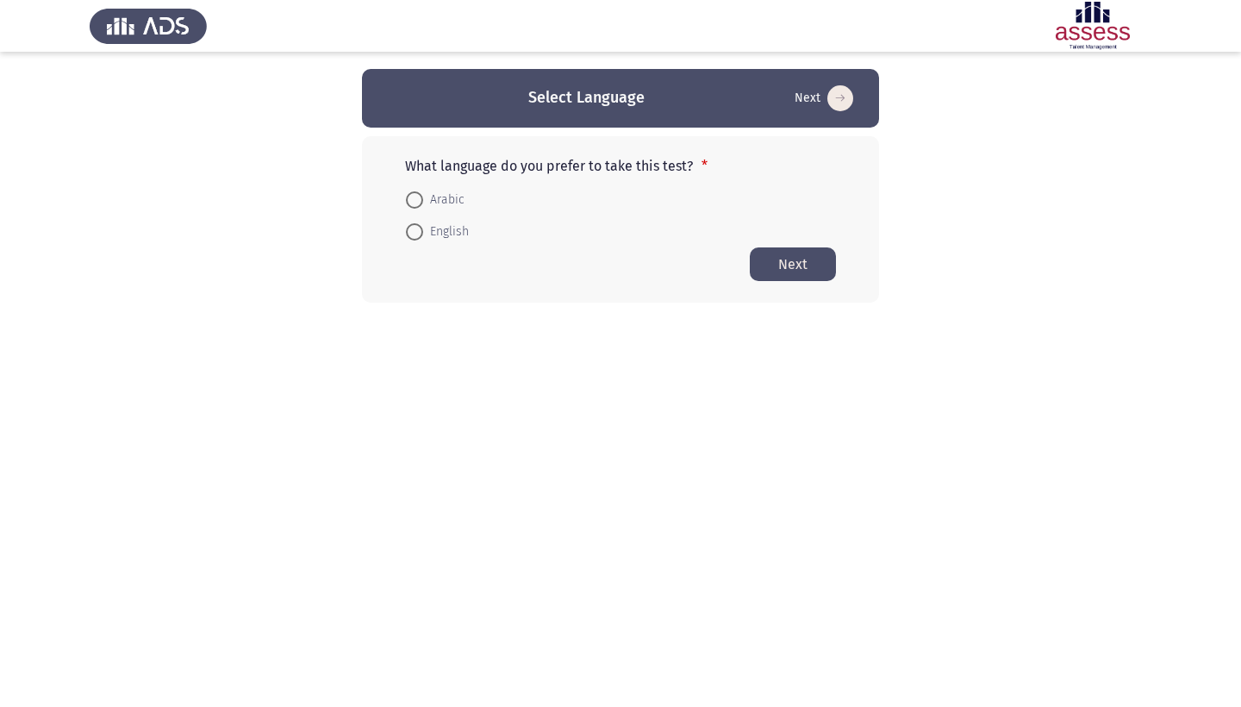
click at [420, 245] on mat-radio-button "English" at bounding box center [437, 232] width 85 height 32
click at [419, 240] on span at bounding box center [414, 231] width 17 height 17
click at [419, 240] on input "English" at bounding box center [414, 231] width 17 height 17
radio input "true"
click at [809, 280] on button "Next" at bounding box center [793, 264] width 86 height 34
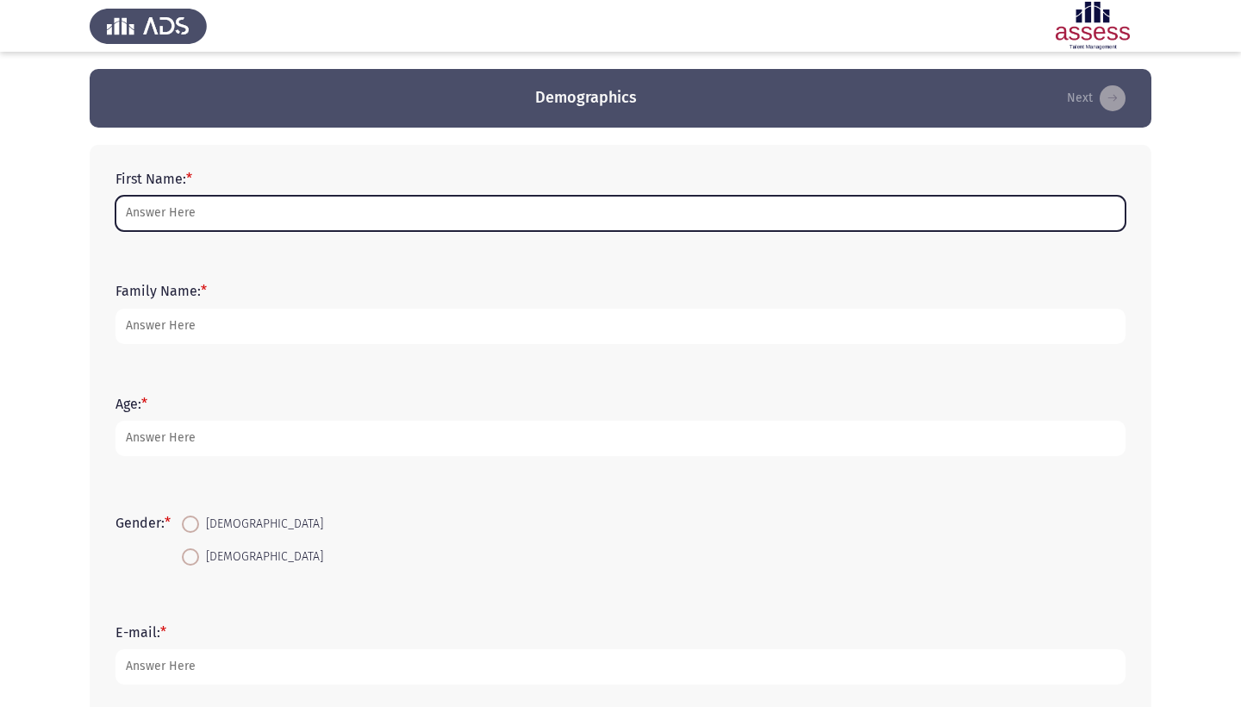
click at [533, 231] on input "First Name: *" at bounding box center [621, 213] width 1010 height 35
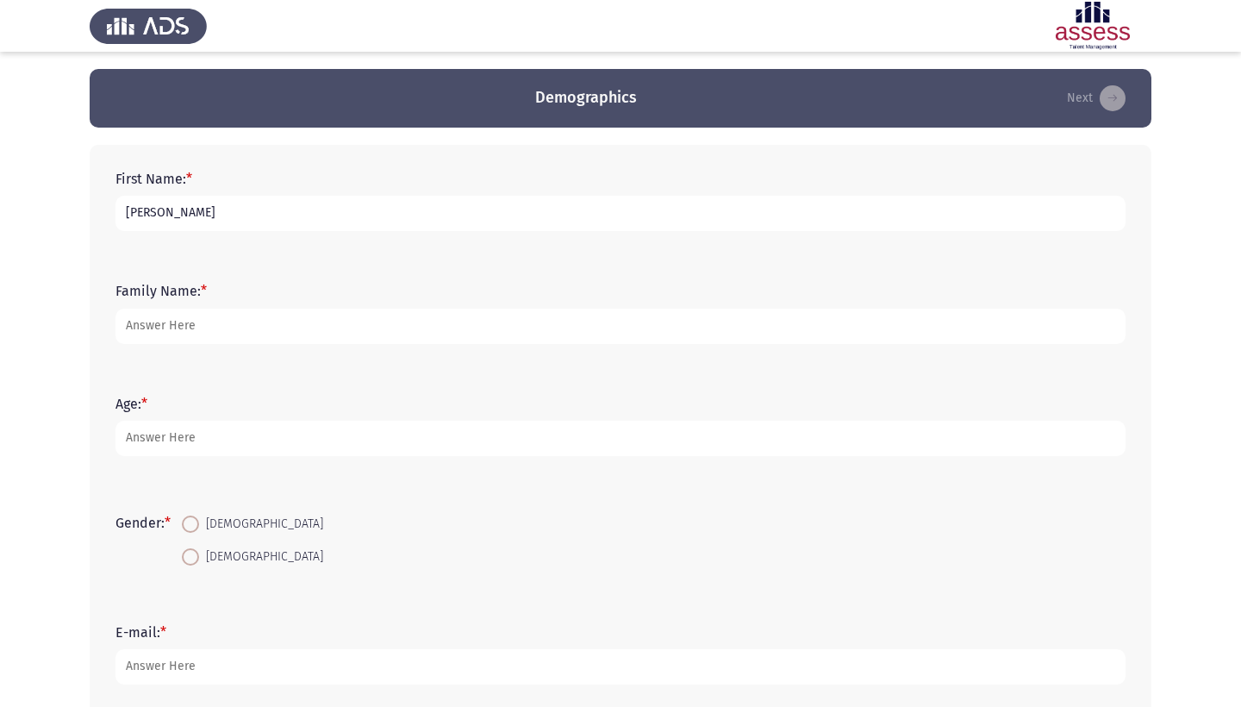
type input "[PERSON_NAME]"
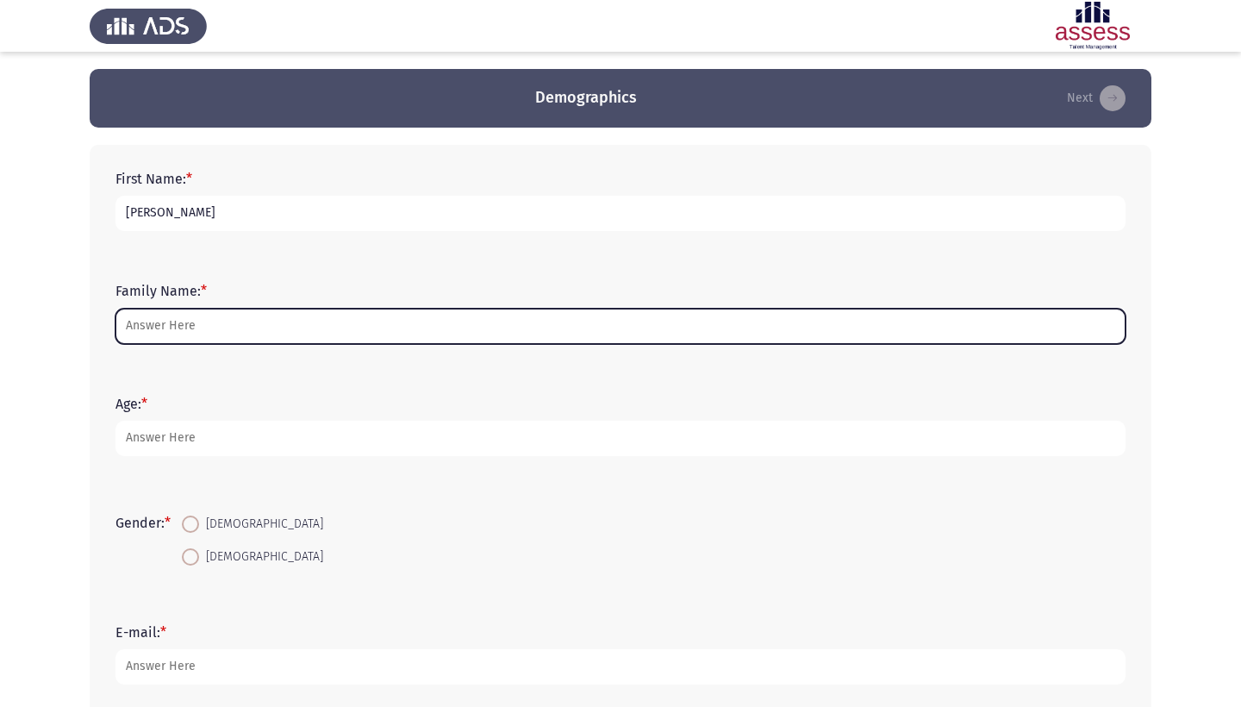
click at [506, 327] on input "Family Name: *" at bounding box center [621, 326] width 1010 height 35
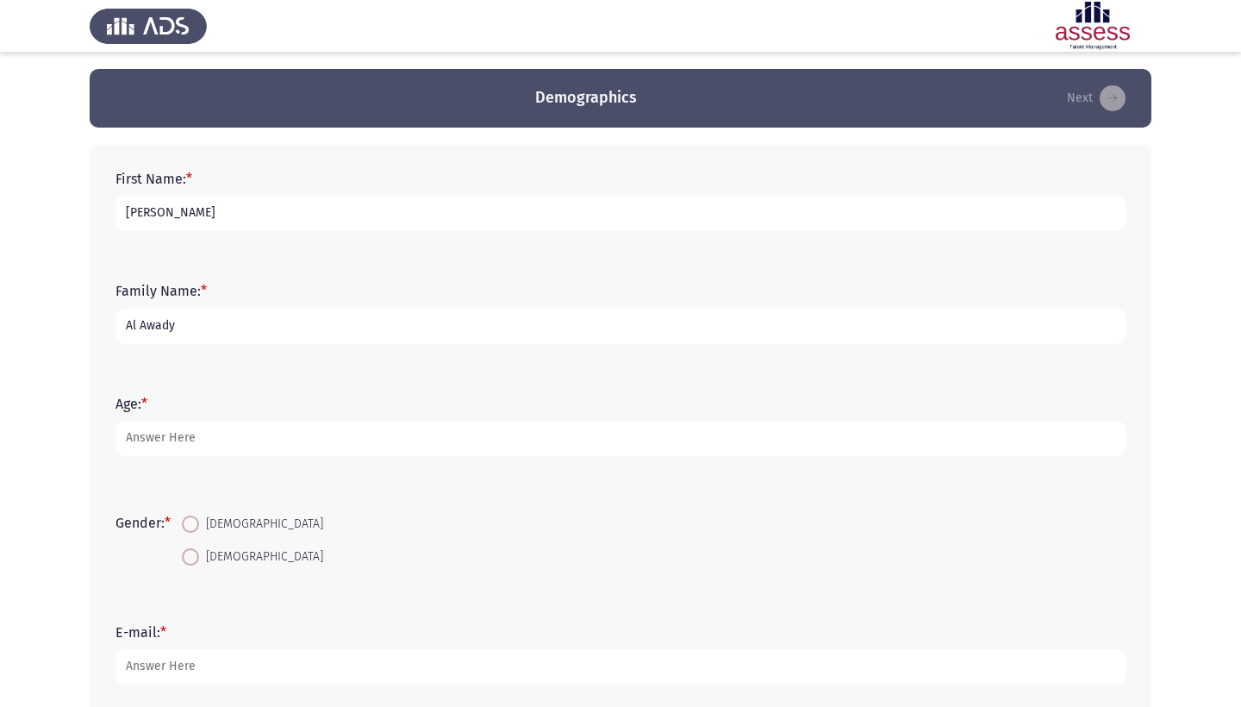
type input "Al Awady"
click at [497, 421] on form "Age: *" at bounding box center [621, 426] width 1010 height 60
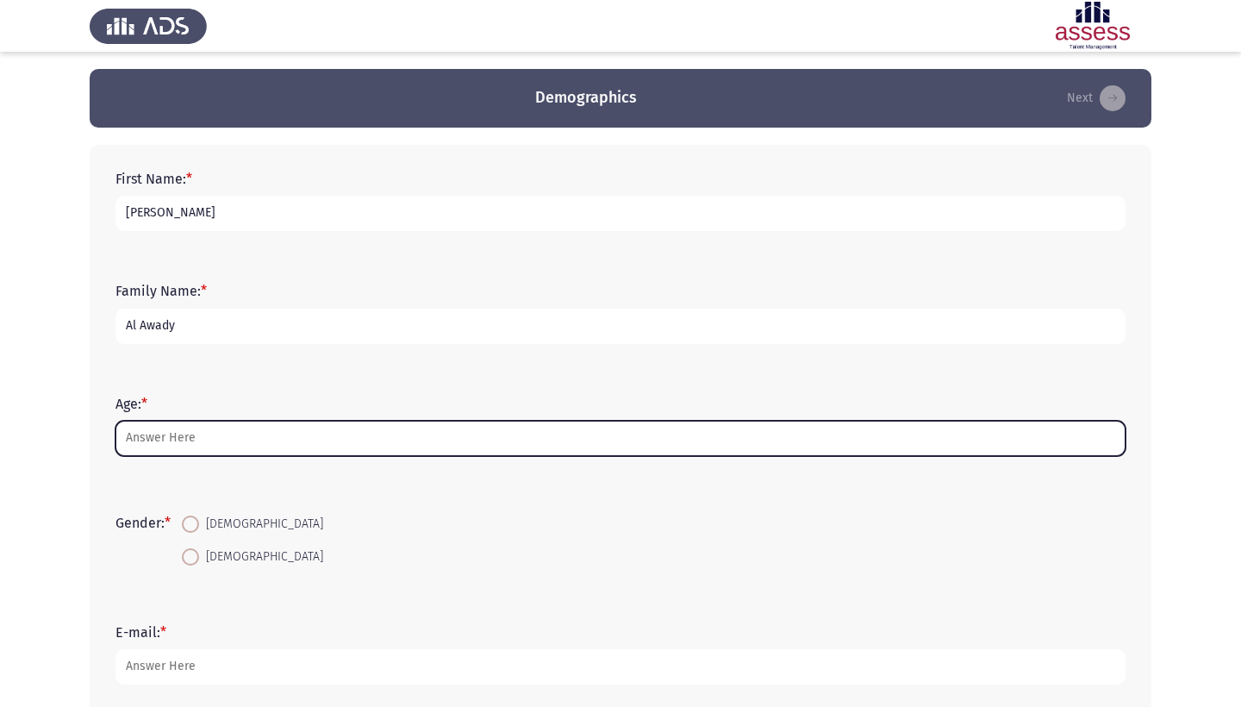
click at [494, 441] on input "Age: *" at bounding box center [621, 438] width 1010 height 35
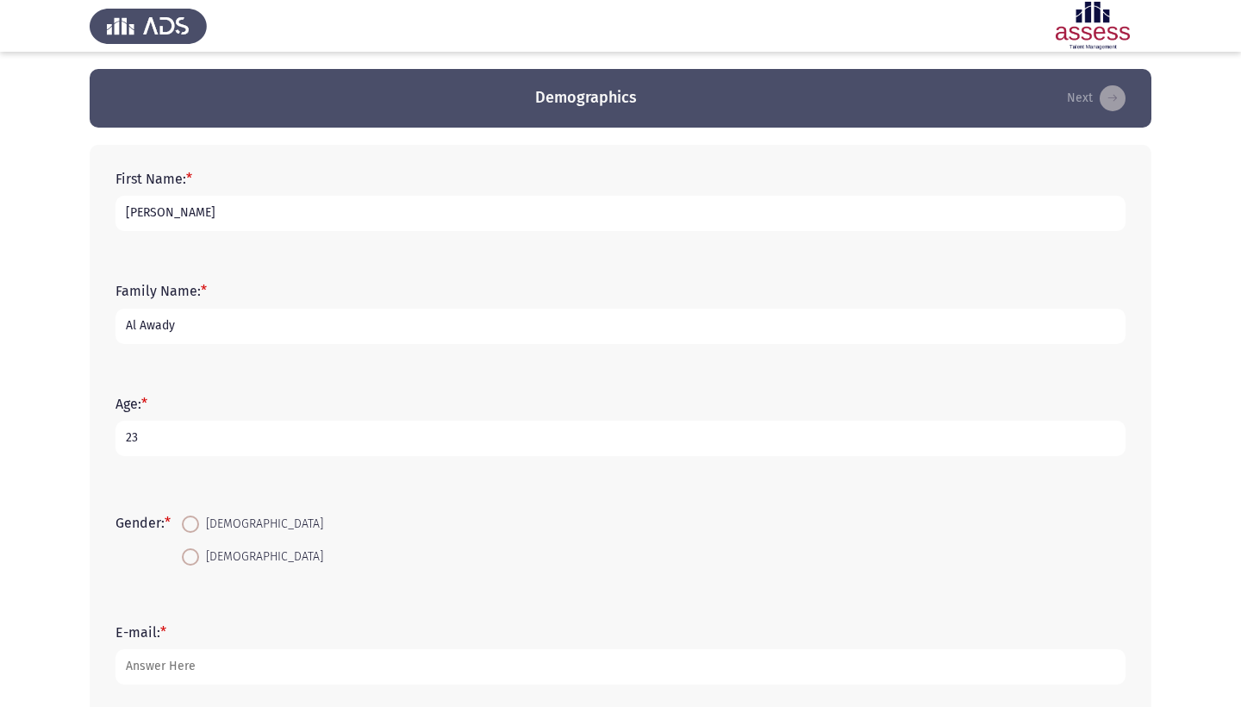
type input "23"
click at [205, 559] on span "[DEMOGRAPHIC_DATA]" at bounding box center [261, 557] width 124 height 21
click at [199, 559] on input "[DEMOGRAPHIC_DATA]" at bounding box center [190, 556] width 17 height 17
radio input "true"
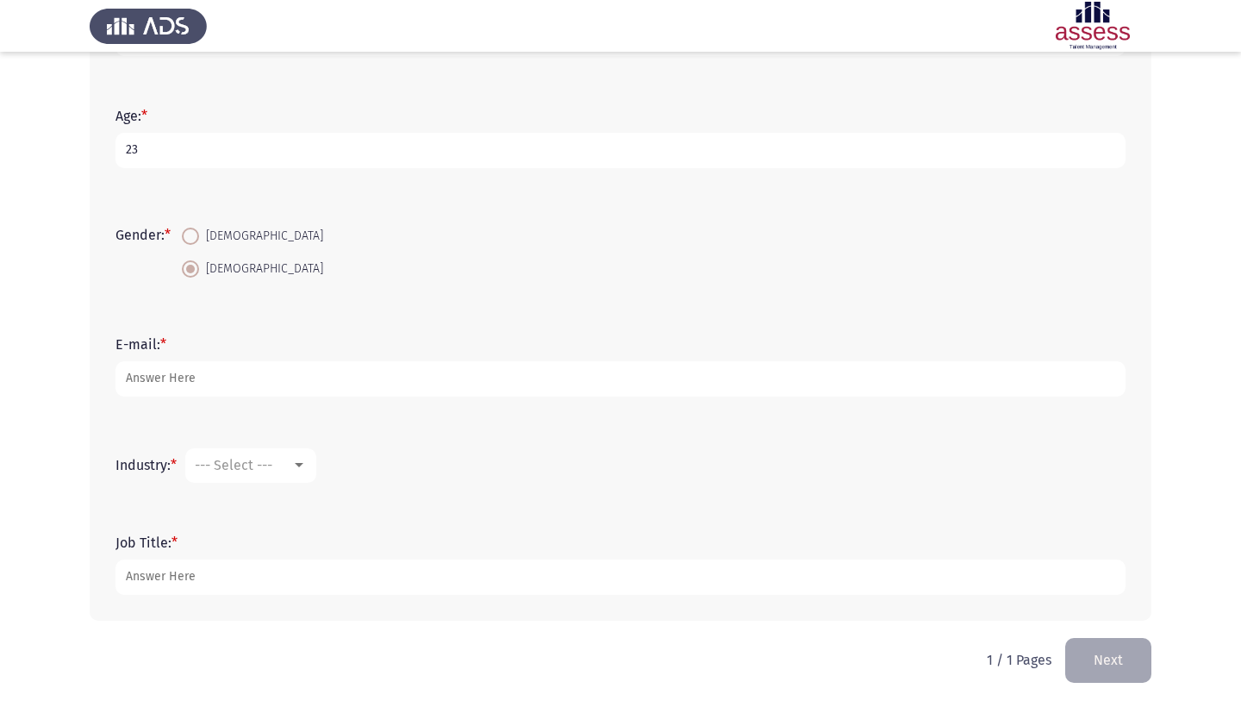
scroll to position [290, 0]
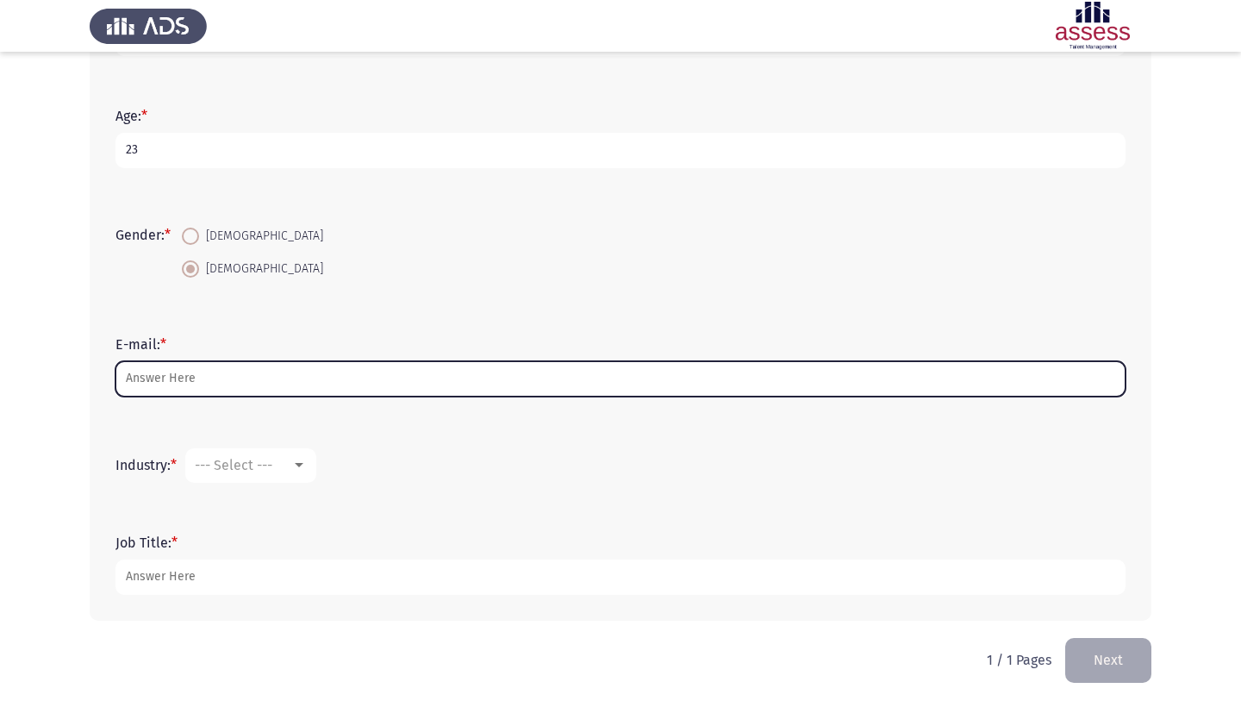
click at [224, 368] on input "E-mail: *" at bounding box center [621, 378] width 1010 height 35
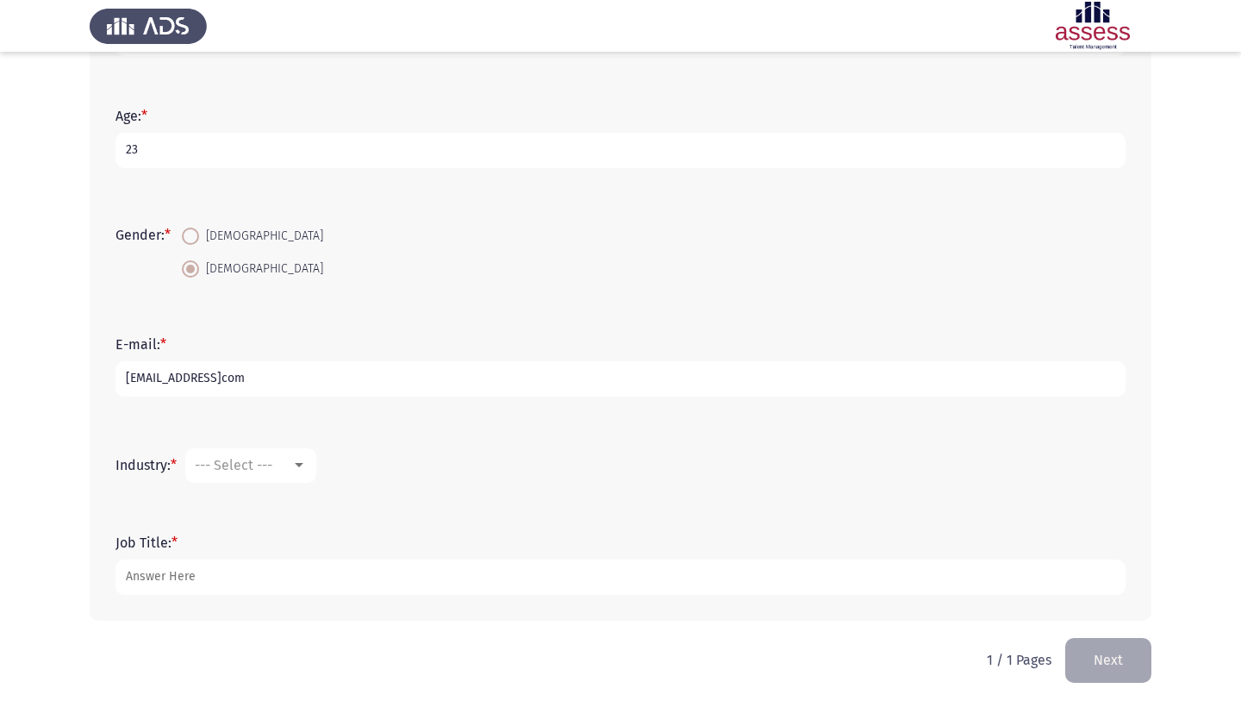
type input "[EMAIL_ADDRESS]com"
click at [284, 472] on div "--- Select ---" at bounding box center [243, 465] width 97 height 16
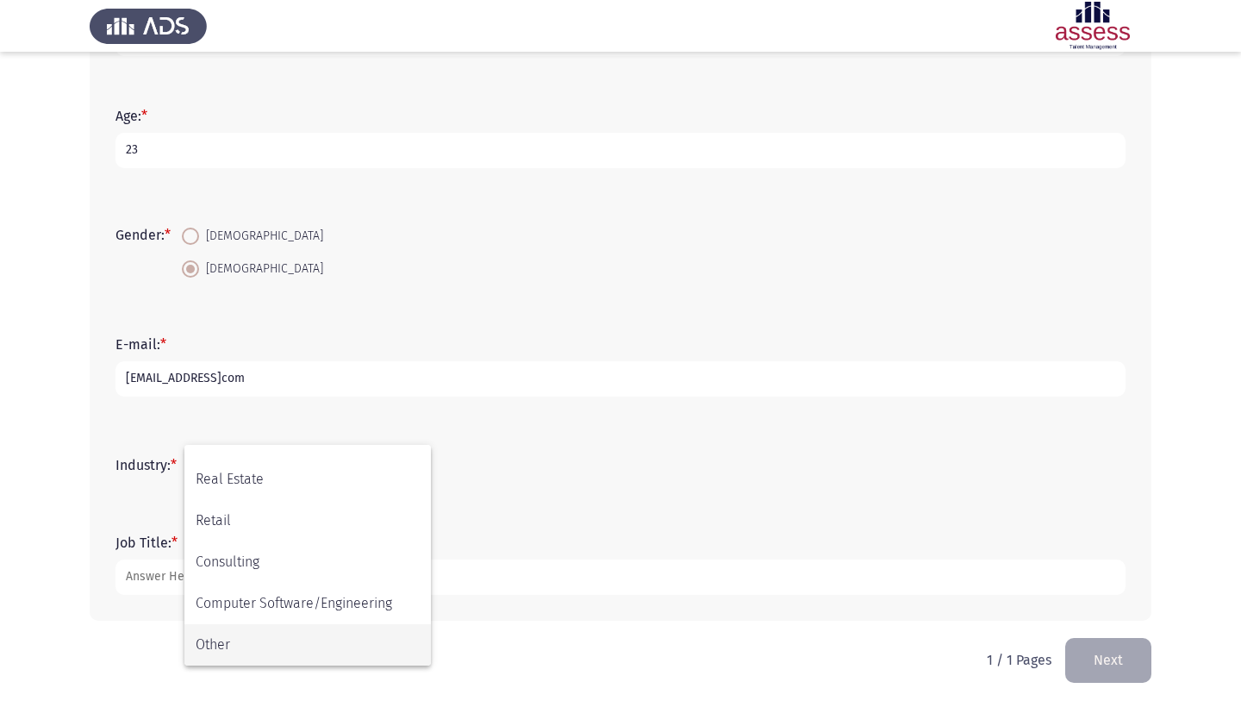
click at [284, 634] on span "Other" at bounding box center [308, 644] width 224 height 41
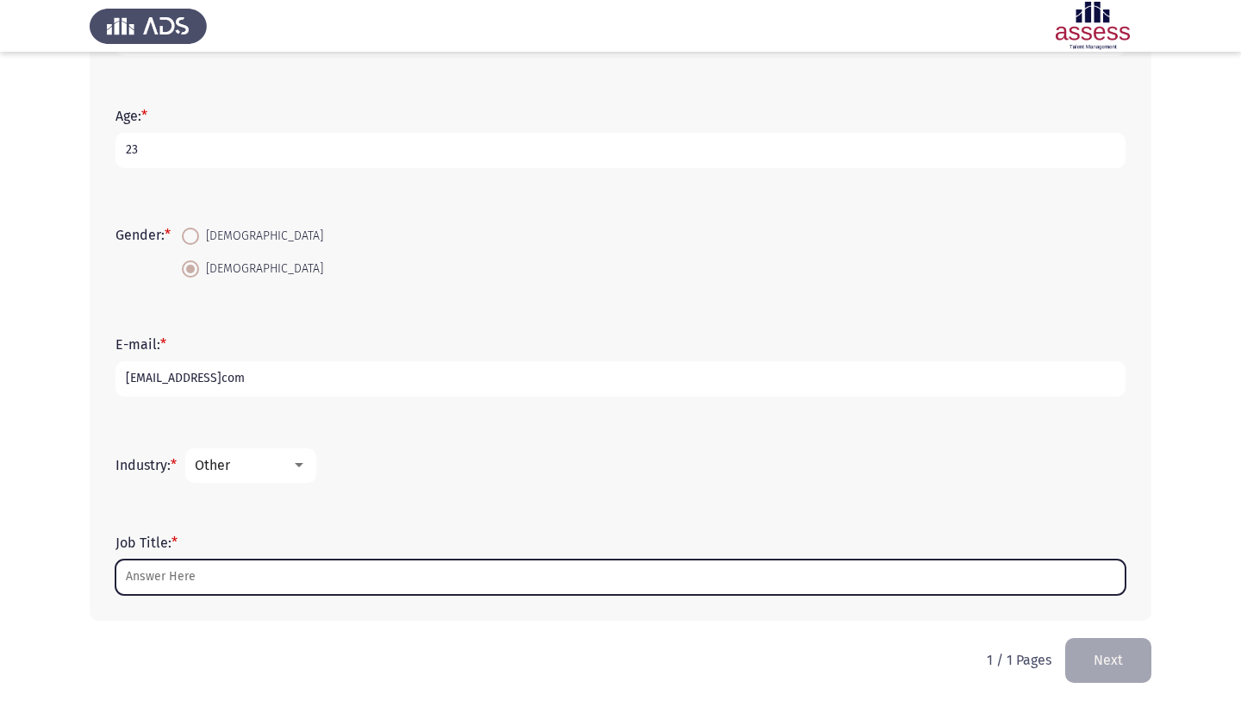
click at [266, 578] on input "Job Title: *" at bounding box center [621, 577] width 1010 height 35
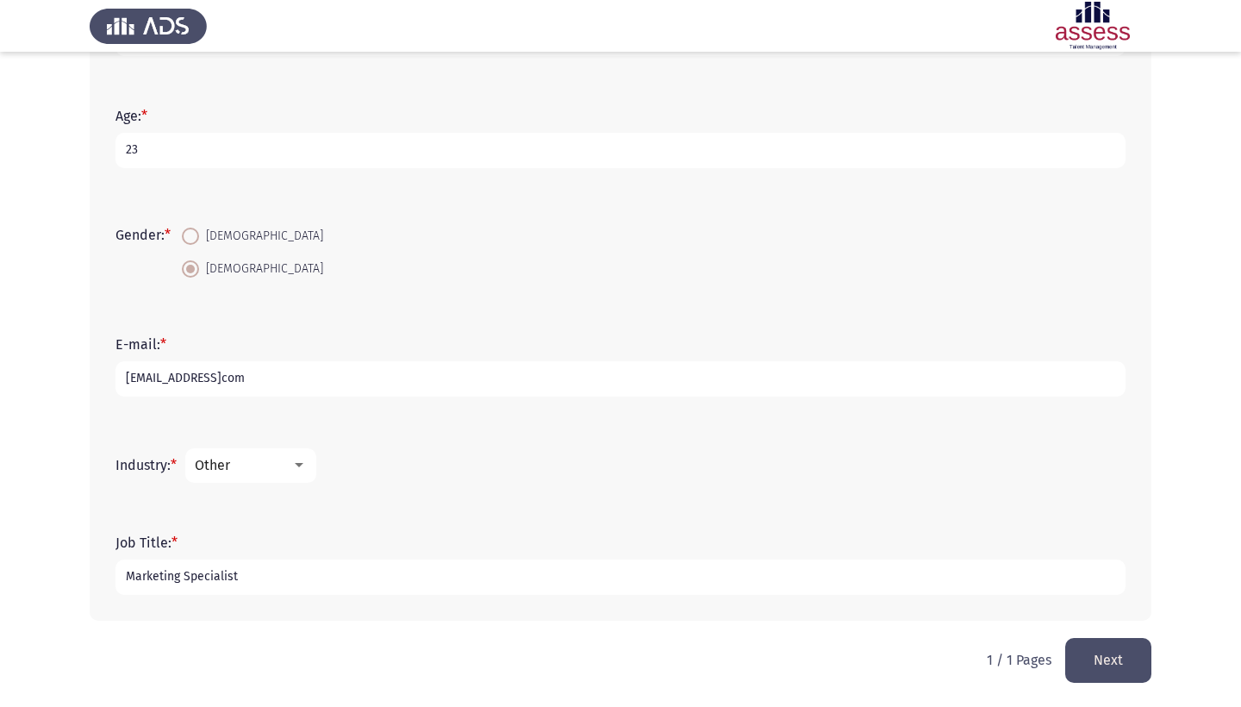
type input "Marketing Specialist"
click at [1084, 654] on button "Next" at bounding box center [1109, 660] width 86 height 44
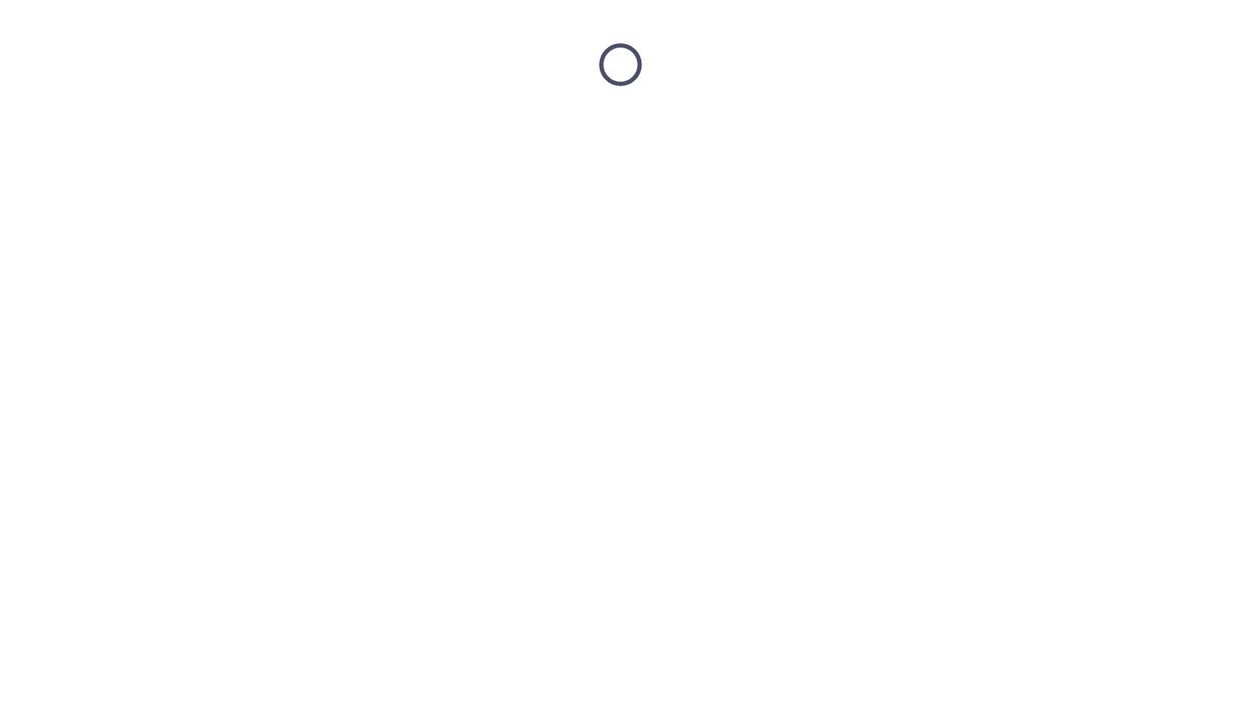
scroll to position [0, 0]
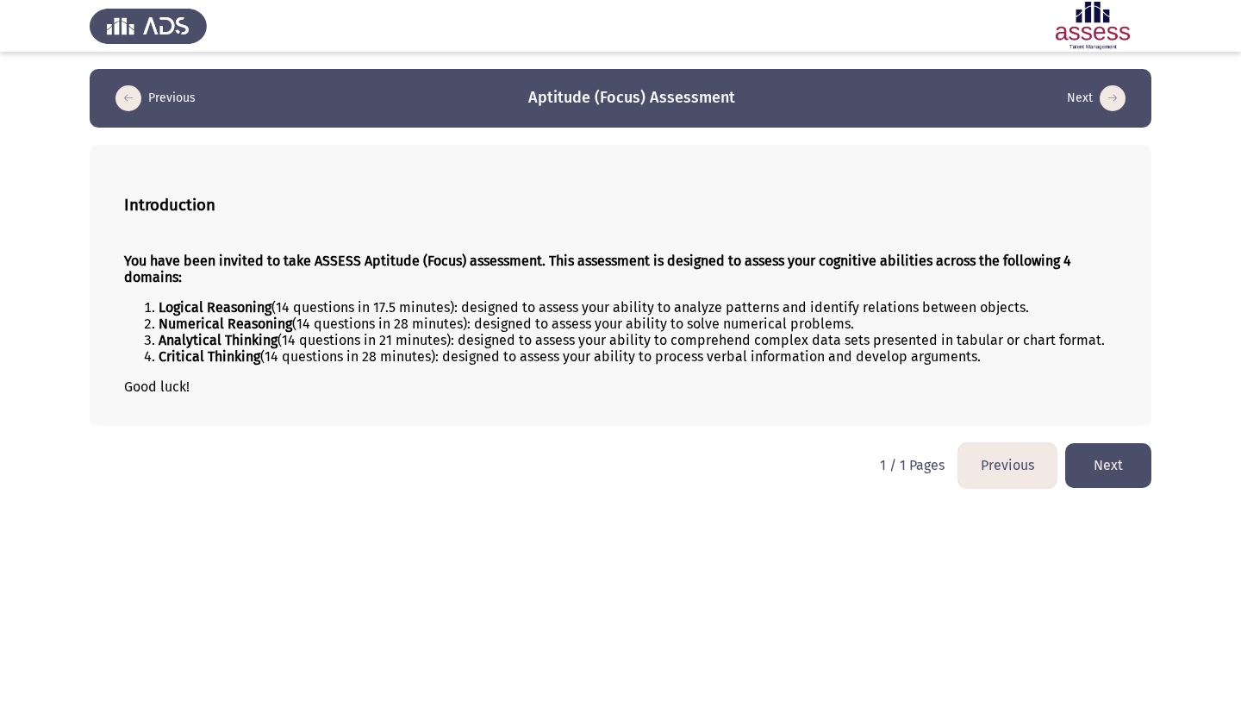
click at [1090, 478] on button "Next" at bounding box center [1109, 465] width 86 height 44
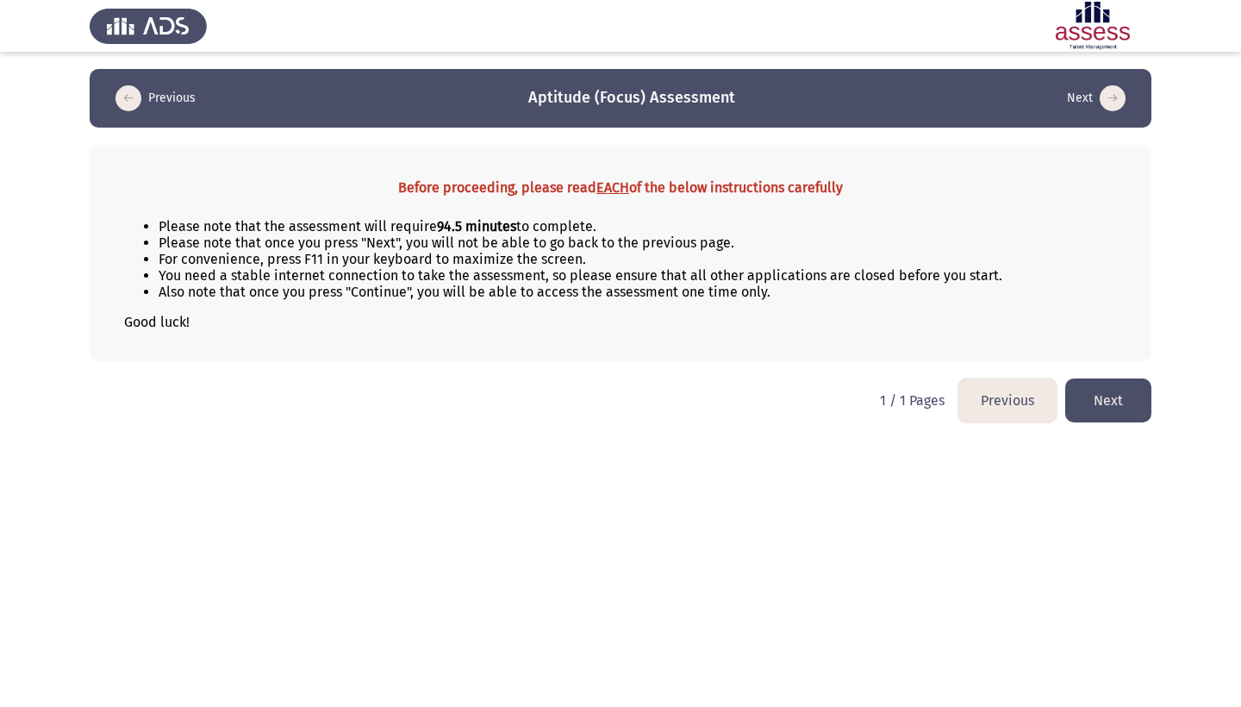
click at [1113, 409] on button "Next" at bounding box center [1109, 400] width 86 height 44
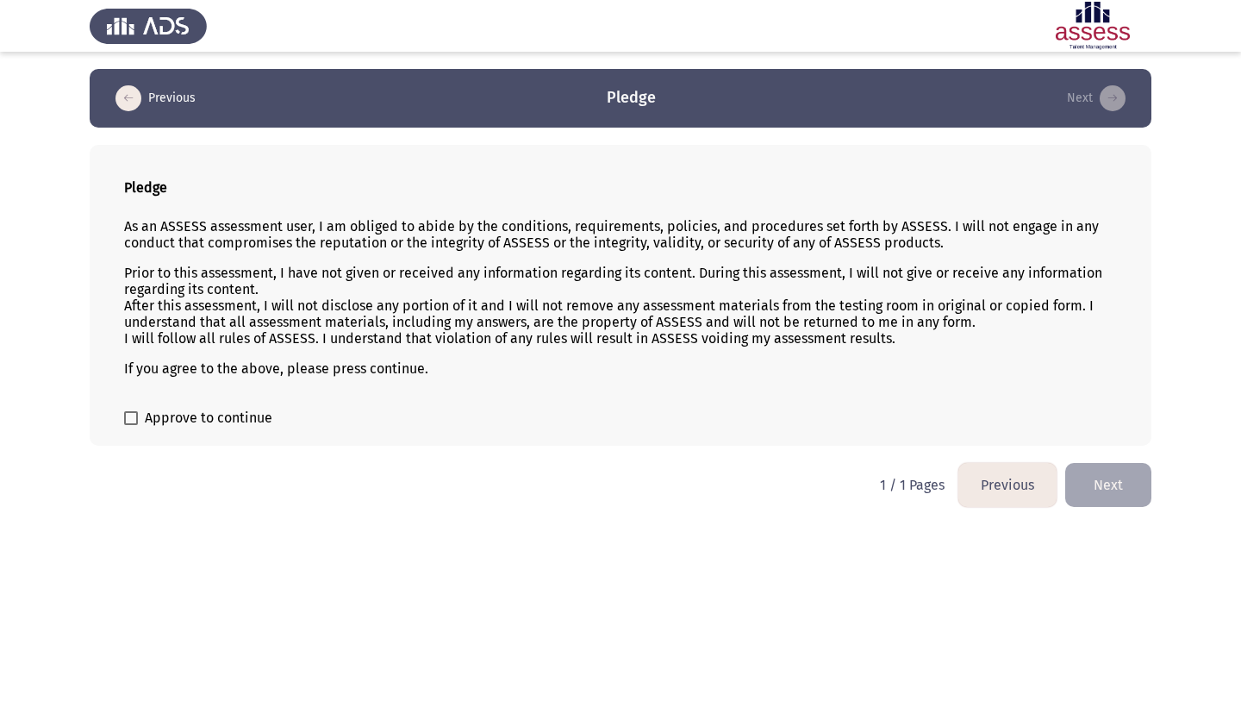
click at [235, 423] on span "Approve to continue" at bounding box center [209, 418] width 128 height 21
click at [131, 425] on input "Approve to continue" at bounding box center [130, 425] width 1 height 1
checkbox input "true"
click at [1122, 468] on button "Next" at bounding box center [1109, 485] width 86 height 44
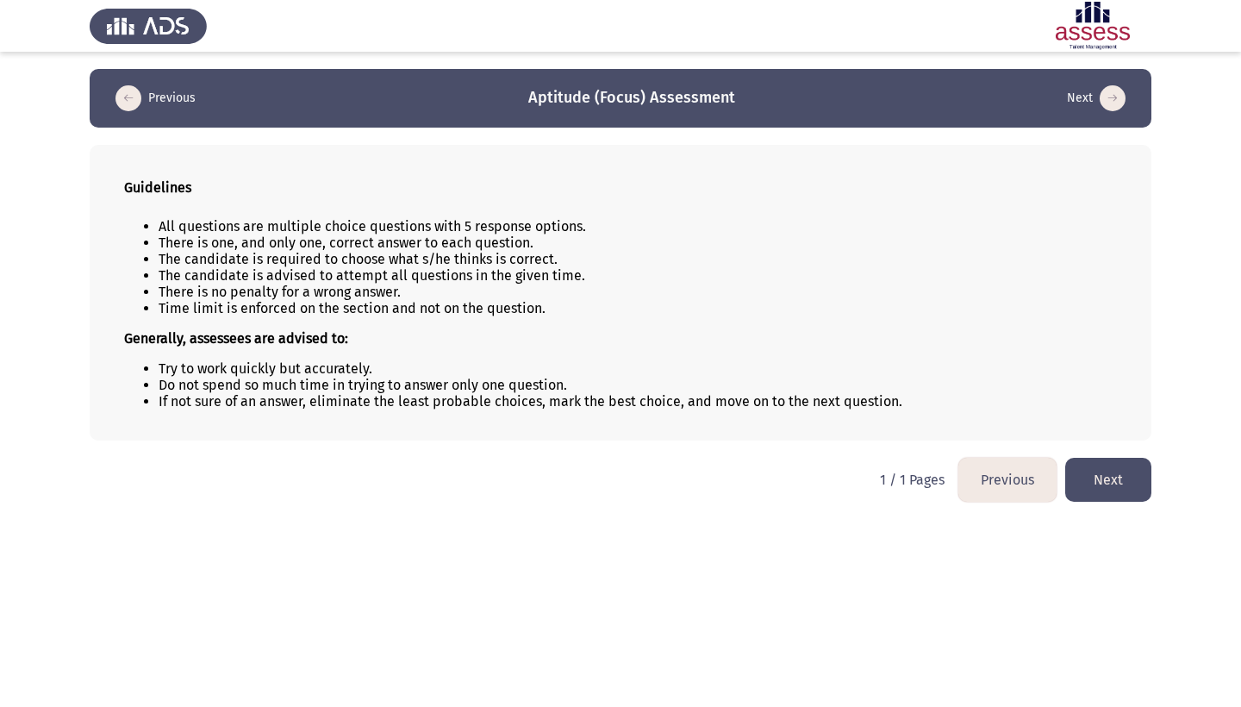
click at [1118, 482] on button "Next" at bounding box center [1109, 480] width 86 height 44
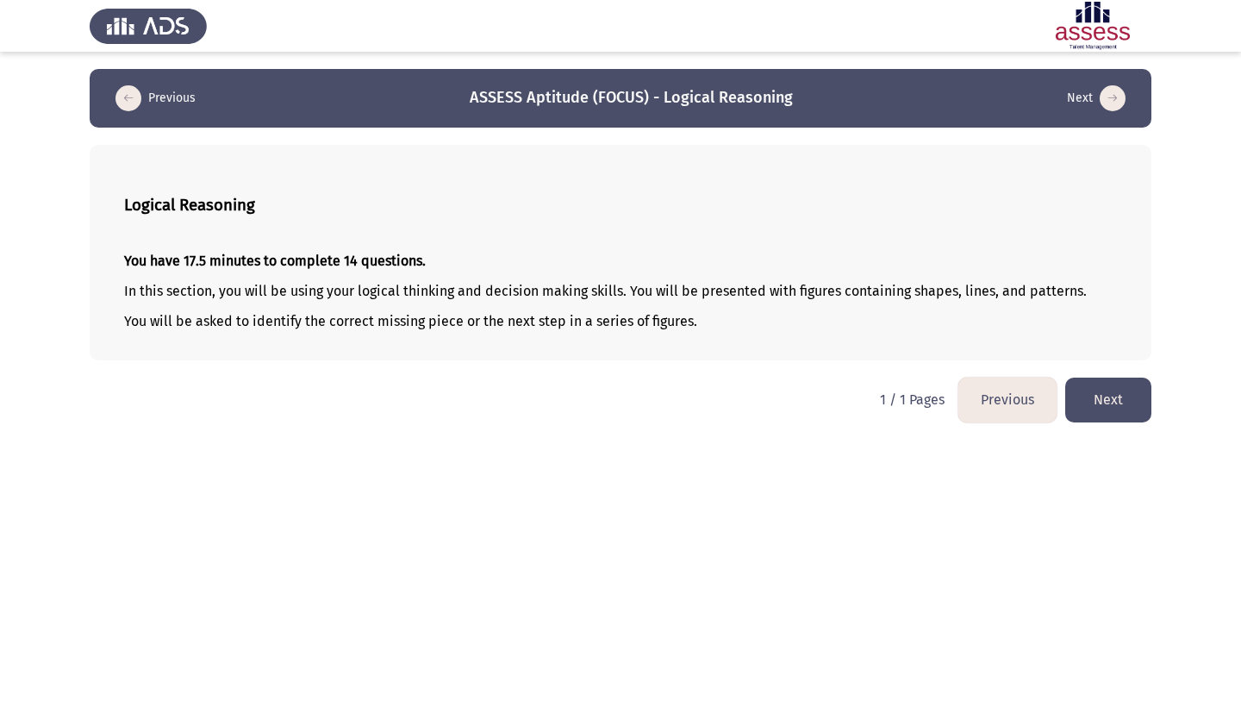
click at [1086, 397] on button "Next" at bounding box center [1109, 400] width 86 height 44
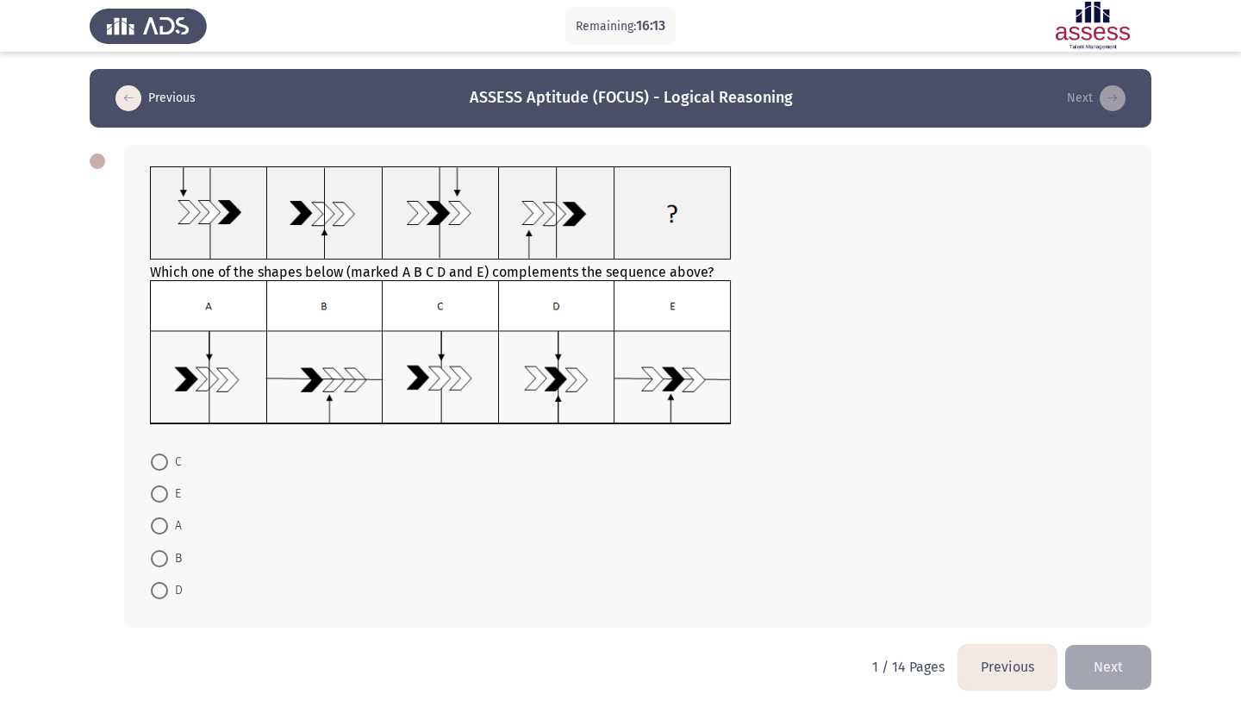
click at [157, 504] on label "E" at bounding box center [166, 494] width 30 height 21
click at [157, 503] on input "E" at bounding box center [159, 493] width 17 height 17
radio input "true"
click at [1109, 680] on button "Next" at bounding box center [1109, 666] width 86 height 44
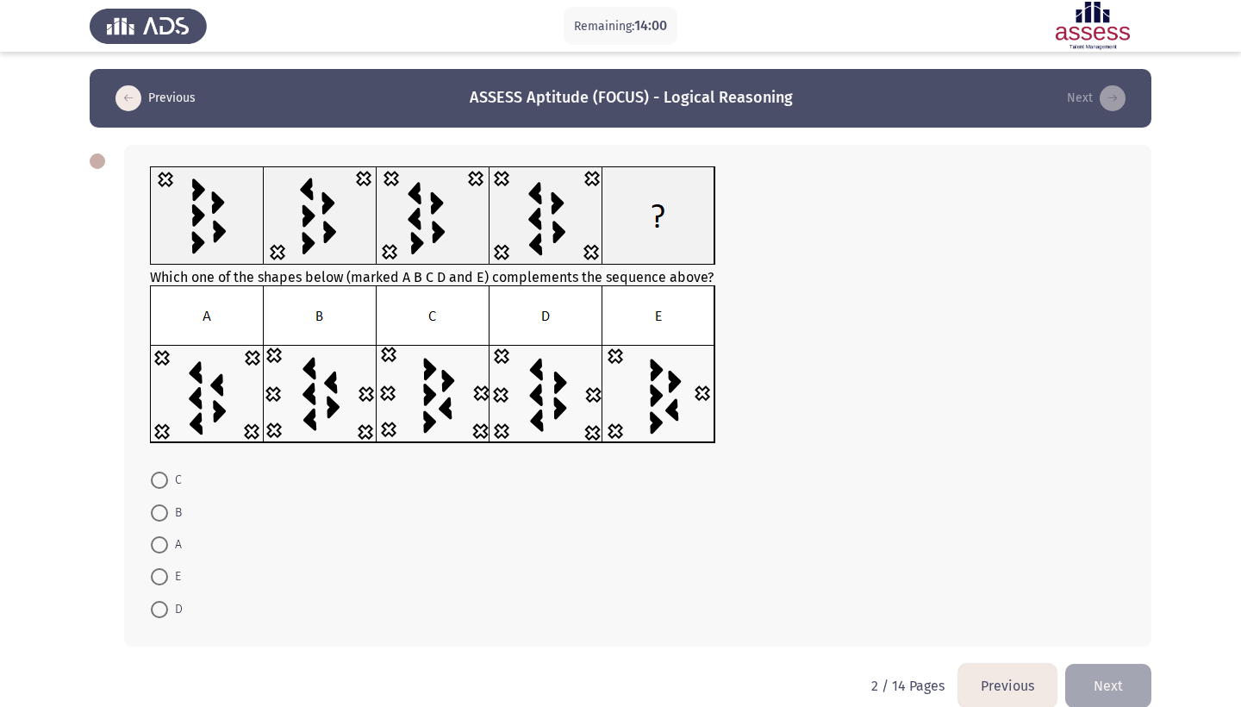
click at [297, 359] on img at bounding box center [433, 364] width 566 height 159
click at [158, 517] on span at bounding box center [159, 512] width 17 height 17
click at [158, 517] on input "B" at bounding box center [159, 512] width 17 height 17
radio input "true"
click at [1116, 693] on button "Next" at bounding box center [1109, 684] width 86 height 44
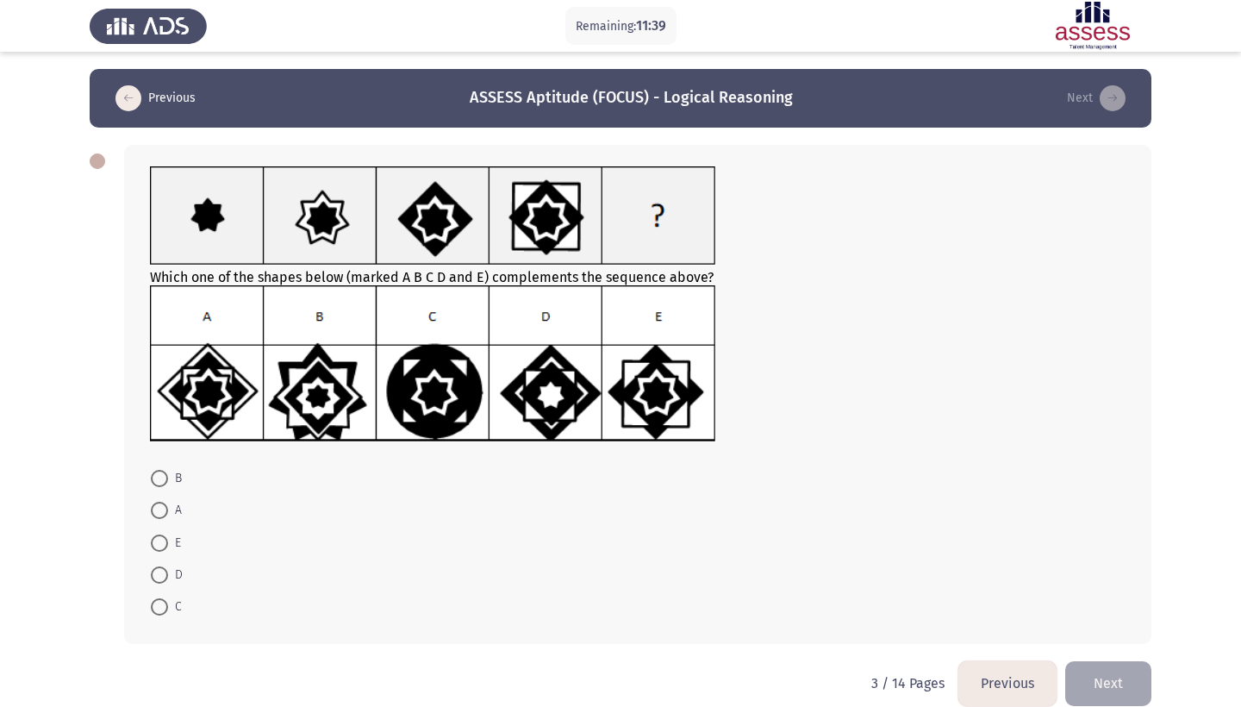
click at [159, 542] on span at bounding box center [159, 543] width 17 height 17
click at [159, 542] on input "E" at bounding box center [159, 543] width 17 height 17
radio input "true"
click at [1110, 696] on button "Next" at bounding box center [1109, 682] width 86 height 44
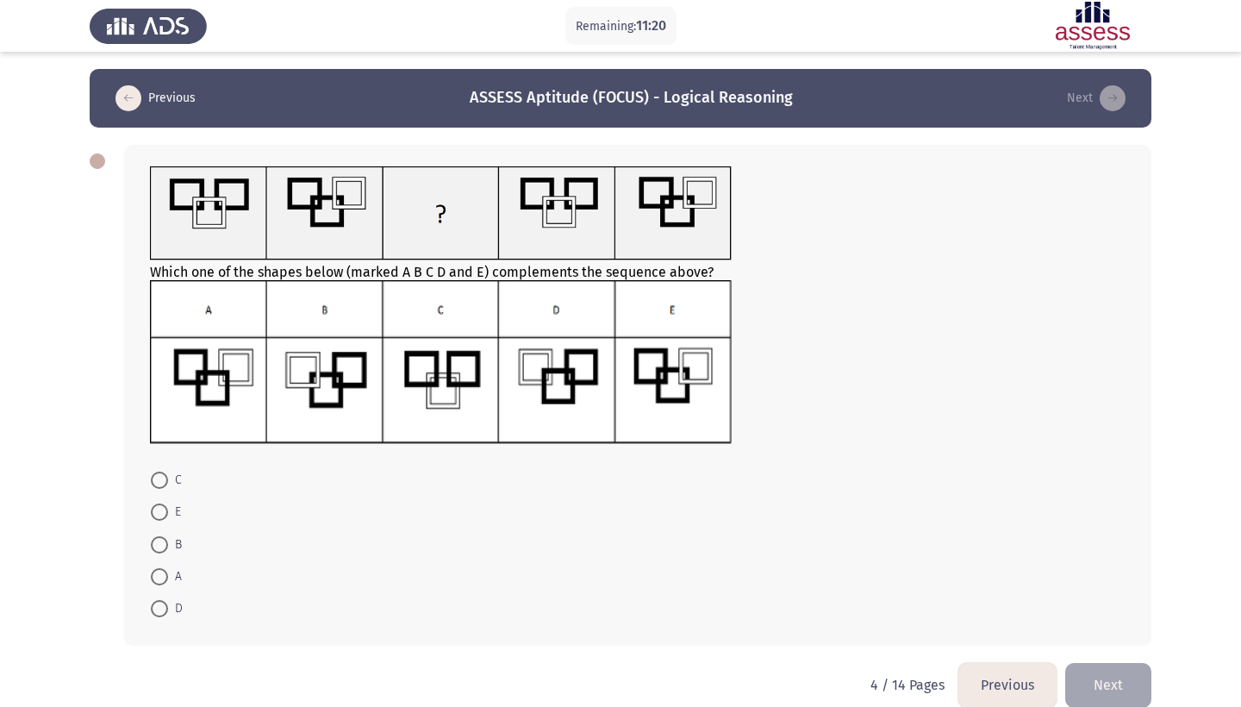
click at [157, 484] on span at bounding box center [159, 480] width 17 height 17
click at [157, 484] on input "C" at bounding box center [159, 480] width 17 height 17
radio input "true"
click at [166, 578] on span at bounding box center [159, 575] width 17 height 17
click at [166, 578] on input "A" at bounding box center [159, 575] width 17 height 17
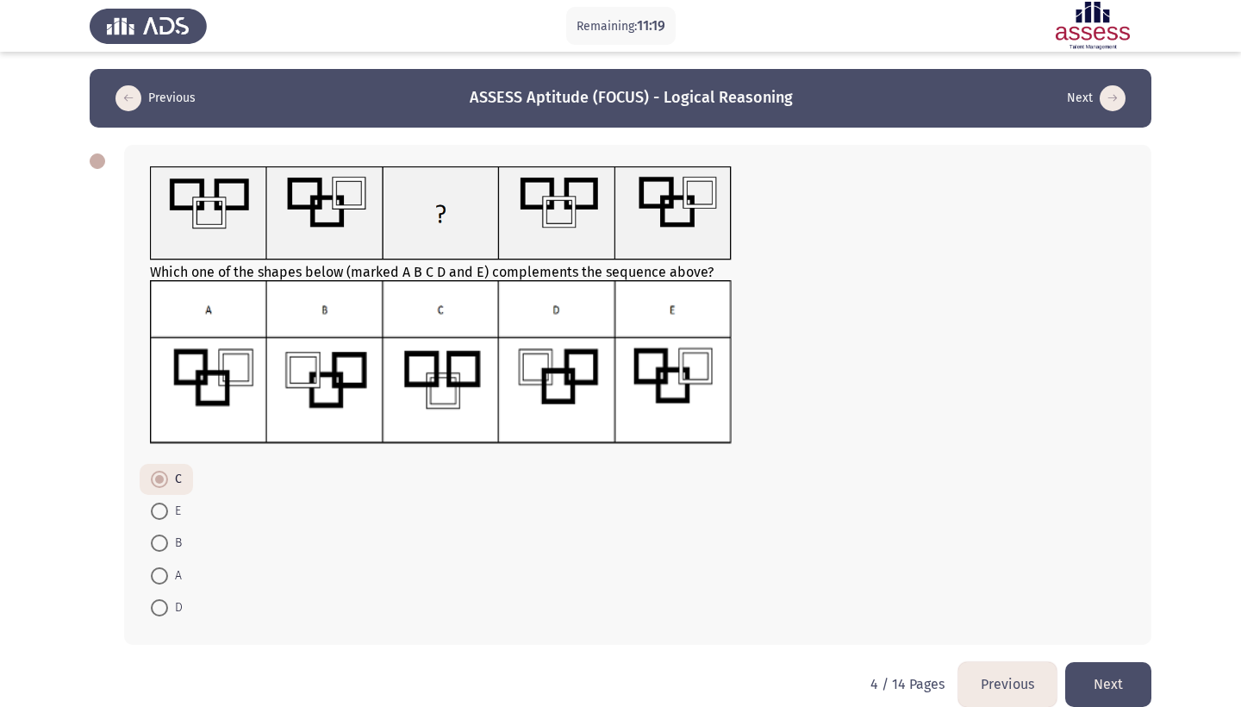
radio input "true"
click at [1108, 685] on button "Next" at bounding box center [1109, 684] width 86 height 44
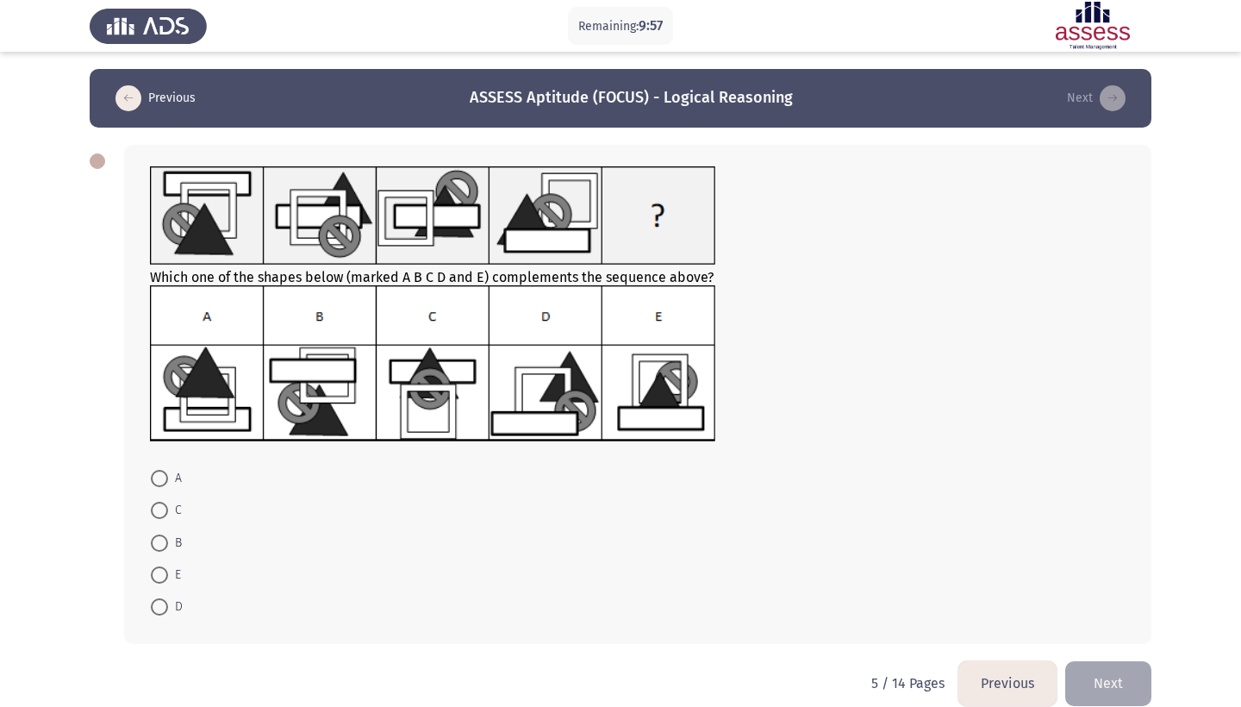
click at [160, 504] on span at bounding box center [159, 510] width 17 height 17
click at [160, 504] on input "C" at bounding box center [159, 510] width 17 height 17
radio input "true"
click at [159, 474] on span at bounding box center [159, 478] width 17 height 17
click at [159, 474] on input "A" at bounding box center [159, 478] width 17 height 17
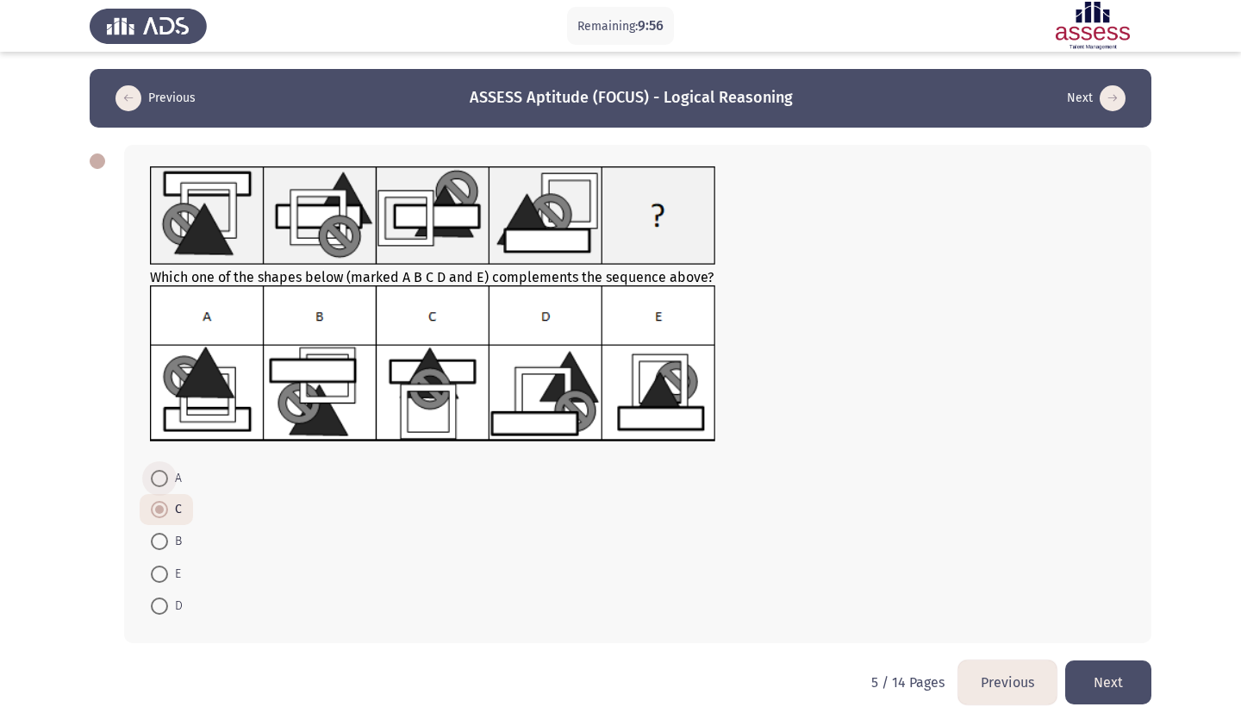
radio input "true"
click at [1095, 670] on button "Next" at bounding box center [1109, 682] width 86 height 44
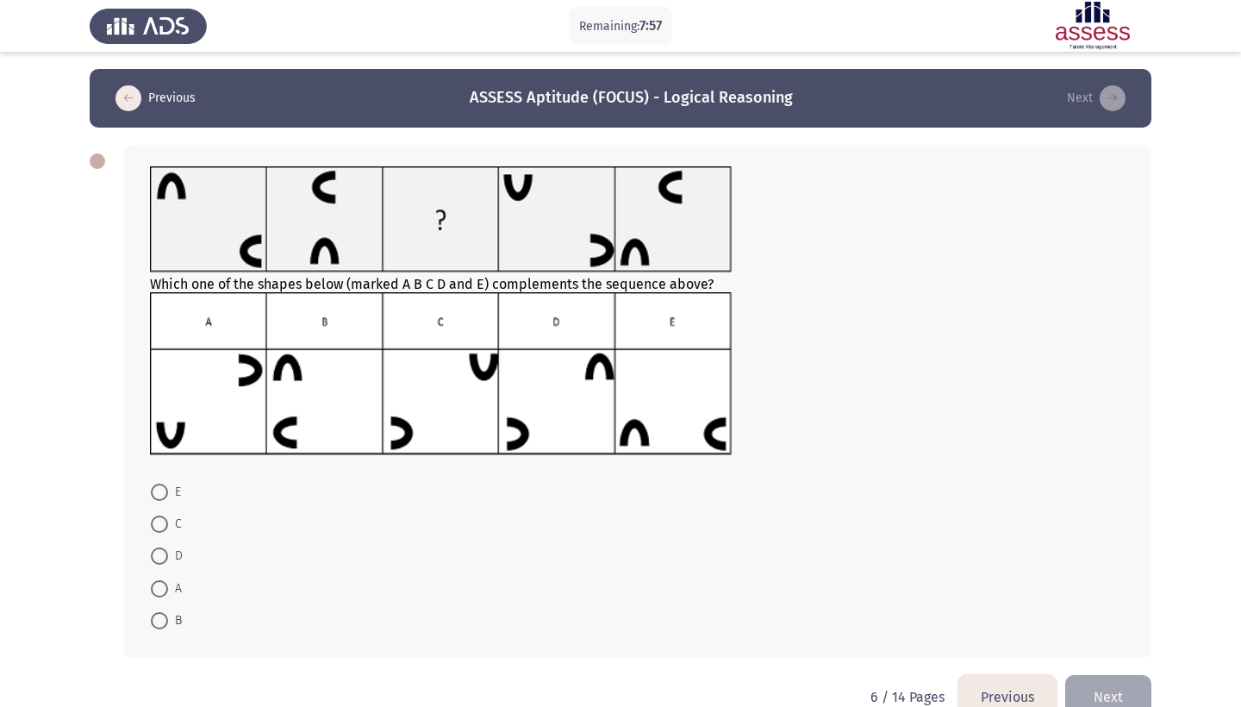
click at [166, 499] on span at bounding box center [159, 492] width 17 height 17
click at [166, 499] on input "E" at bounding box center [159, 492] width 17 height 17
radio input "true"
click at [1096, 702] on button "Next" at bounding box center [1109, 696] width 86 height 44
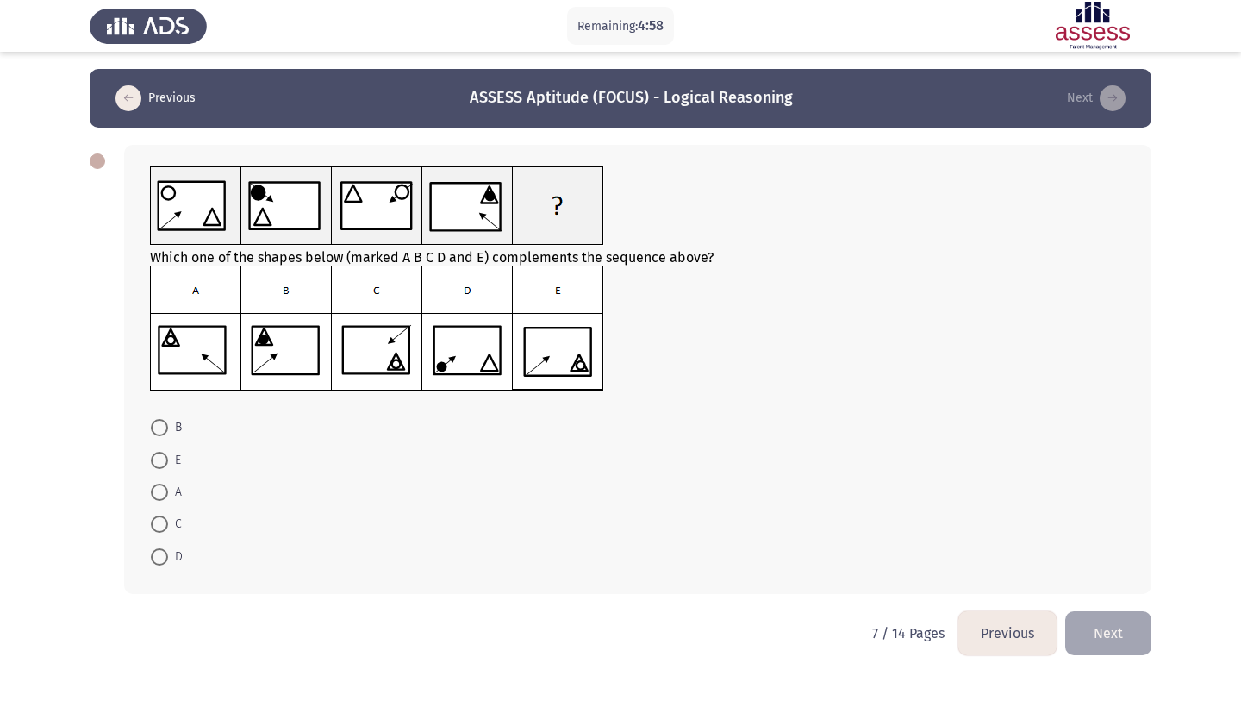
click at [159, 460] on span at bounding box center [159, 460] width 17 height 17
click at [159, 460] on input "E" at bounding box center [159, 460] width 17 height 17
radio input "true"
click at [1083, 635] on button "Next" at bounding box center [1109, 632] width 86 height 44
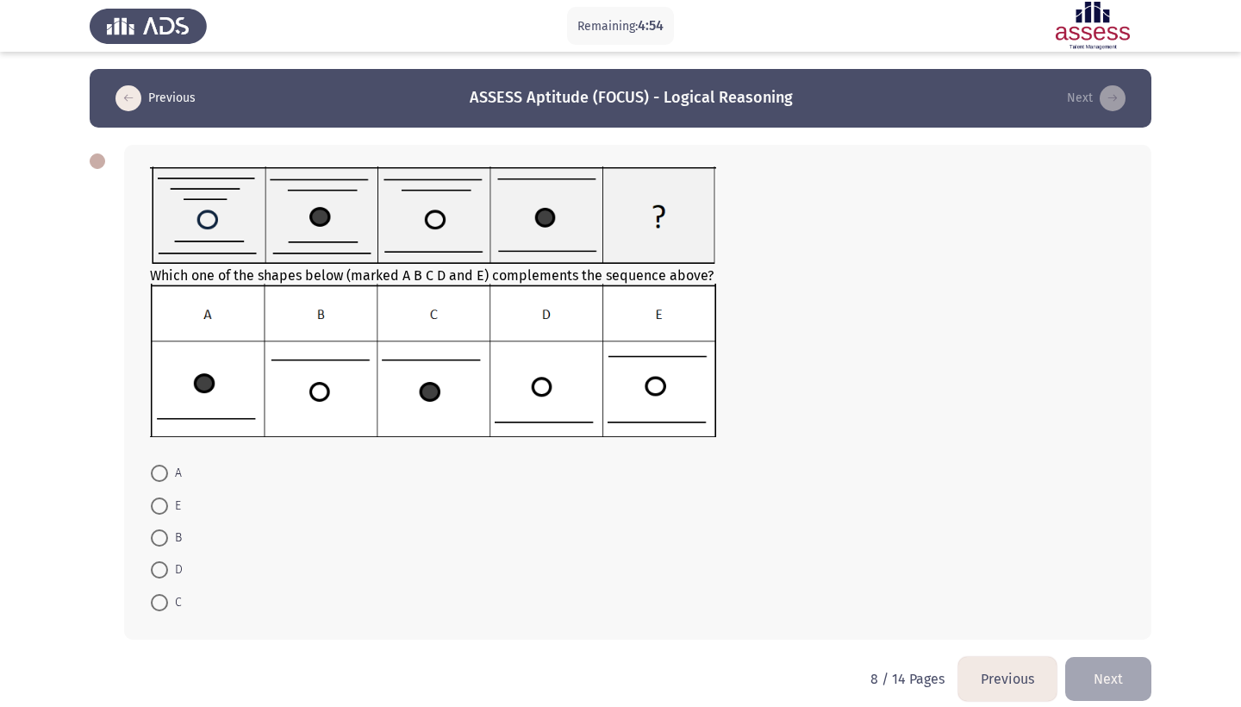
scroll to position [3, 0]
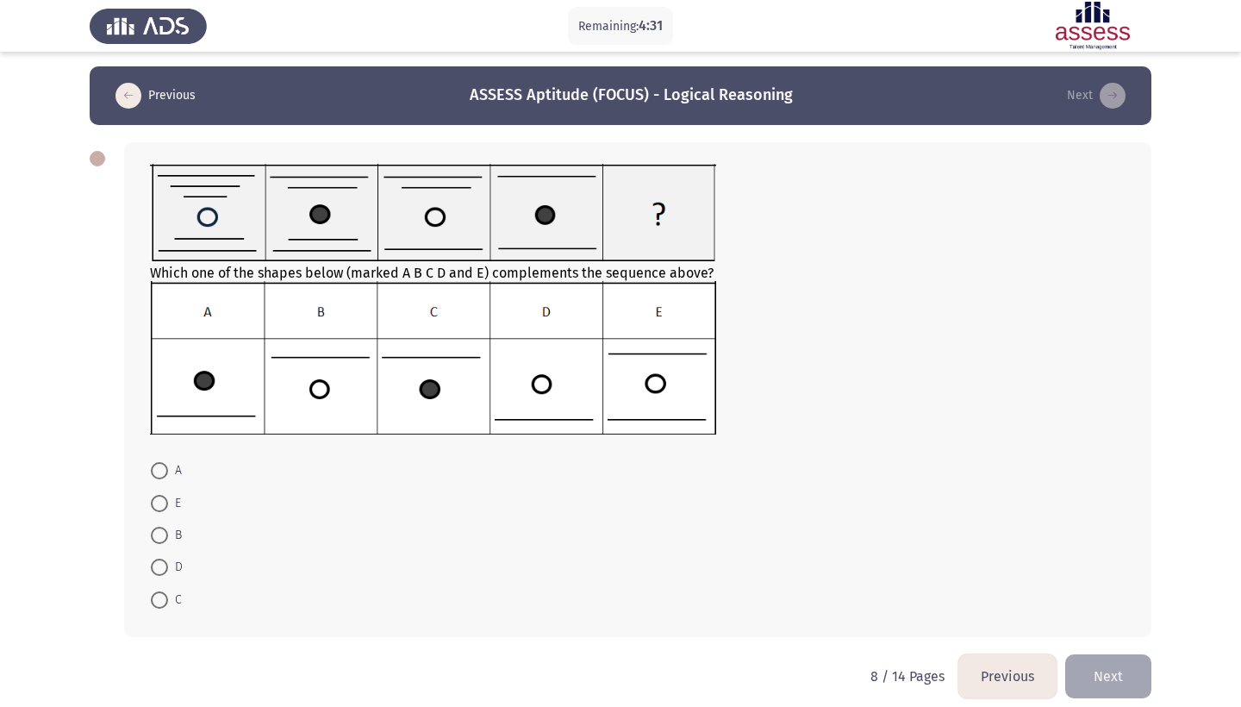
click at [158, 542] on span at bounding box center [159, 535] width 17 height 17
click at [158, 542] on input "B" at bounding box center [159, 535] width 17 height 17
radio input "true"
click at [1094, 674] on button "Next" at bounding box center [1109, 675] width 86 height 44
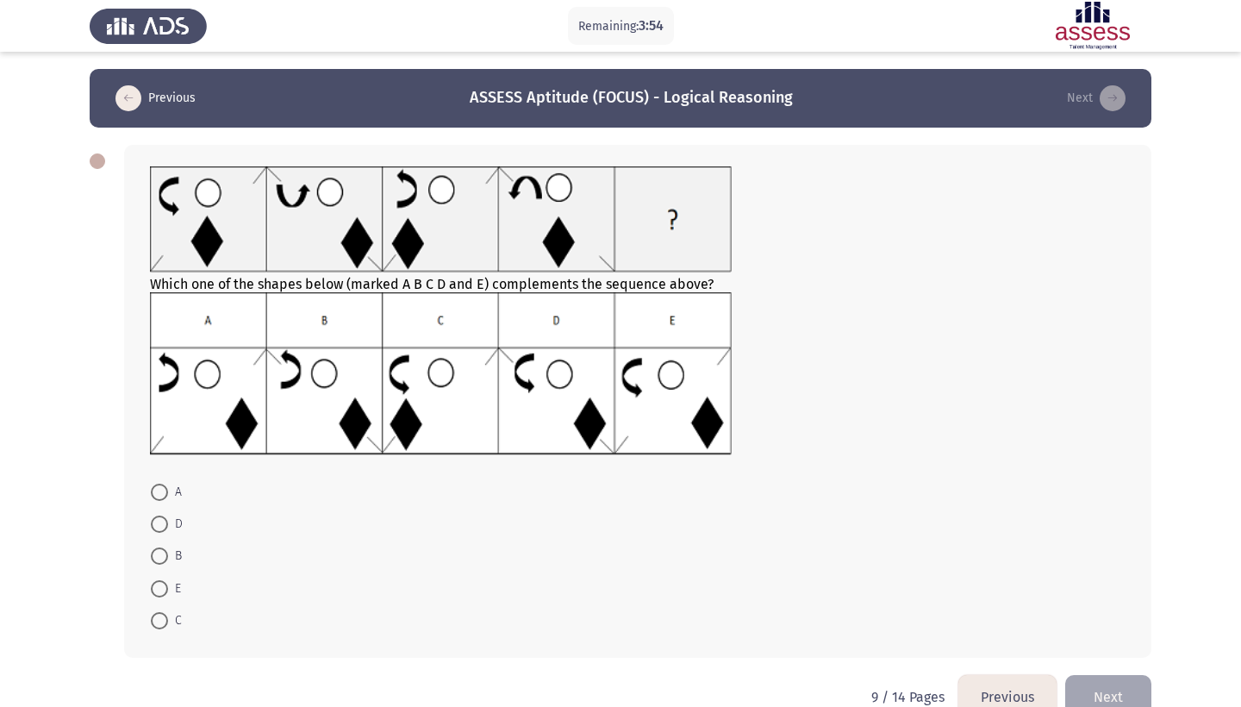
click at [156, 529] on span at bounding box center [159, 524] width 17 height 17
click at [156, 529] on input "D" at bounding box center [159, 524] width 17 height 17
radio input "true"
click at [1147, 694] on button "Next" at bounding box center [1109, 696] width 86 height 44
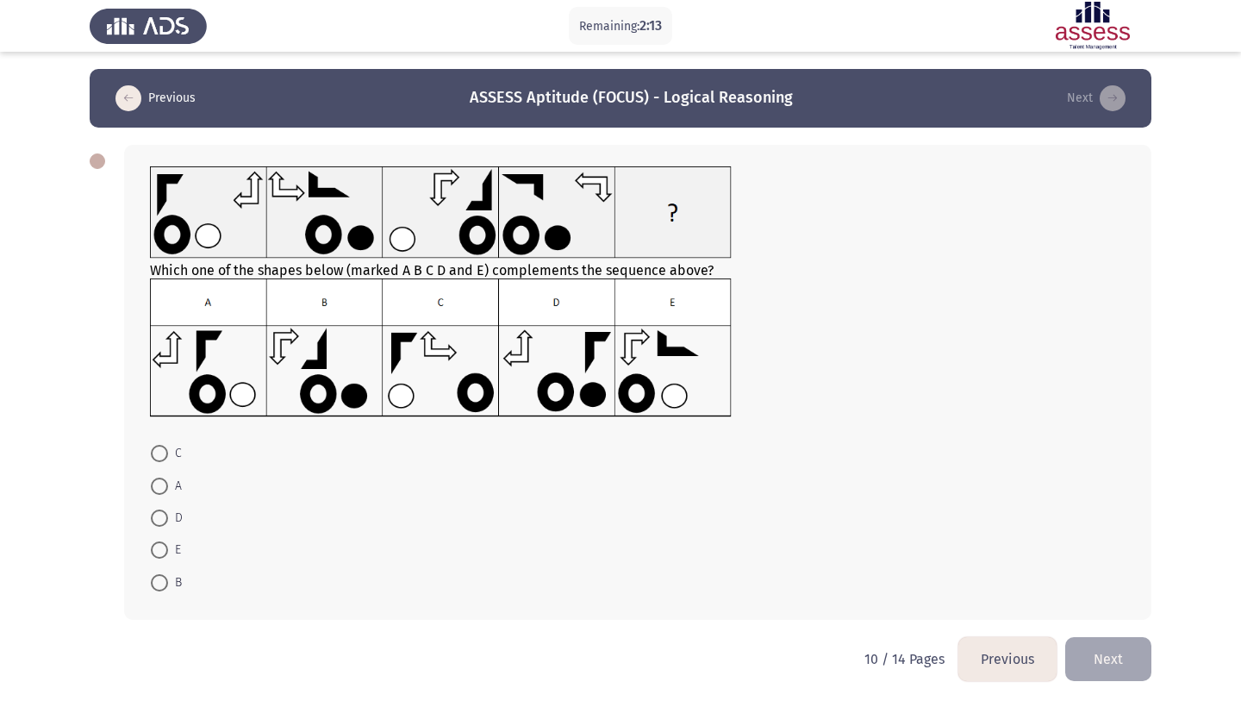
click at [168, 491] on span "A" at bounding box center [175, 486] width 14 height 21
click at [168, 491] on input "A" at bounding box center [159, 486] width 17 height 17
radio input "true"
click at [1096, 649] on button "Next" at bounding box center [1109, 657] width 86 height 44
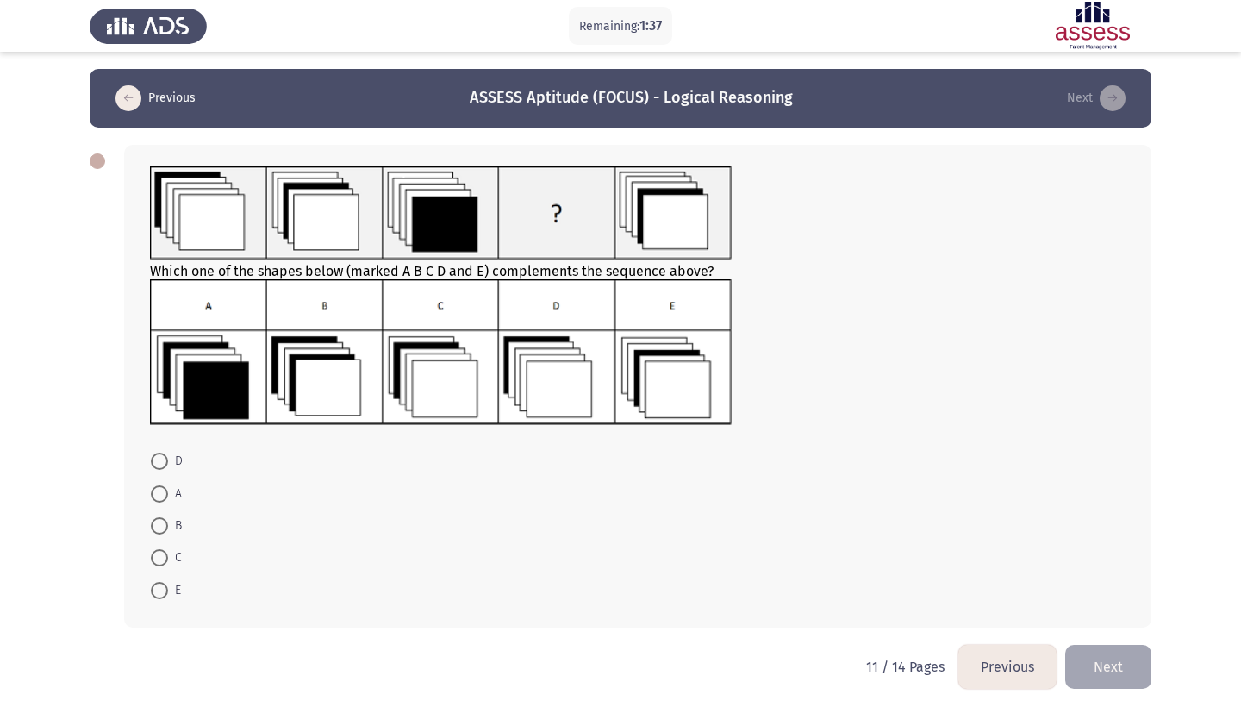
click at [162, 552] on span at bounding box center [159, 557] width 17 height 17
click at [162, 552] on input "C" at bounding box center [159, 557] width 17 height 17
radio input "true"
click at [1116, 668] on button "Next" at bounding box center [1109, 665] width 86 height 44
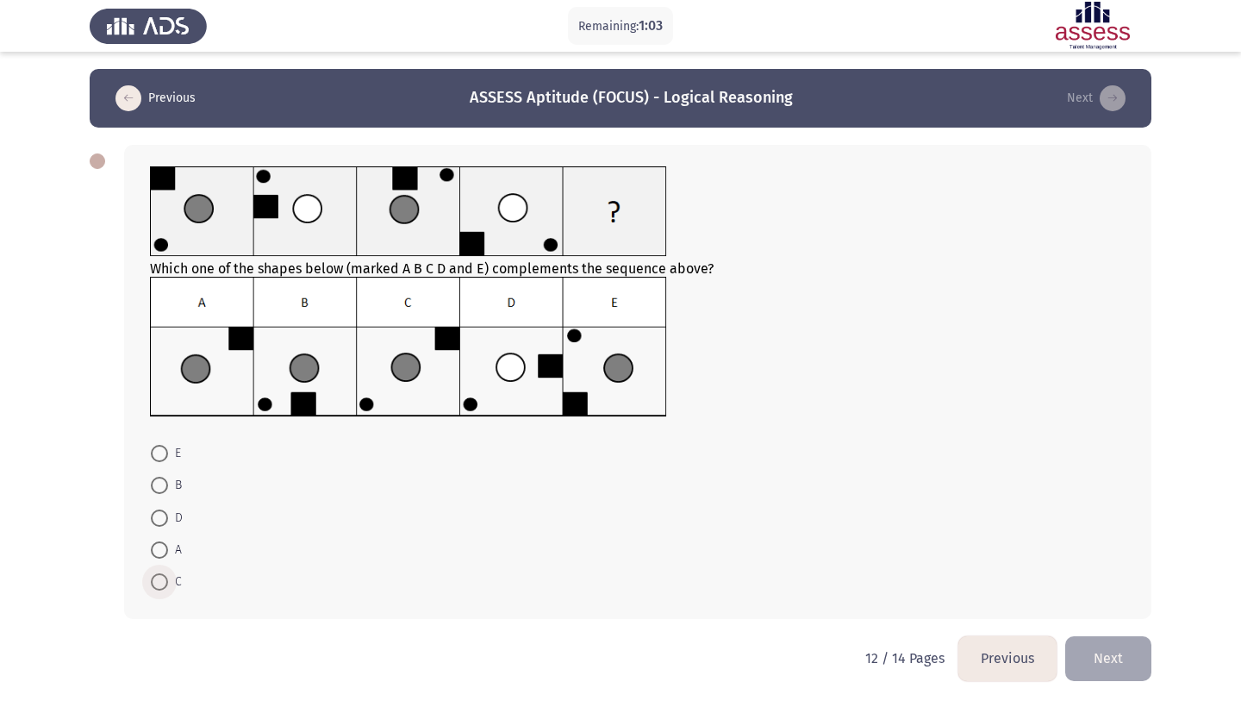
click at [165, 591] on span at bounding box center [159, 581] width 17 height 17
click at [165, 591] on input "C" at bounding box center [159, 581] width 17 height 17
radio input "true"
click at [1109, 659] on button "Next" at bounding box center [1109, 657] width 86 height 44
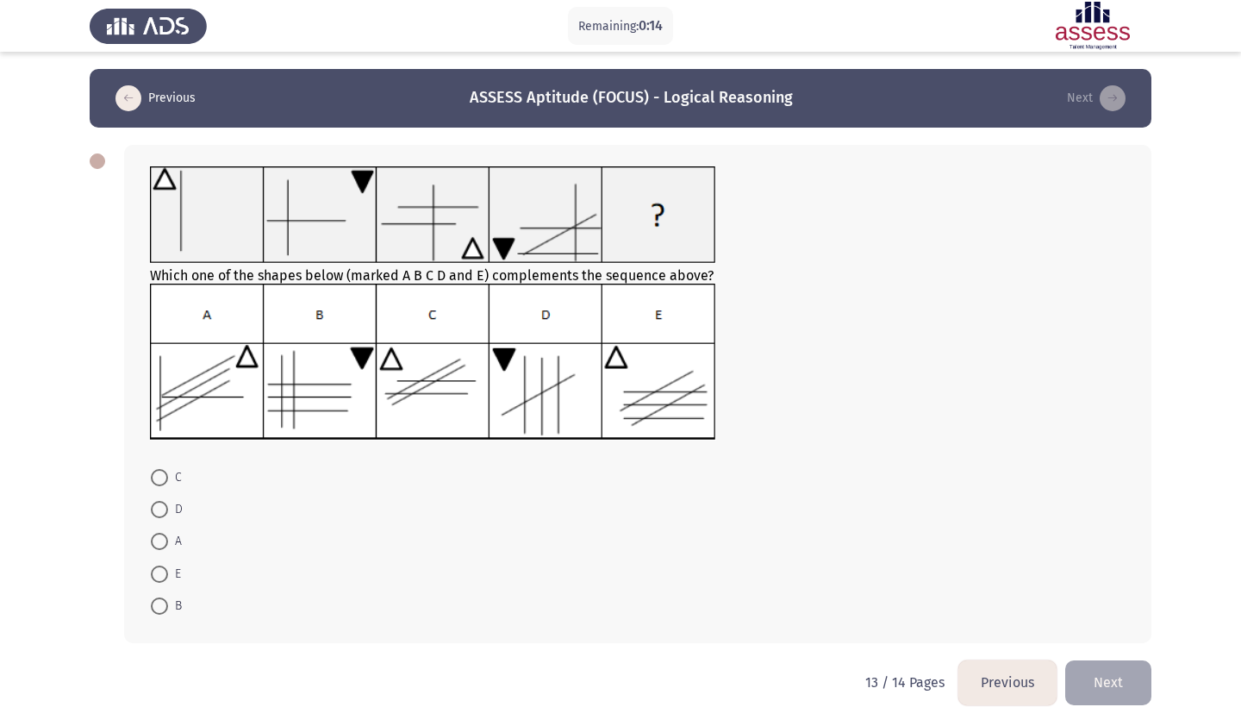
click at [159, 589] on mat-radio-button "E" at bounding box center [166, 573] width 53 height 32
click at [159, 579] on span at bounding box center [159, 574] width 17 height 17
click at [159, 579] on input "E" at bounding box center [159, 574] width 17 height 17
radio input "true"
click at [1092, 676] on button "Next" at bounding box center [1109, 682] width 86 height 44
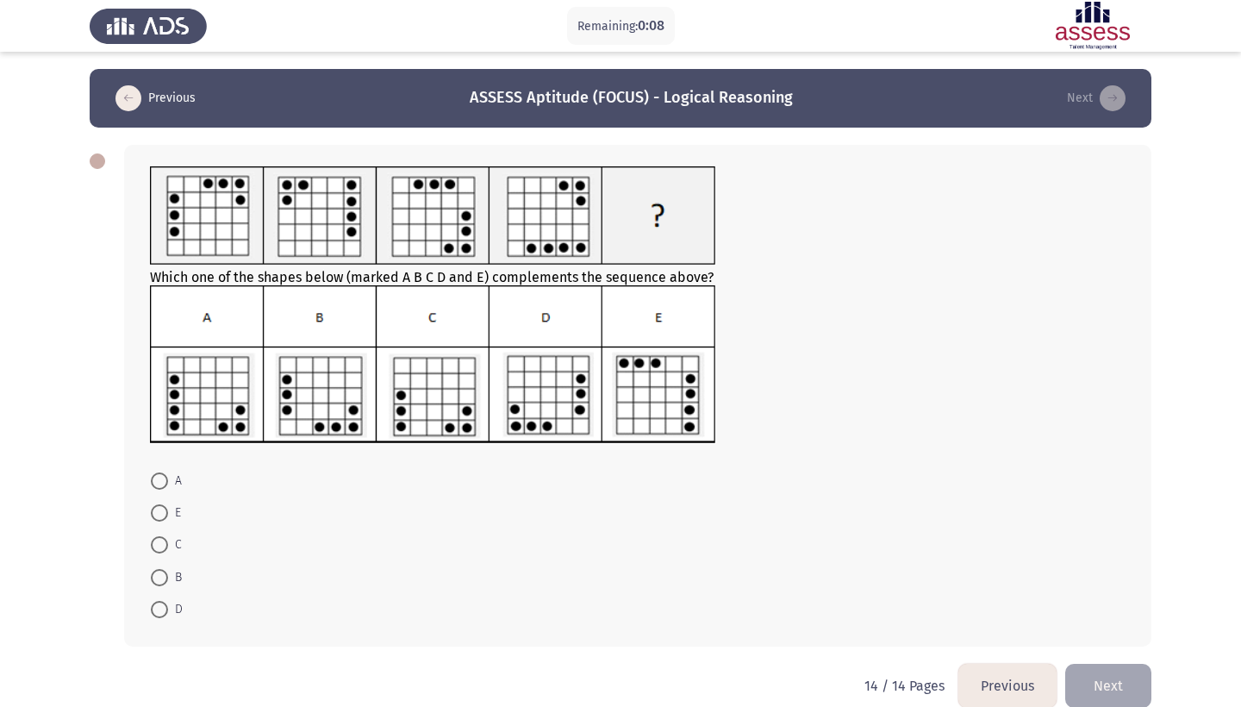
click at [157, 584] on span at bounding box center [159, 577] width 17 height 17
click at [157, 584] on input "B" at bounding box center [159, 577] width 17 height 17
radio input "true"
click at [1088, 698] on button "Next" at bounding box center [1109, 685] width 86 height 44
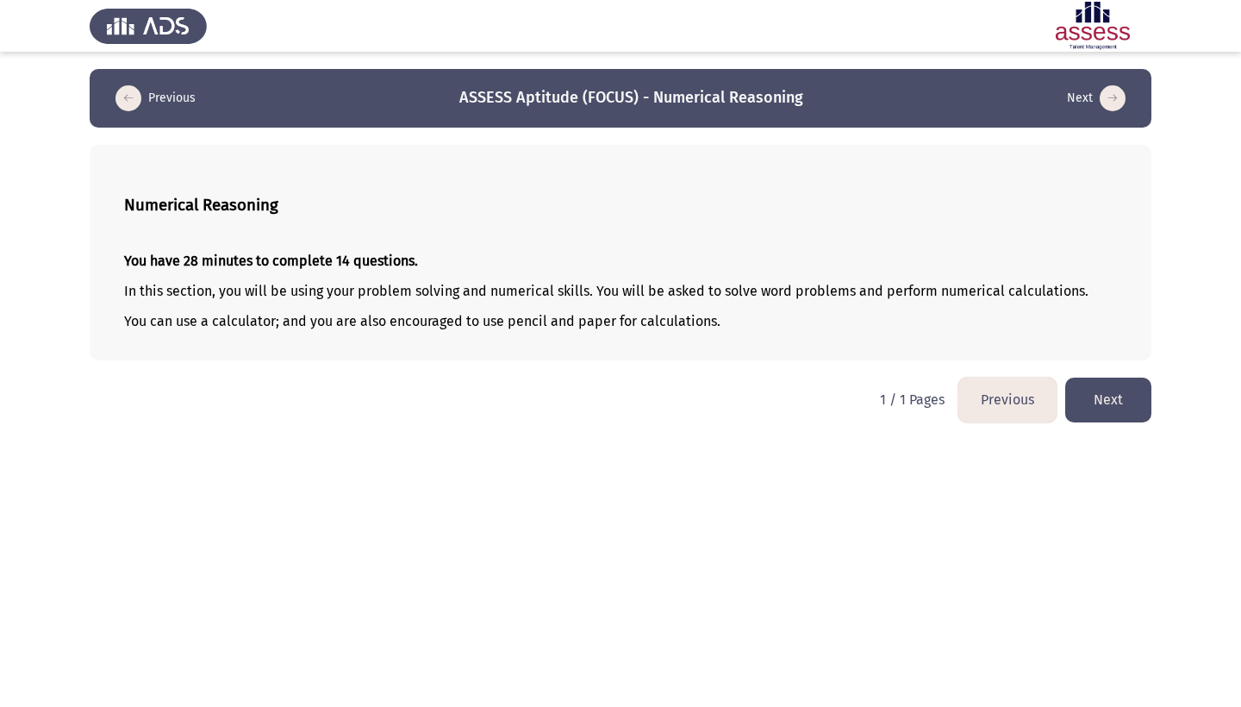
click at [1119, 413] on button "Next" at bounding box center [1109, 400] width 86 height 44
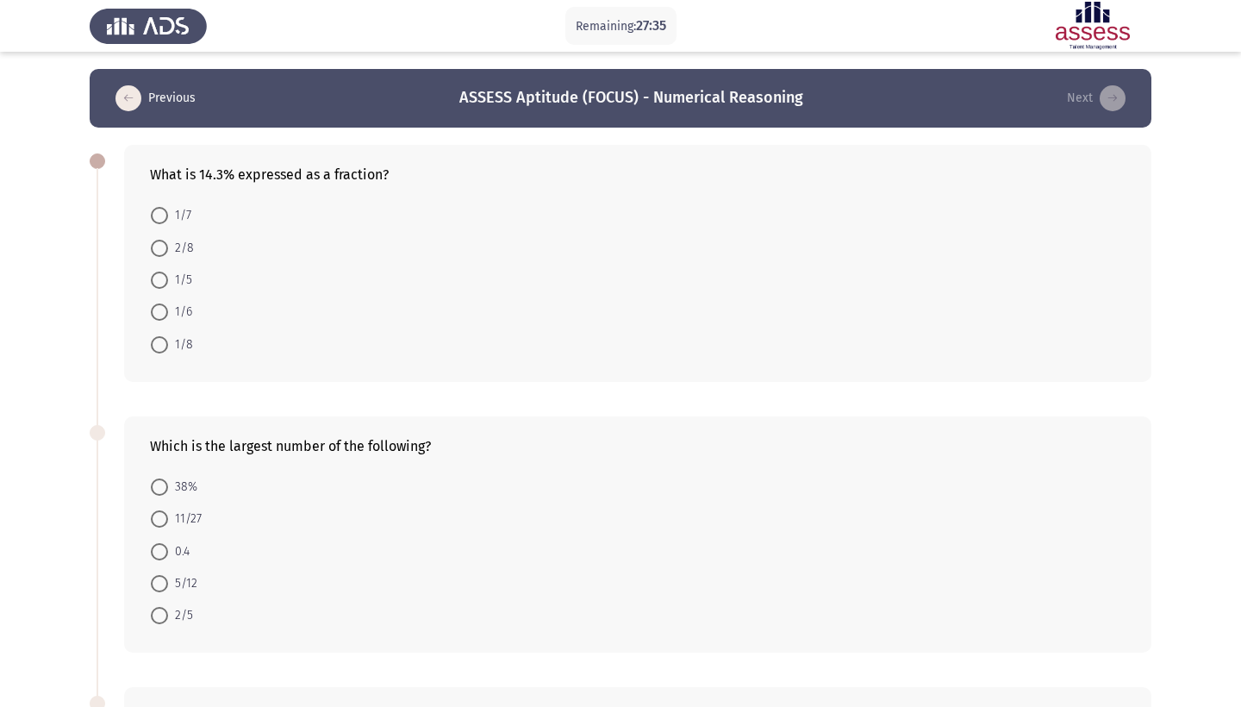
click at [166, 218] on span at bounding box center [159, 215] width 17 height 17
click at [166, 218] on input "1/7" at bounding box center [159, 215] width 17 height 17
radio input "true"
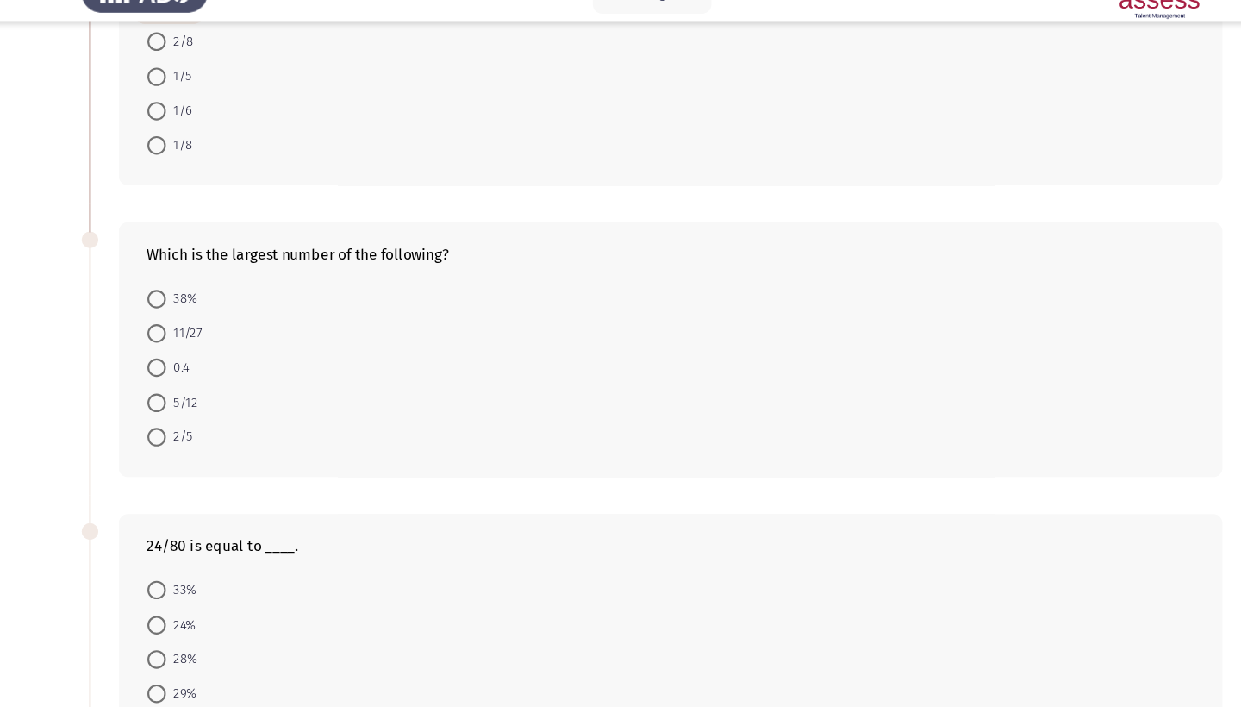
scroll to position [134, 0]
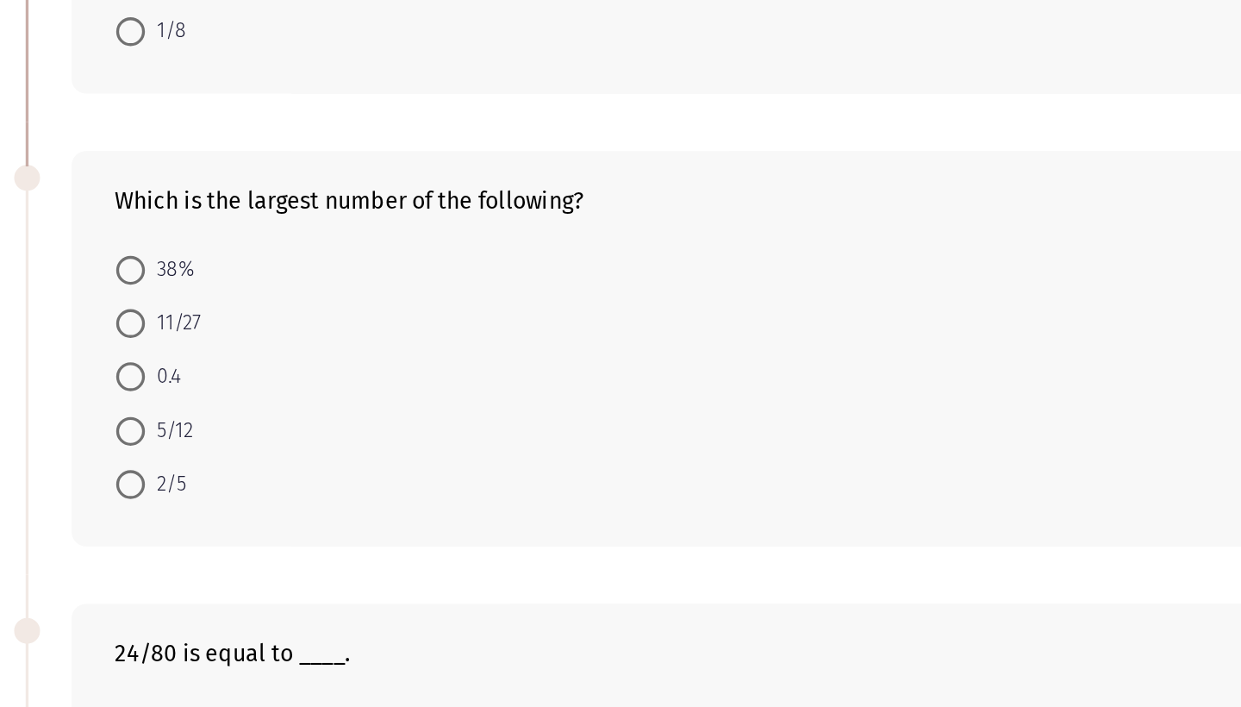
click at [151, 471] on label "2/5" at bounding box center [172, 481] width 42 height 21
click at [151, 472] on input "2/5" at bounding box center [159, 480] width 17 height 17
radio input "true"
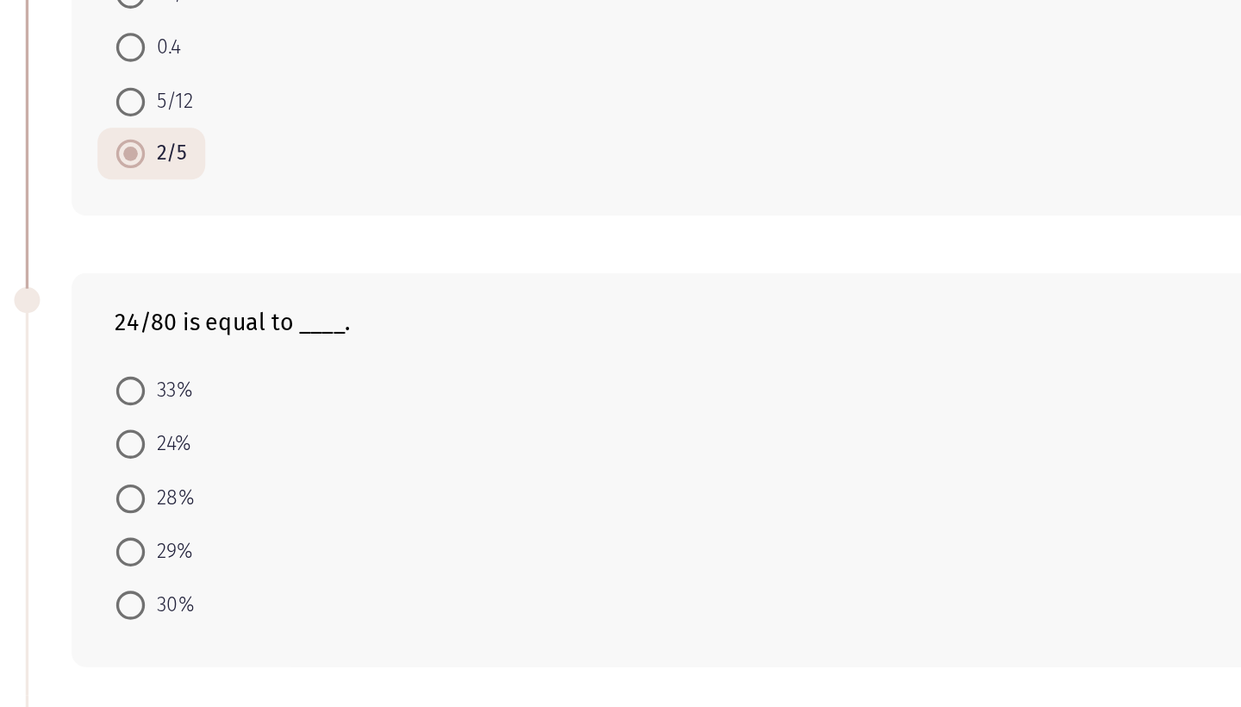
scroll to position [248, 0]
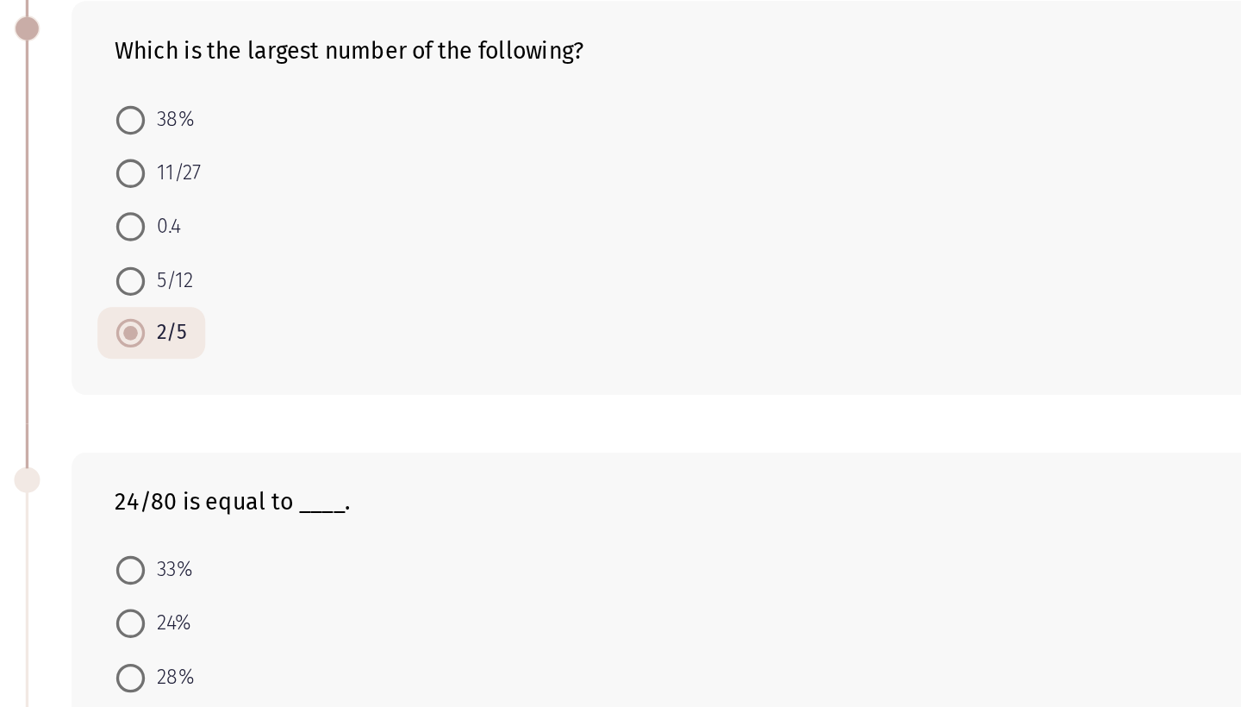
click at [168, 324] on span "5/12" at bounding box center [182, 334] width 29 height 21
click at [151, 326] on input "5/12" at bounding box center [159, 334] width 17 height 17
radio input "true"
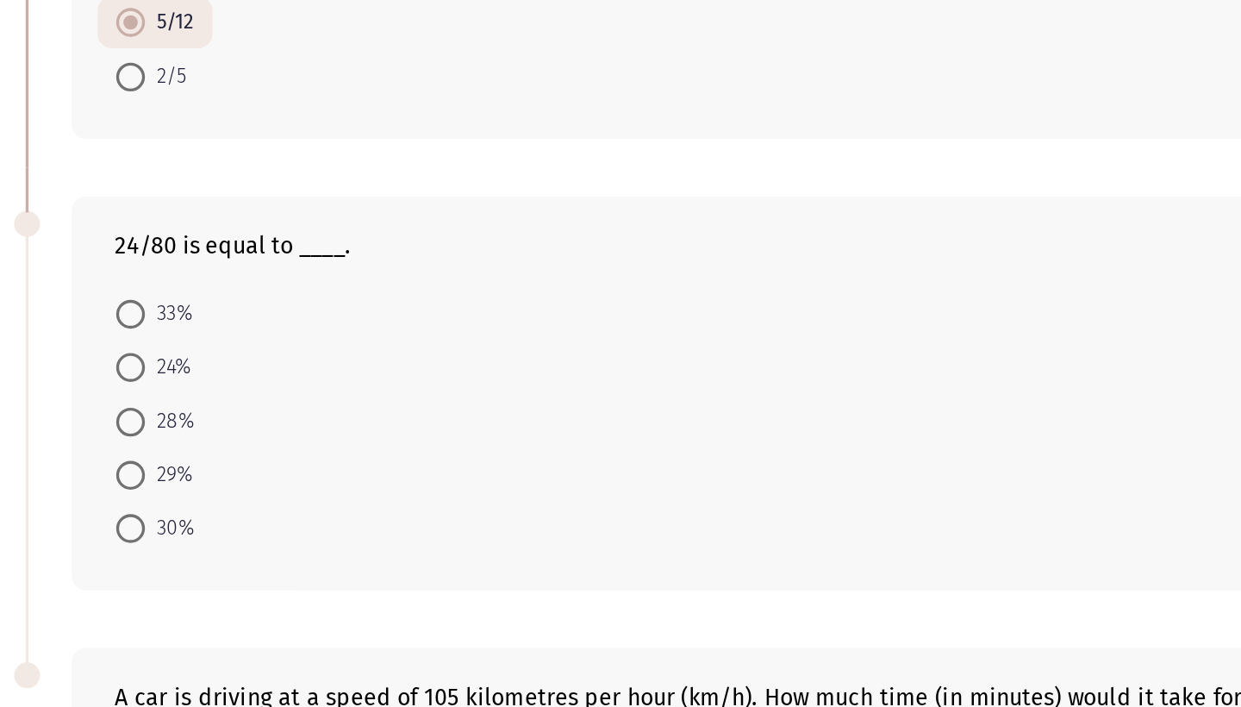
scroll to position [299, 0]
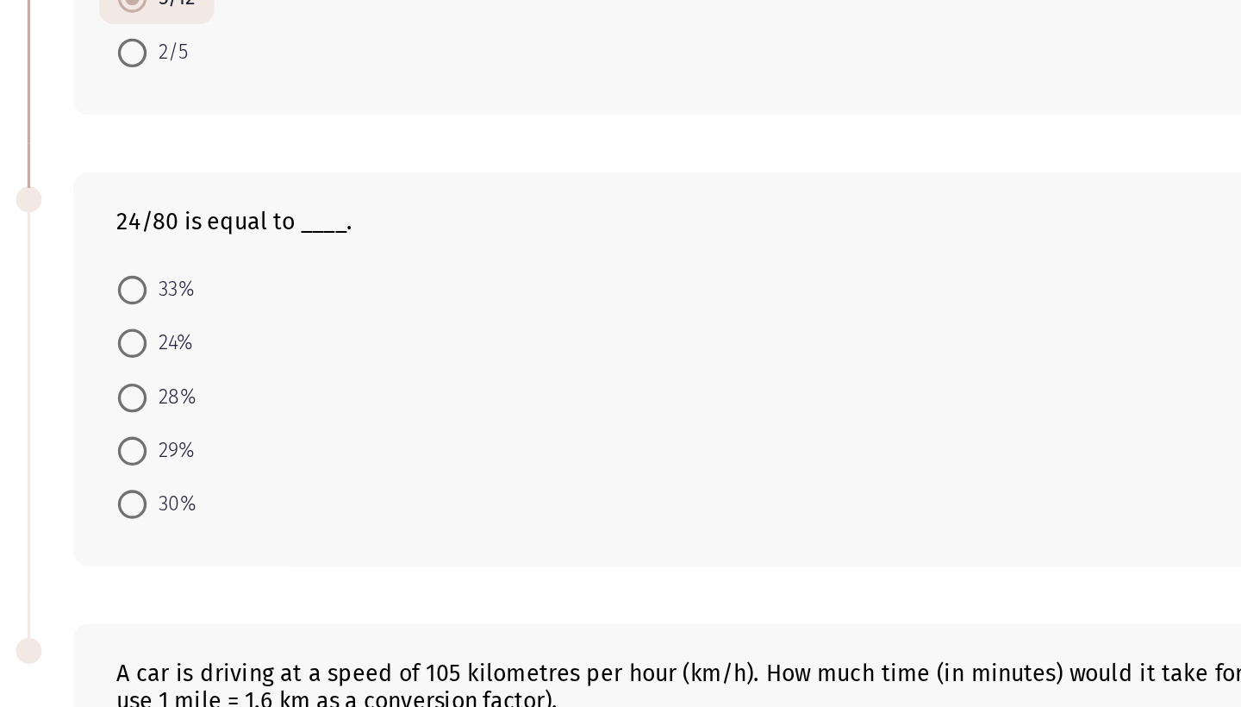
click at [151, 575] on label "30%" at bounding box center [174, 585] width 47 height 21
click at [151, 577] on input "30%" at bounding box center [159, 585] width 17 height 17
radio input "true"
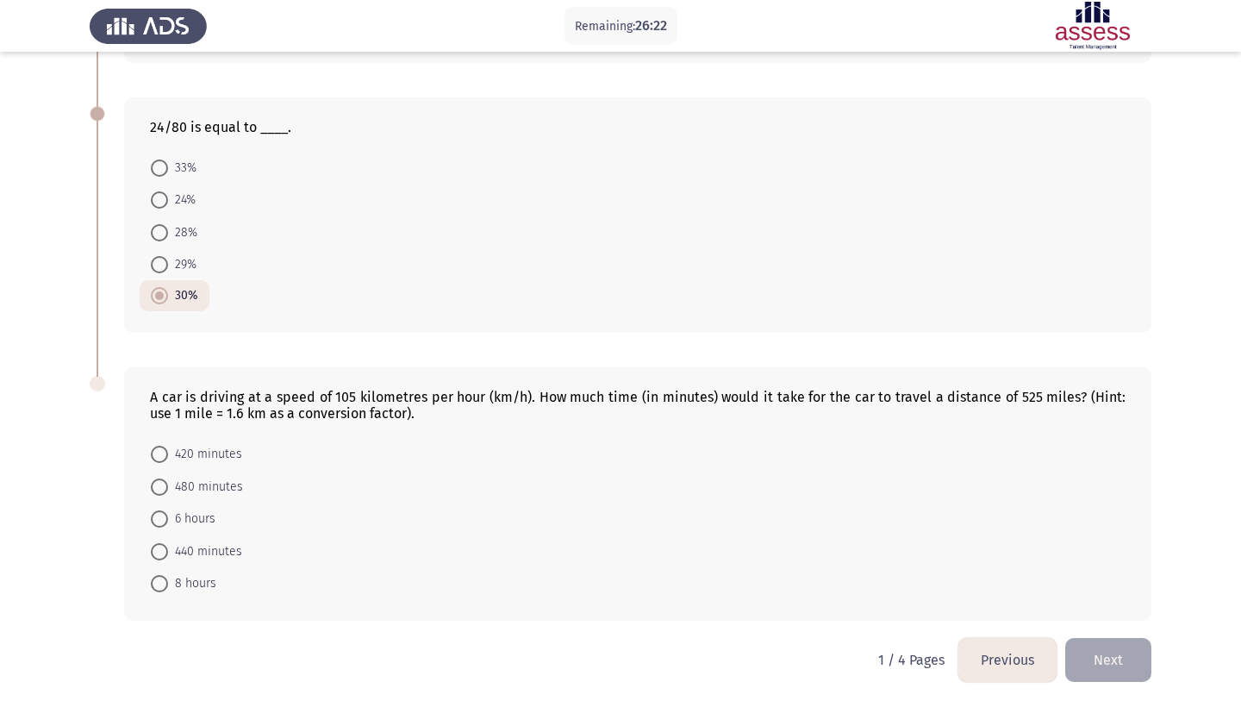
scroll to position [591, 0]
drag, startPoint x: 153, startPoint y: 397, endPoint x: 434, endPoint y: 411, distance: 281.4
click at [434, 410] on div "A car is driving at a speed of 105 kilometres per hour (km/h). How much time (i…" at bounding box center [638, 405] width 976 height 33
drag, startPoint x: 148, startPoint y: 401, endPoint x: 378, endPoint y: 419, distance: 230.9
click at [374, 412] on div "A car is driving at a speed of 105 kilometres per hour (km/h). How much time (i…" at bounding box center [638, 493] width 1028 height 253
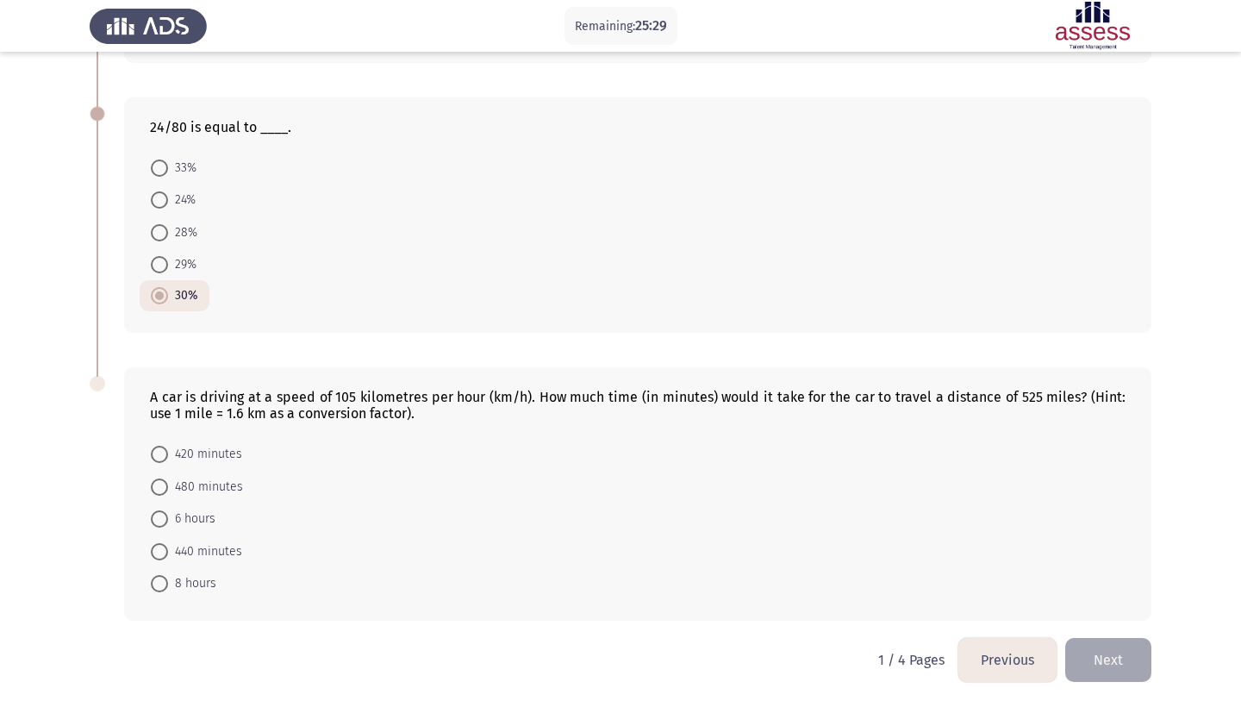
click at [159, 491] on span at bounding box center [159, 486] width 17 height 17
click at [159, 491] on input "480 minutes" at bounding box center [159, 486] width 17 height 17
radio input "true"
click at [1105, 659] on button "Next" at bounding box center [1109, 660] width 86 height 44
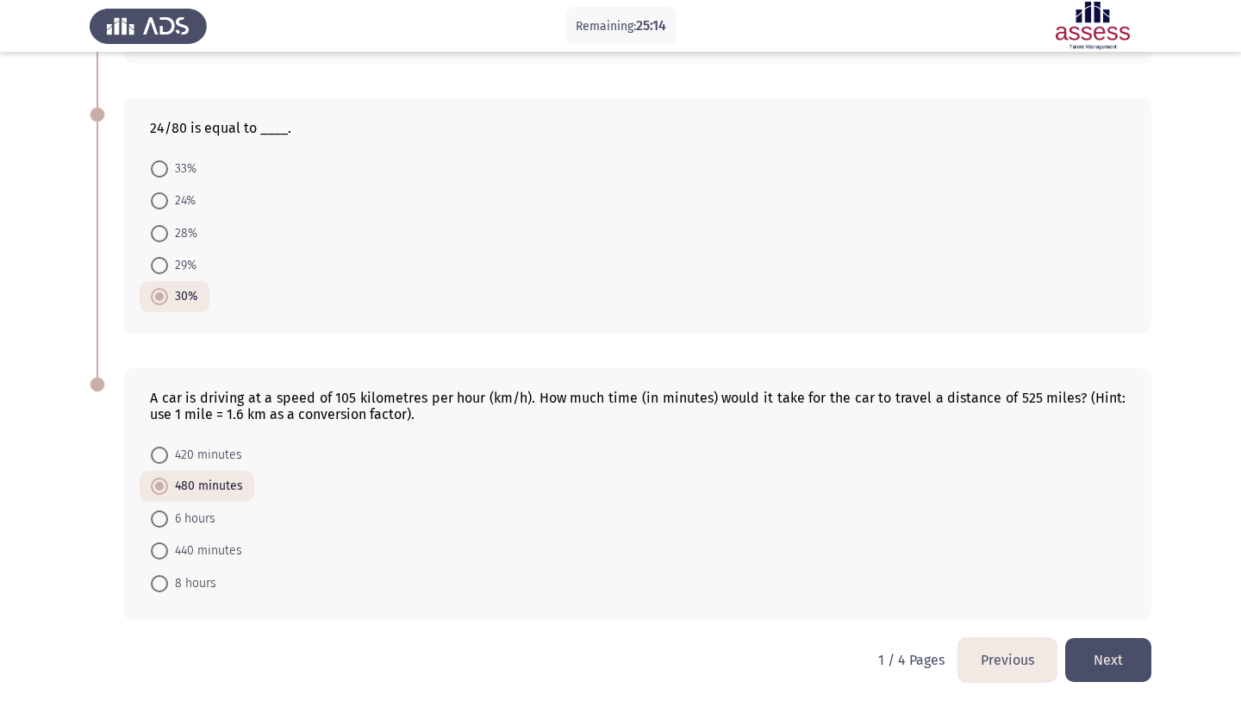
scroll to position [0, 0]
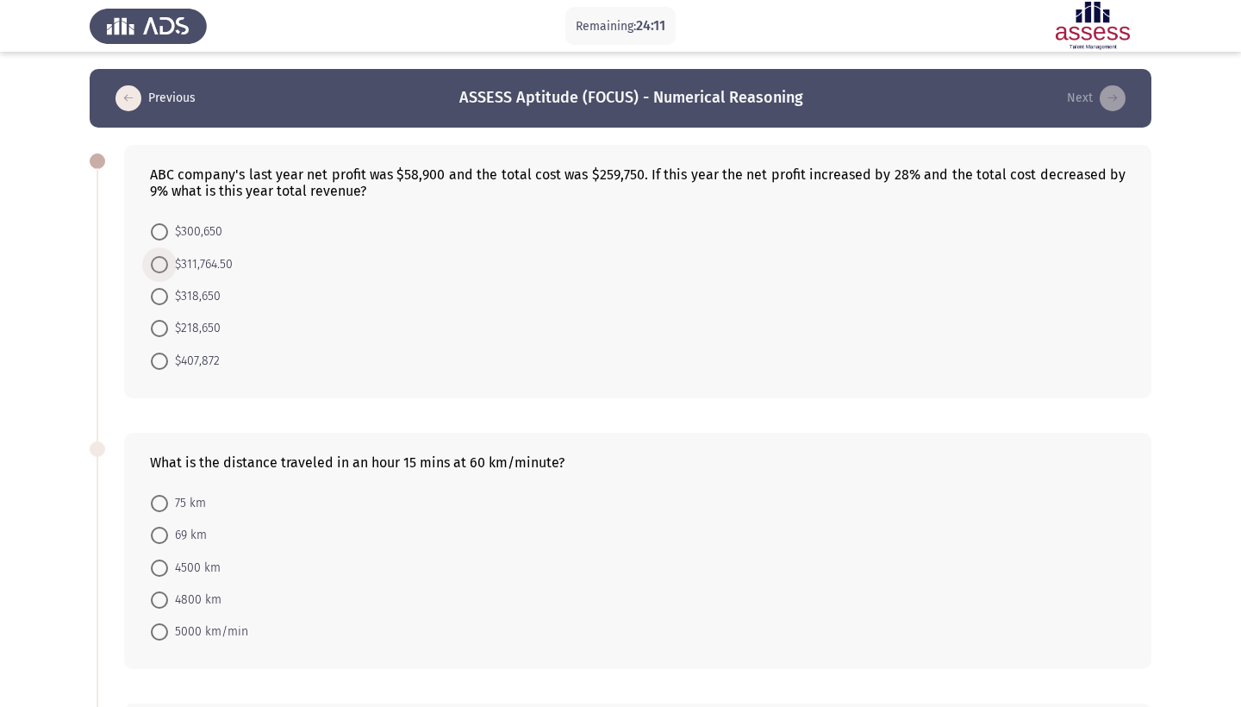
click at [162, 267] on span at bounding box center [159, 264] width 17 height 17
click at [162, 267] on input "$311,764.50" at bounding box center [159, 264] width 17 height 17
radio input "true"
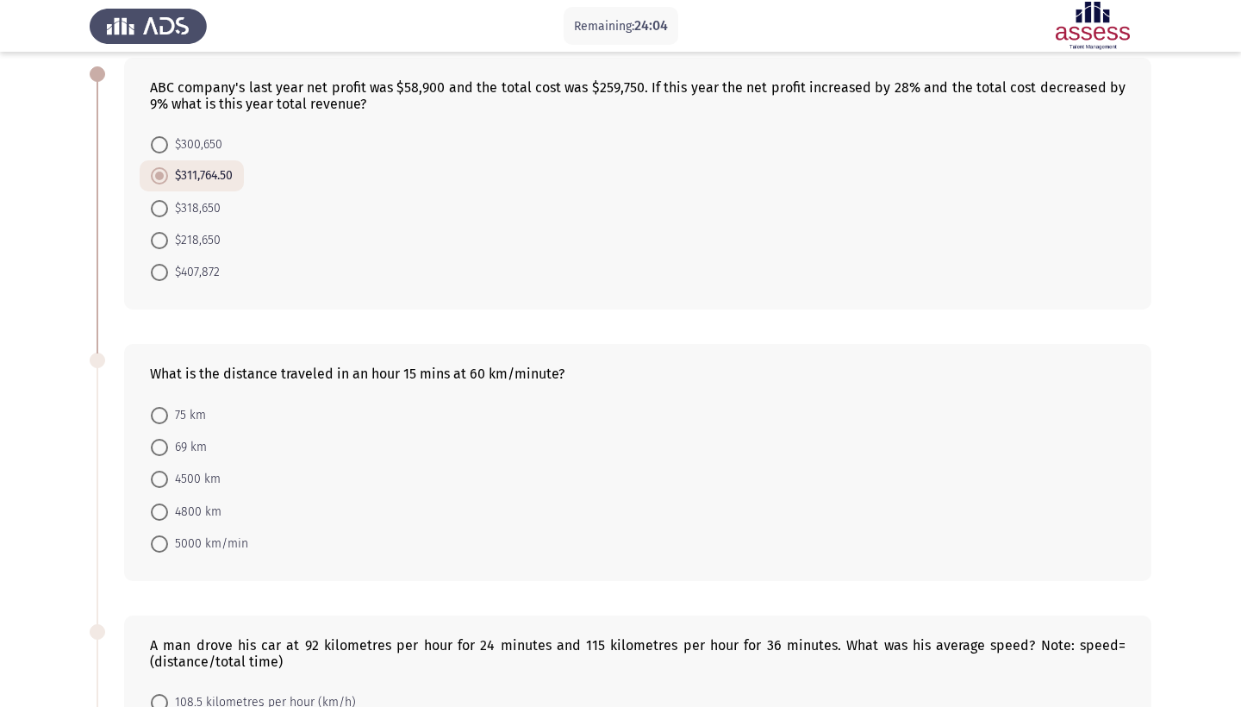
scroll to position [98, 0]
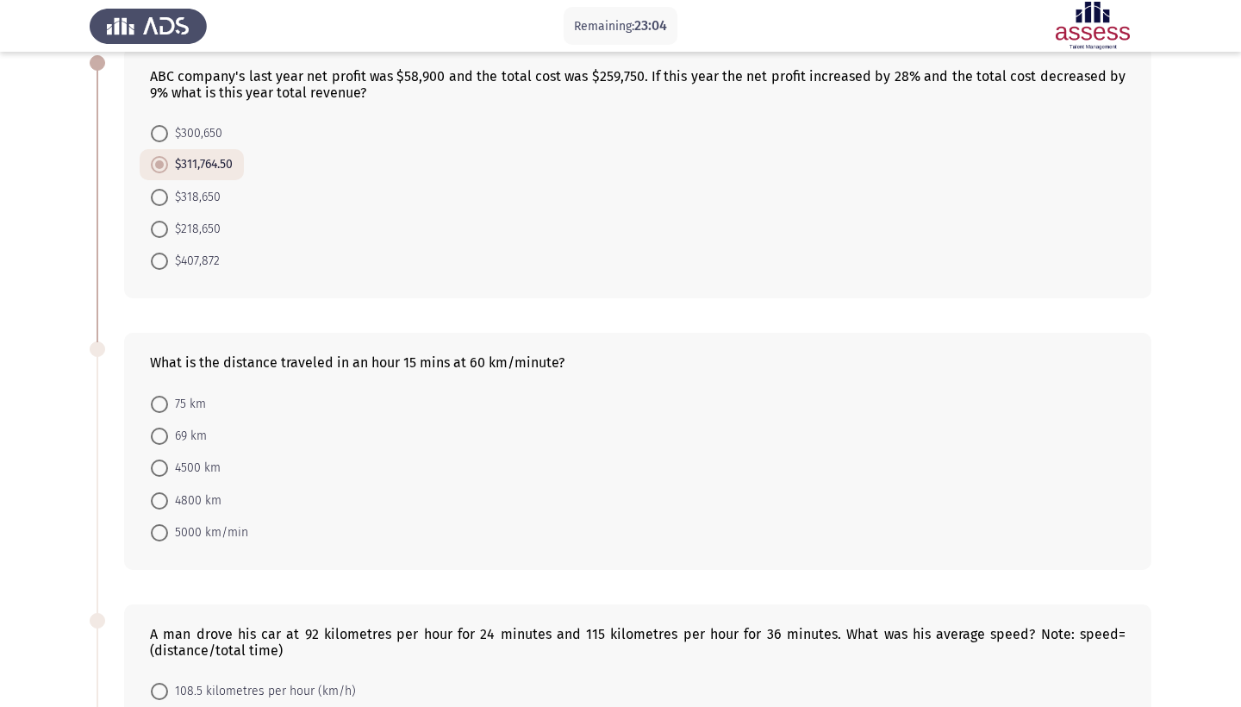
click at [201, 498] on span "4800 km" at bounding box center [194, 501] width 53 height 21
click at [168, 498] on input "4800 km" at bounding box center [159, 500] width 17 height 17
radio input "true"
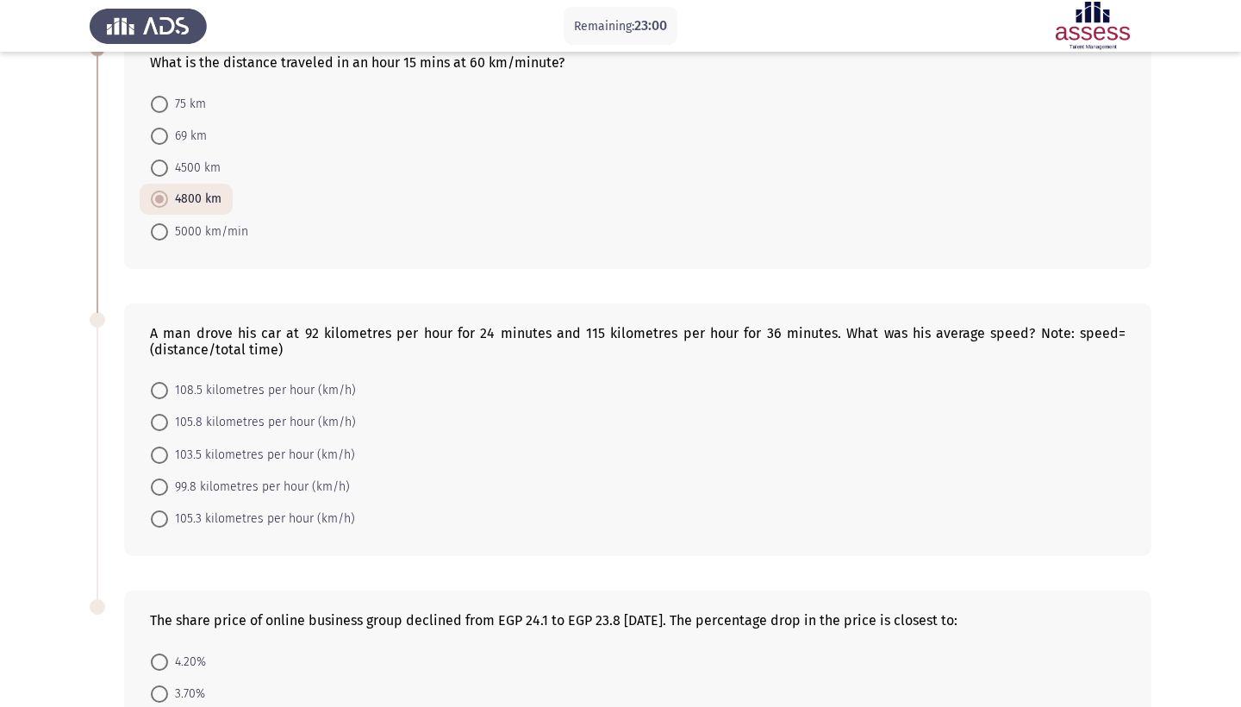
scroll to position [398, 0]
click at [203, 424] on span "105.8 kilometres per hour (km/h)" at bounding box center [262, 422] width 188 height 21
click at [168, 424] on input "105.8 kilometres per hour (km/h)" at bounding box center [159, 422] width 17 height 17
radio input "true"
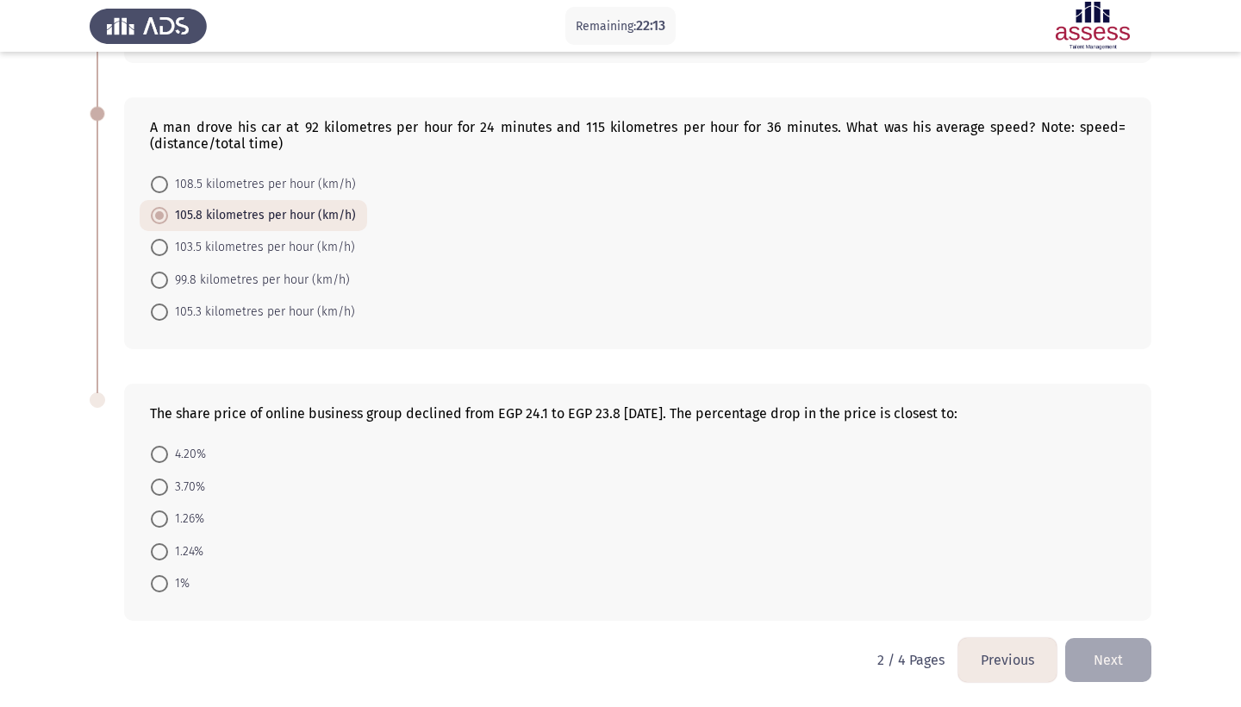
scroll to position [607, 0]
click at [167, 552] on span at bounding box center [159, 551] width 17 height 17
click at [167, 552] on input "1.24%" at bounding box center [159, 551] width 17 height 17
radio input "true"
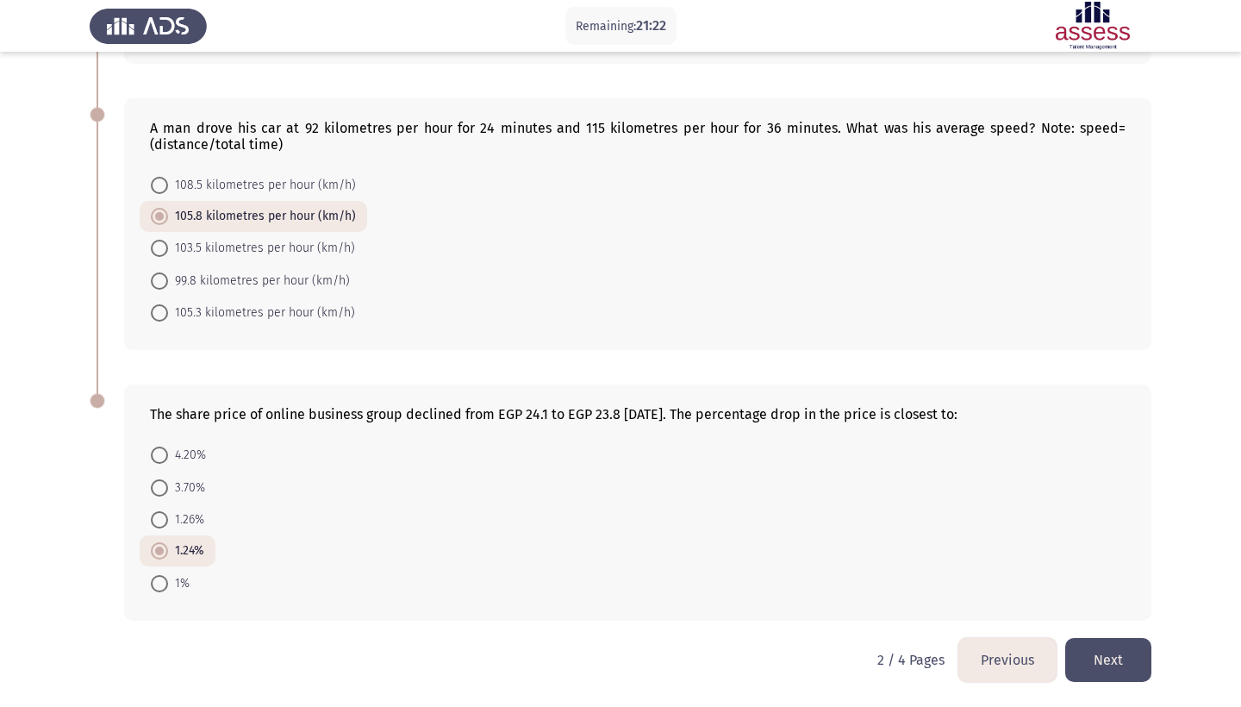
click at [1124, 672] on button "Next" at bounding box center [1109, 660] width 86 height 44
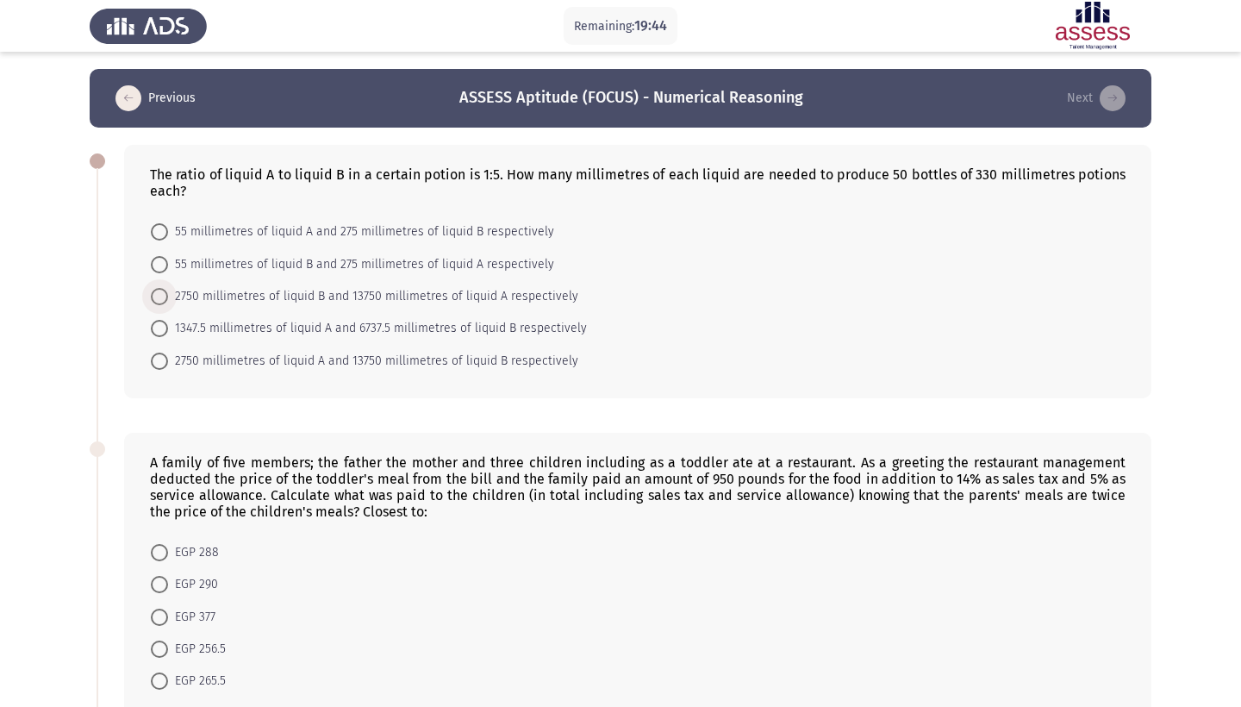
click at [492, 295] on span "2750 millimetres of liquid B and 13750 millimetres of liquid A respectively" at bounding box center [373, 296] width 410 height 21
click at [168, 295] on input "2750 millimetres of liquid B and 13750 millimetres of liquid A respectively" at bounding box center [159, 296] width 17 height 17
radio input "true"
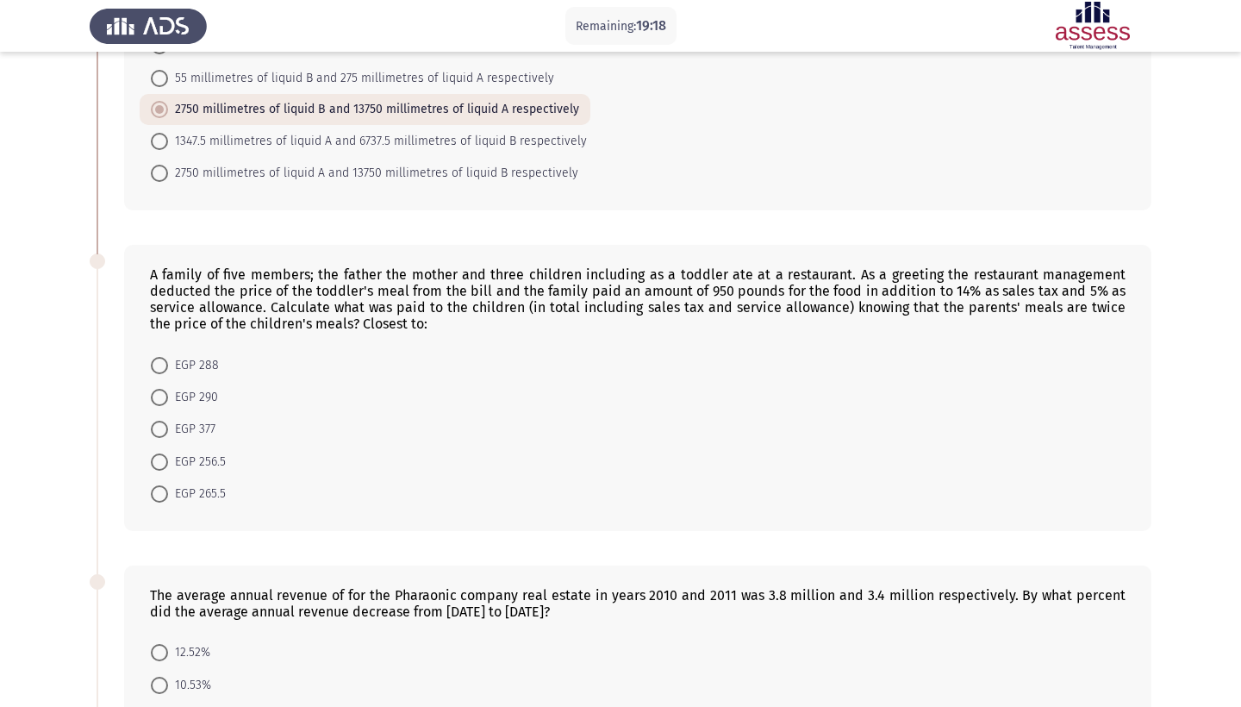
scroll to position [210, 0]
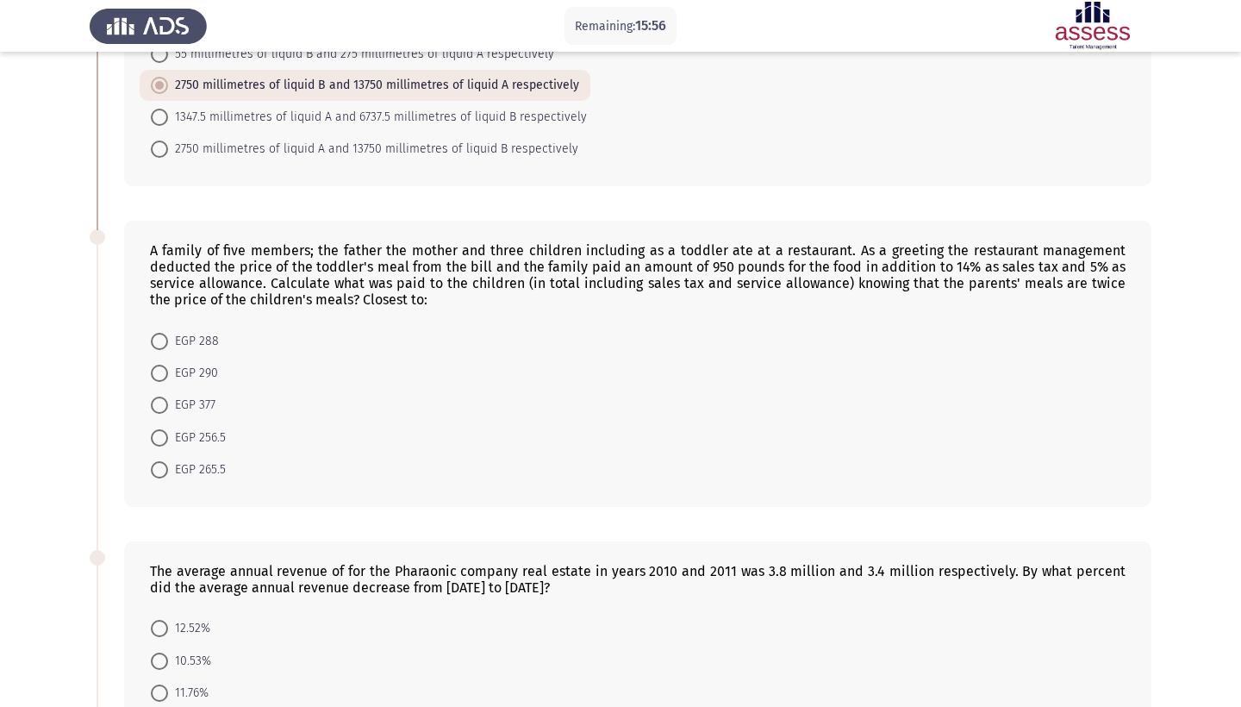
click at [198, 415] on span "EGP 377" at bounding box center [191, 405] width 47 height 21
click at [168, 414] on input "EGP 377" at bounding box center [159, 405] width 17 height 17
radio input "true"
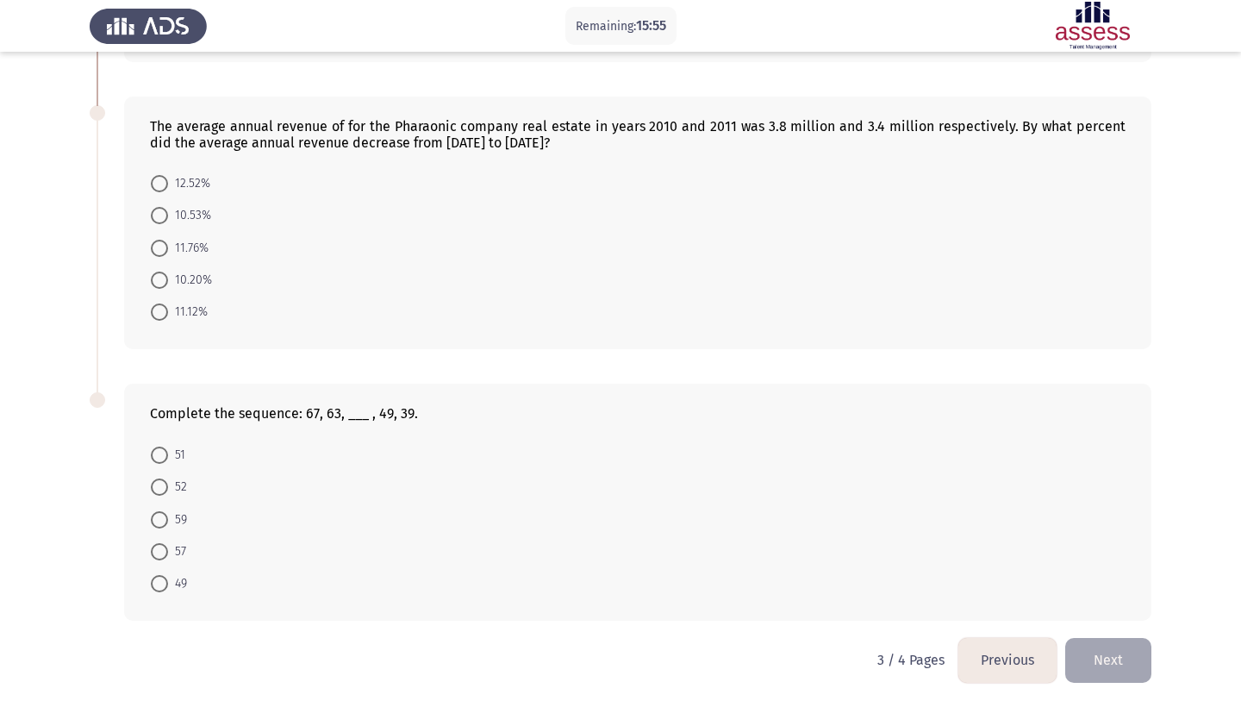
scroll to position [657, 0]
click at [159, 214] on span at bounding box center [159, 215] width 17 height 17
click at [159, 214] on input "10.53%" at bounding box center [159, 215] width 17 height 17
radio input "true"
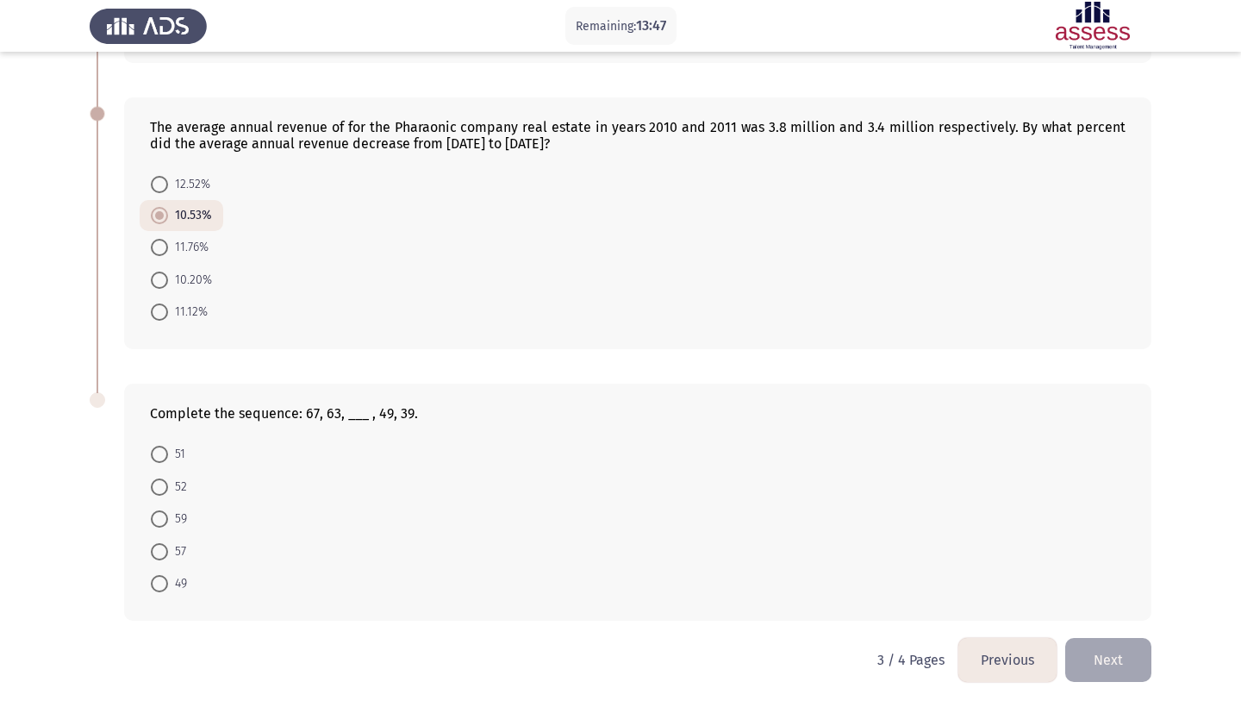
click at [165, 554] on span at bounding box center [159, 551] width 17 height 17
click at [165, 554] on input "57" at bounding box center [159, 551] width 17 height 17
radio input "true"
click at [1090, 661] on button "Next" at bounding box center [1109, 660] width 86 height 44
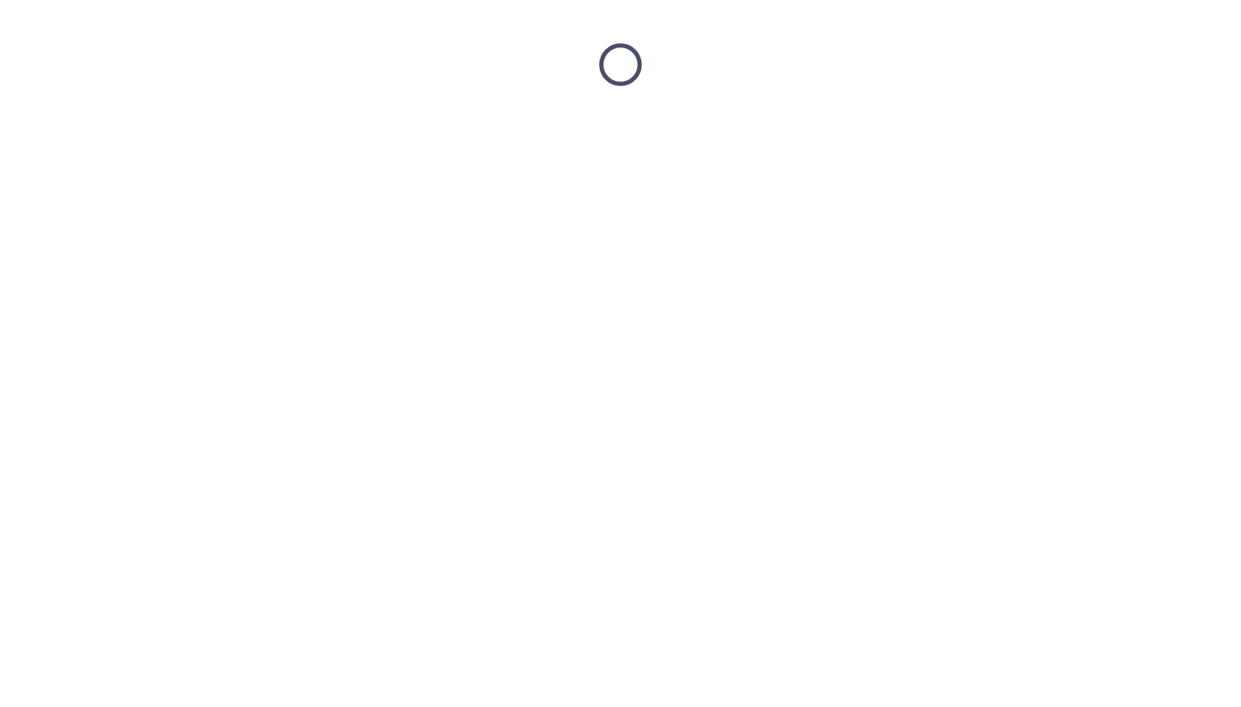
scroll to position [0, 0]
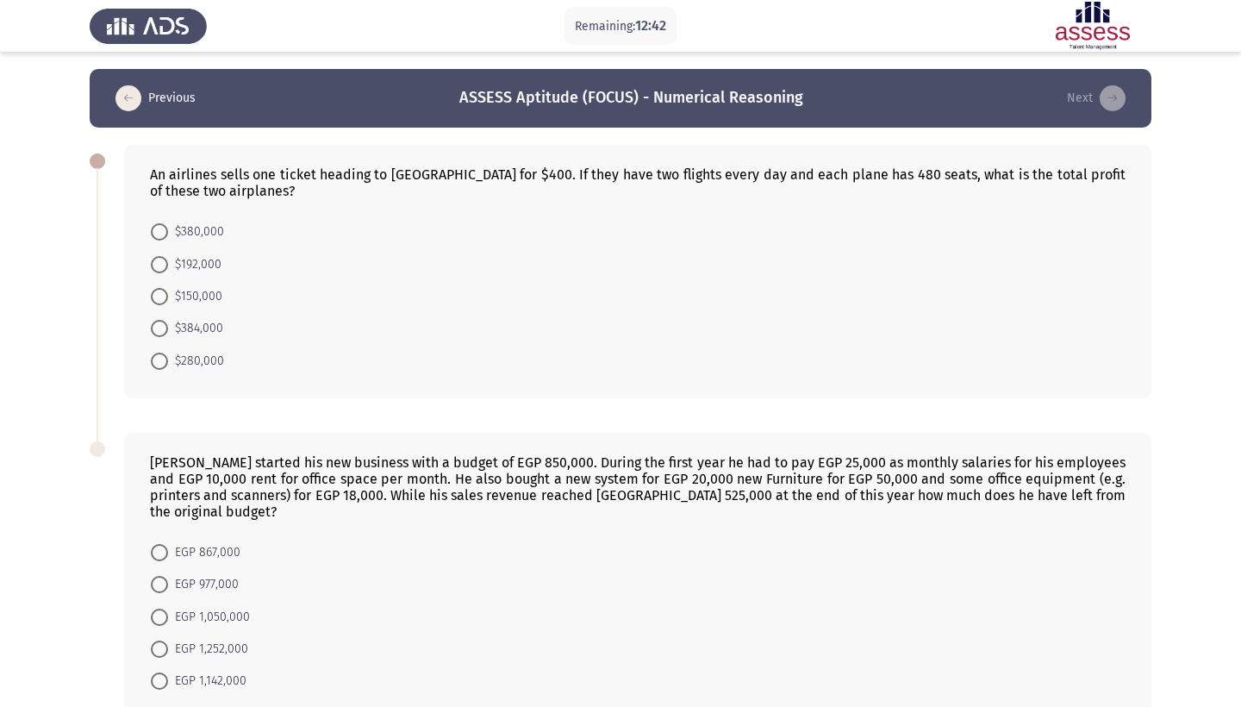
click at [201, 330] on span "$384,000" at bounding box center [195, 328] width 55 height 21
click at [168, 330] on input "$384,000" at bounding box center [159, 328] width 17 height 17
radio input "true"
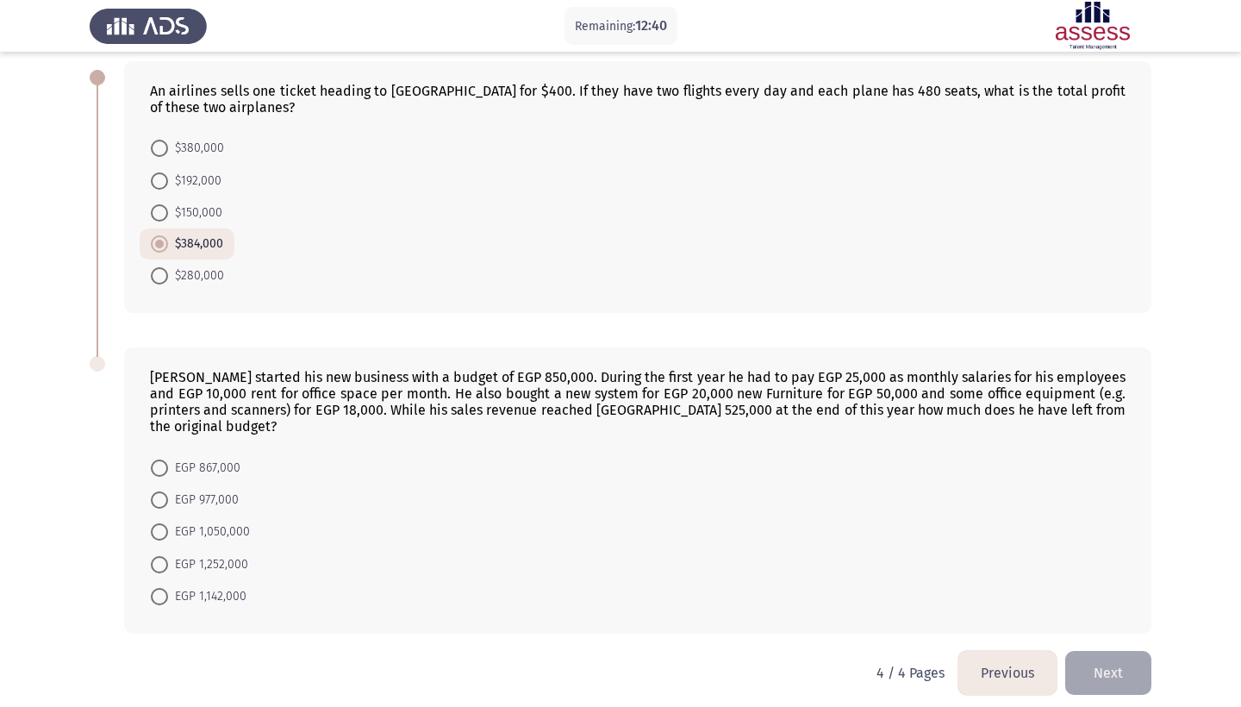
scroll to position [83, 0]
click at [160, 452] on mat-radio-button "EGP 867,000" at bounding box center [196, 468] width 112 height 32
click at [163, 460] on span at bounding box center [159, 468] width 17 height 17
click at [163, 460] on input "EGP 867,000" at bounding box center [159, 468] width 17 height 17
radio input "true"
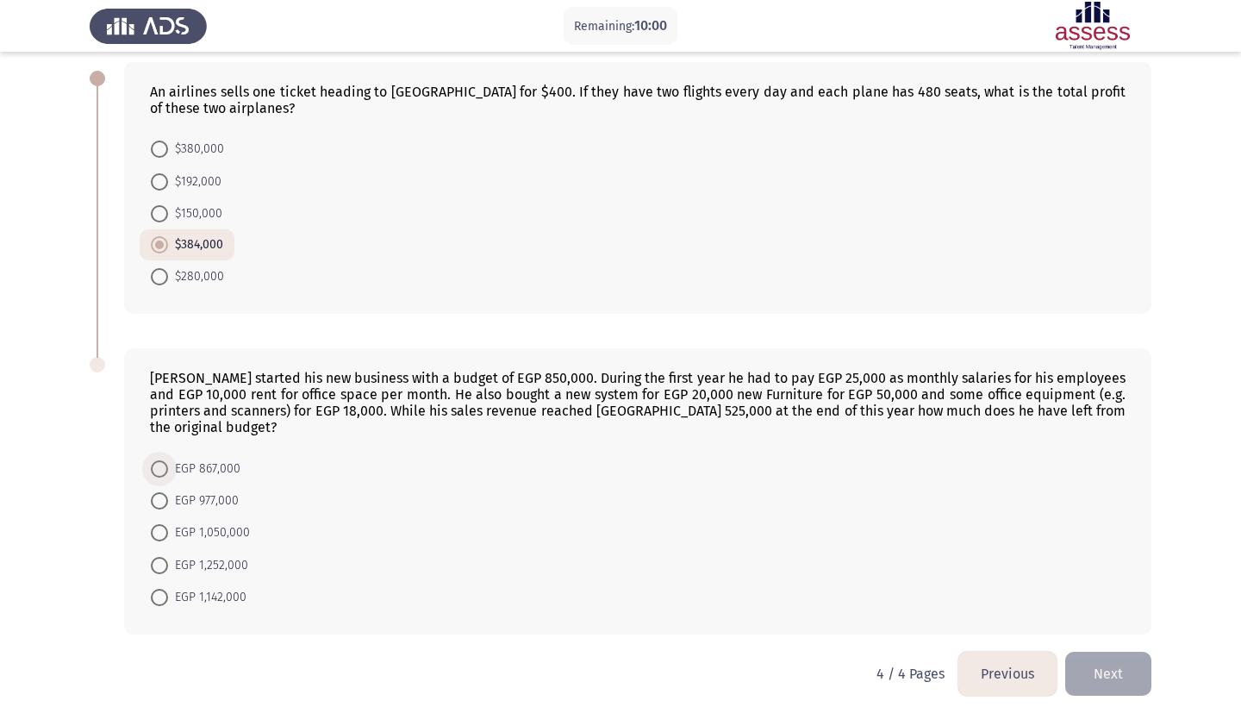
scroll to position [82, 0]
click at [1087, 652] on button "Next" at bounding box center [1109, 674] width 86 height 44
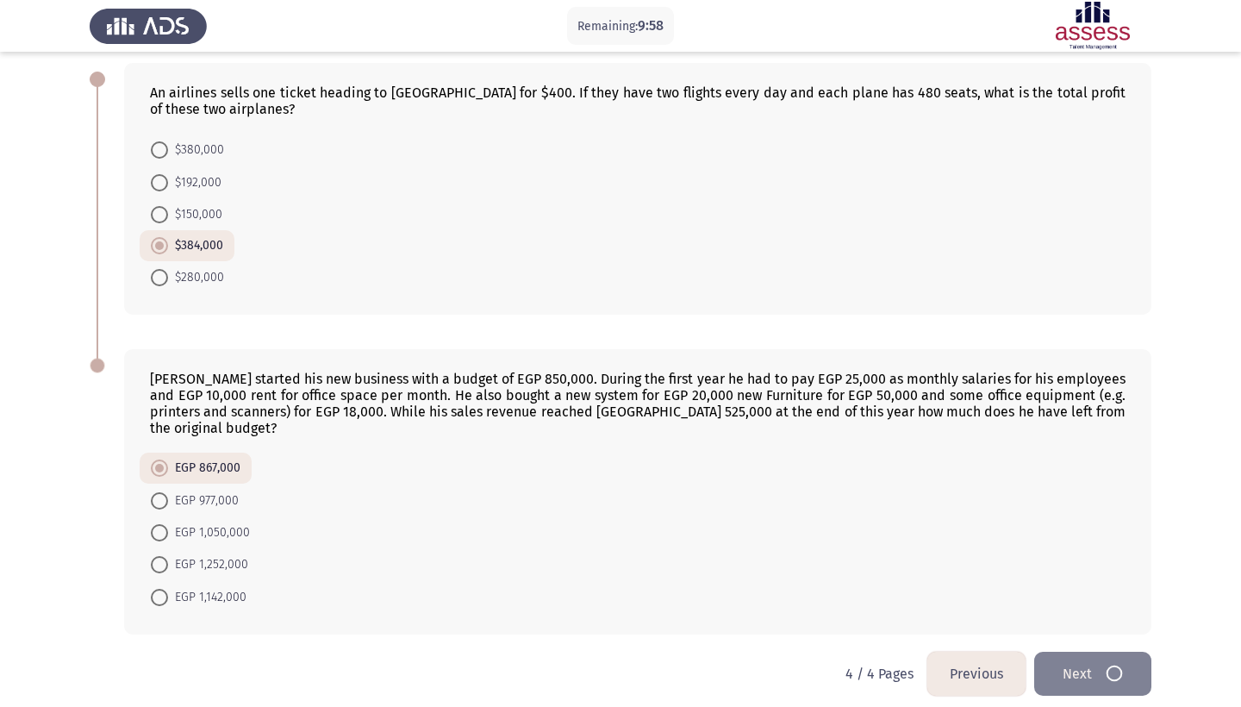
scroll to position [0, 0]
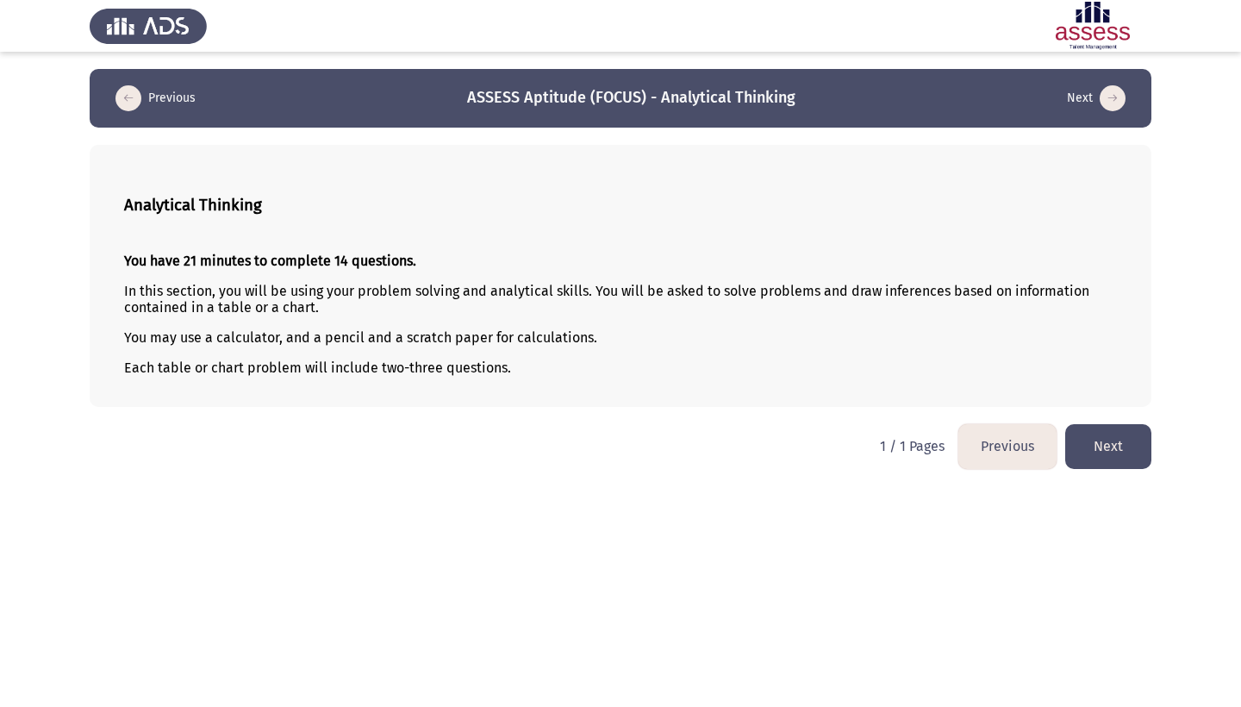
click at [1122, 435] on button "Next" at bounding box center [1109, 446] width 86 height 44
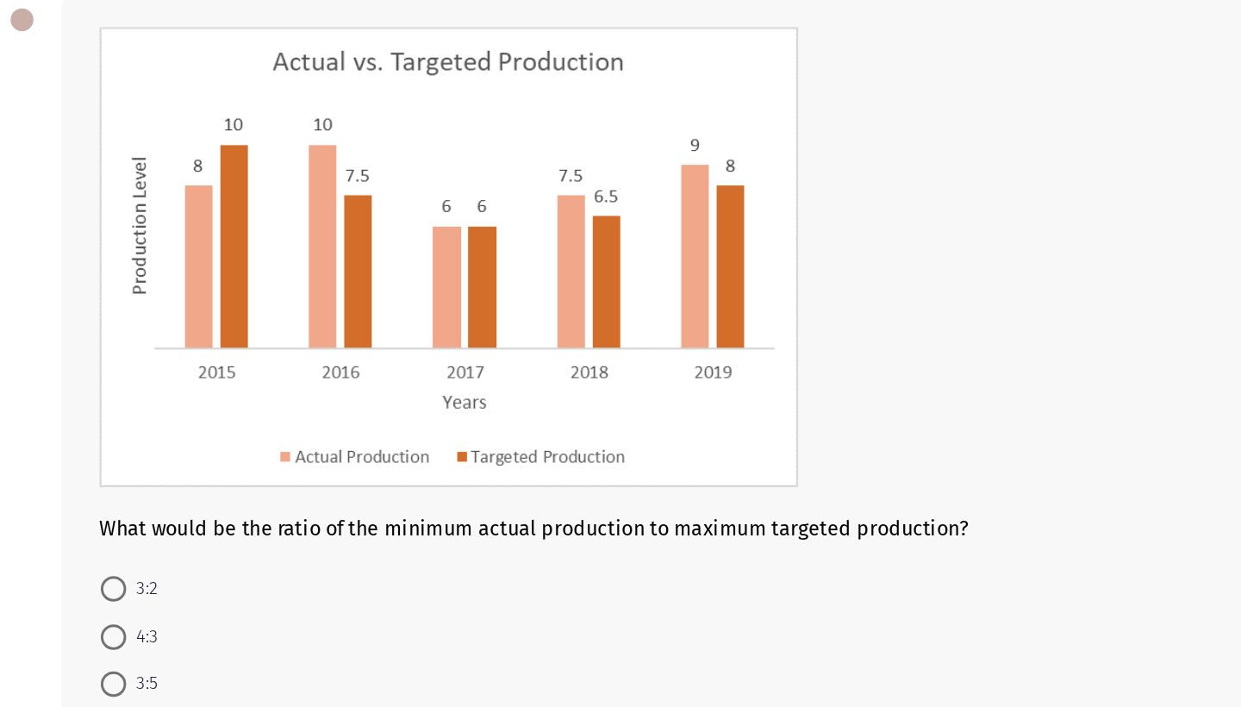
scroll to position [52, 0]
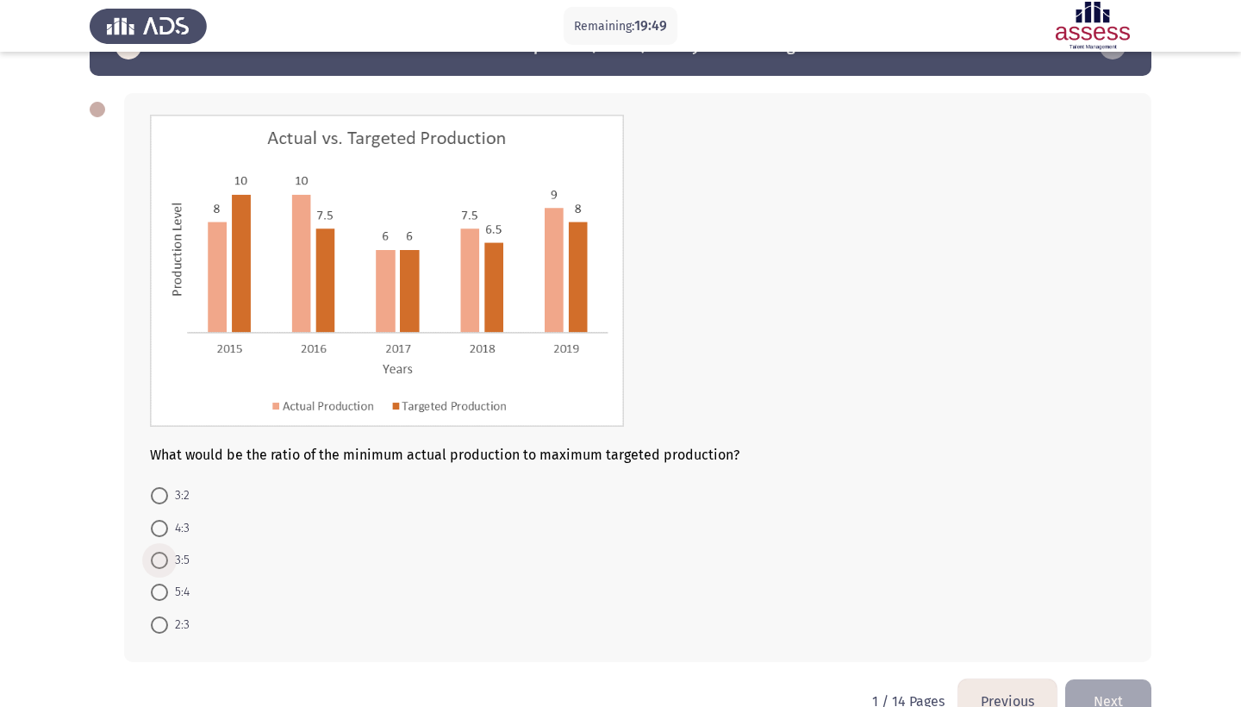
click at [163, 569] on span at bounding box center [159, 560] width 17 height 17
click at [163, 569] on input "3:5" at bounding box center [159, 560] width 17 height 17
radio input "true"
click at [1109, 692] on button "Next" at bounding box center [1109, 700] width 86 height 44
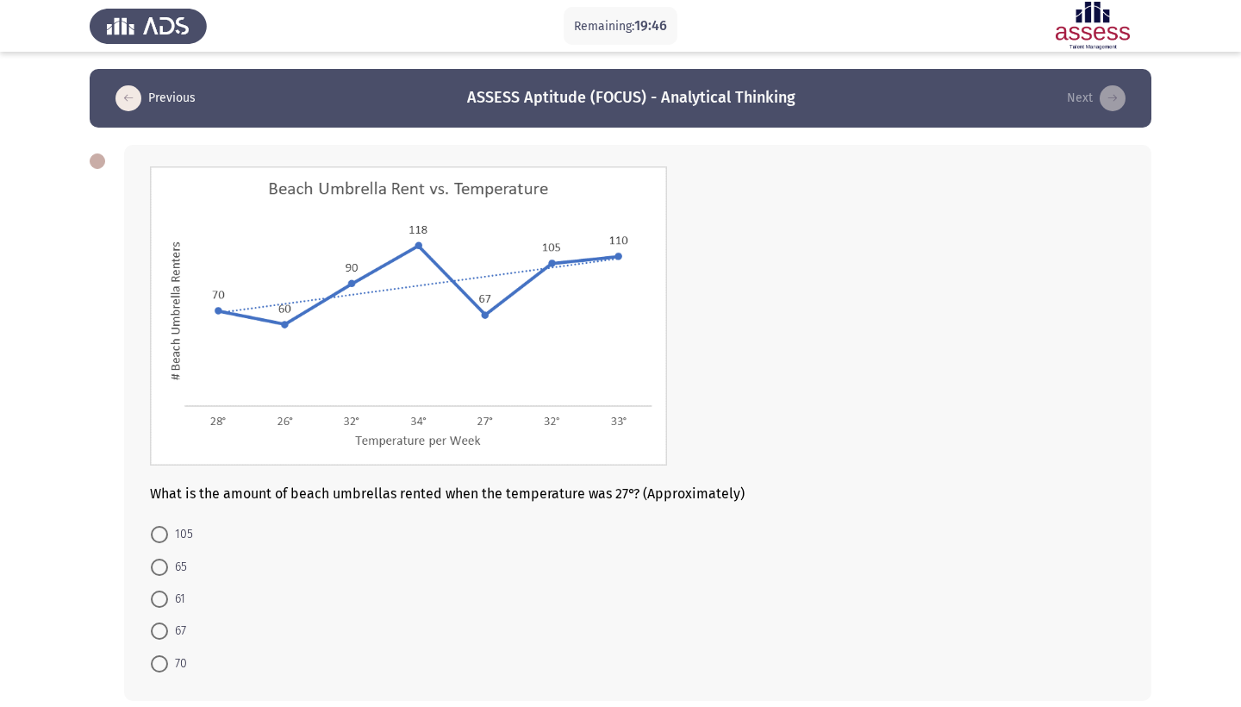
scroll to position [82, 0]
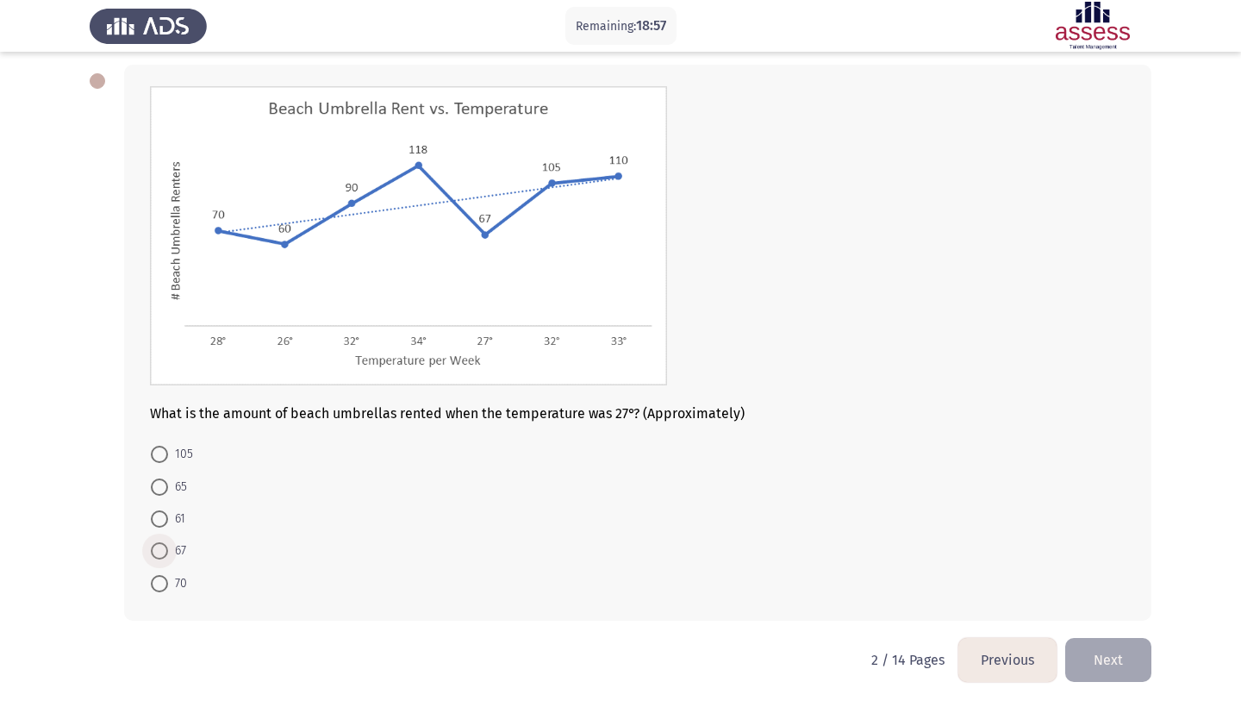
click at [164, 542] on span at bounding box center [159, 550] width 17 height 17
click at [164, 542] on input "67" at bounding box center [159, 550] width 17 height 17
radio input "true"
click at [1085, 658] on button "Next" at bounding box center [1109, 660] width 86 height 44
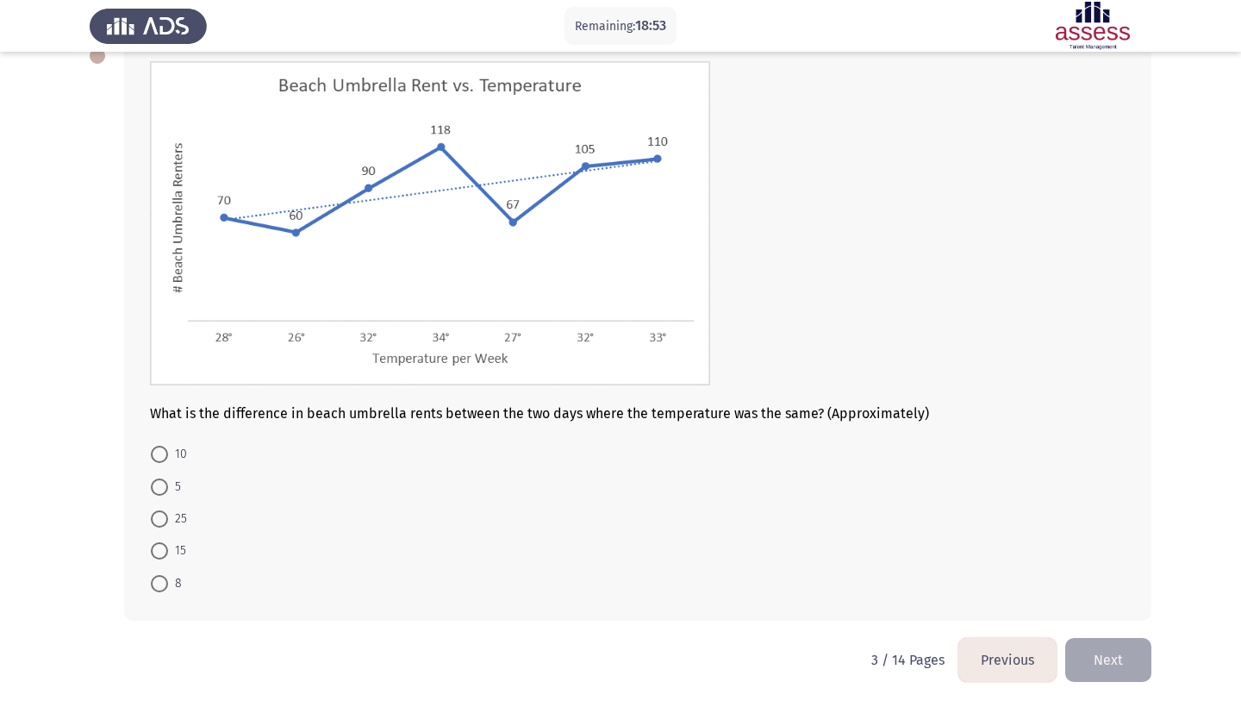
scroll to position [108, 0]
click at [161, 557] on span at bounding box center [159, 550] width 17 height 17
click at [161, 557] on input "15" at bounding box center [159, 550] width 17 height 17
radio input "true"
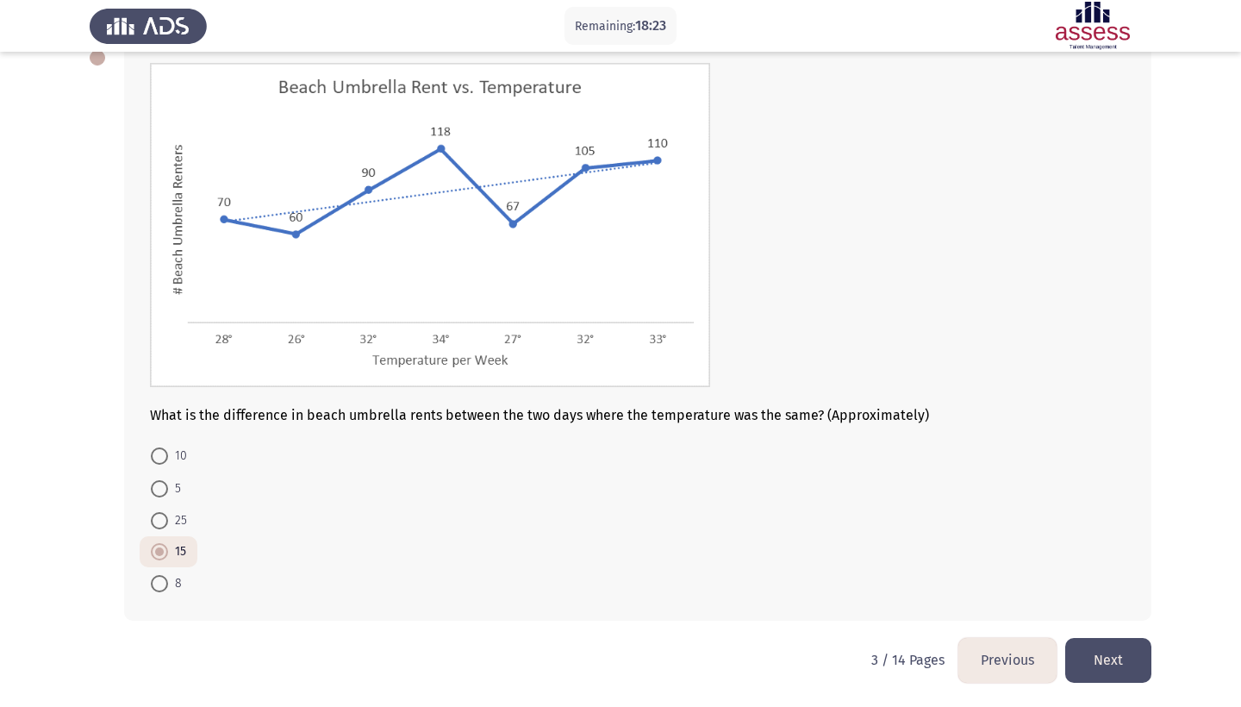
click at [1111, 656] on button "Next" at bounding box center [1109, 660] width 86 height 44
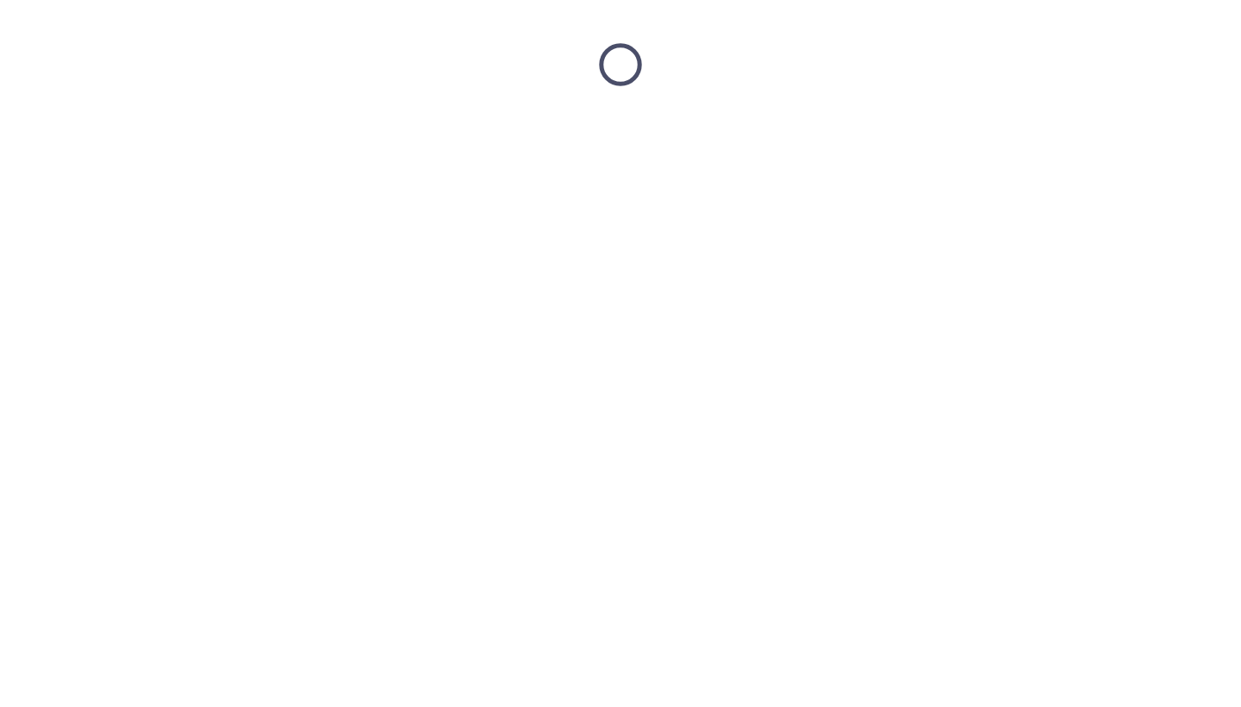
scroll to position [0, 0]
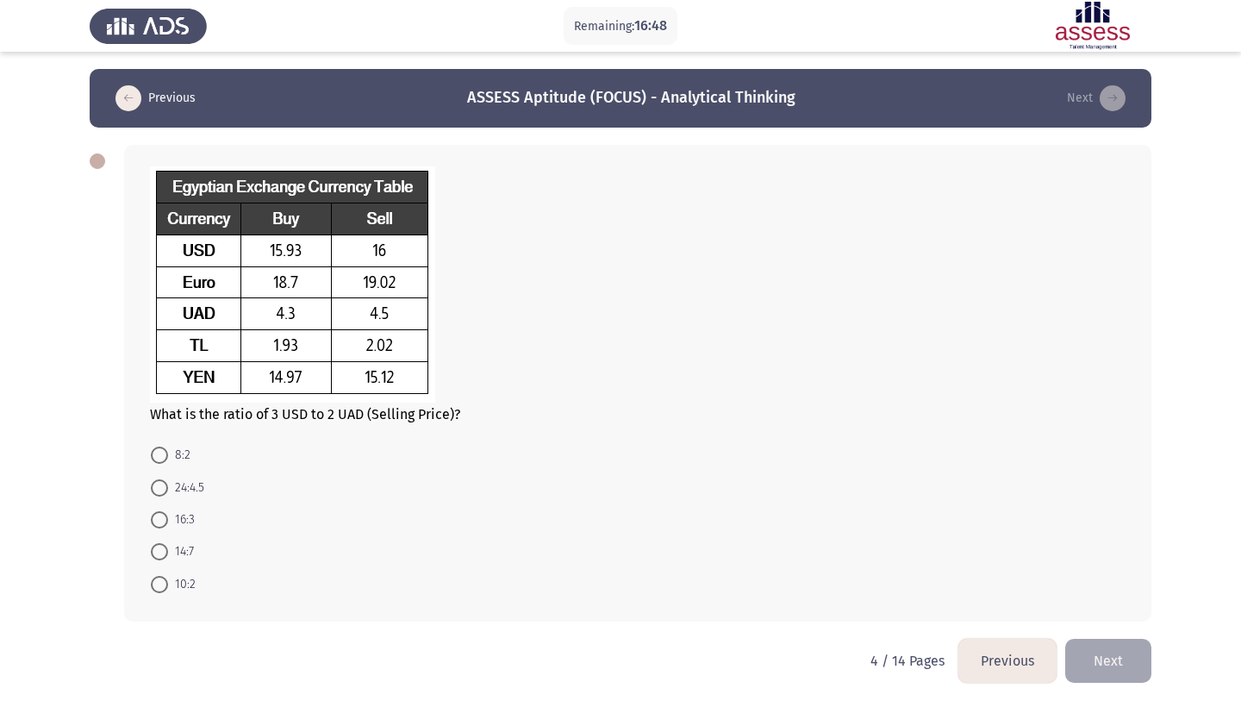
click at [157, 518] on span at bounding box center [159, 519] width 17 height 17
click at [157, 518] on input "16:3" at bounding box center [159, 519] width 17 height 17
radio input "true"
click at [1092, 649] on button "Next" at bounding box center [1109, 659] width 86 height 44
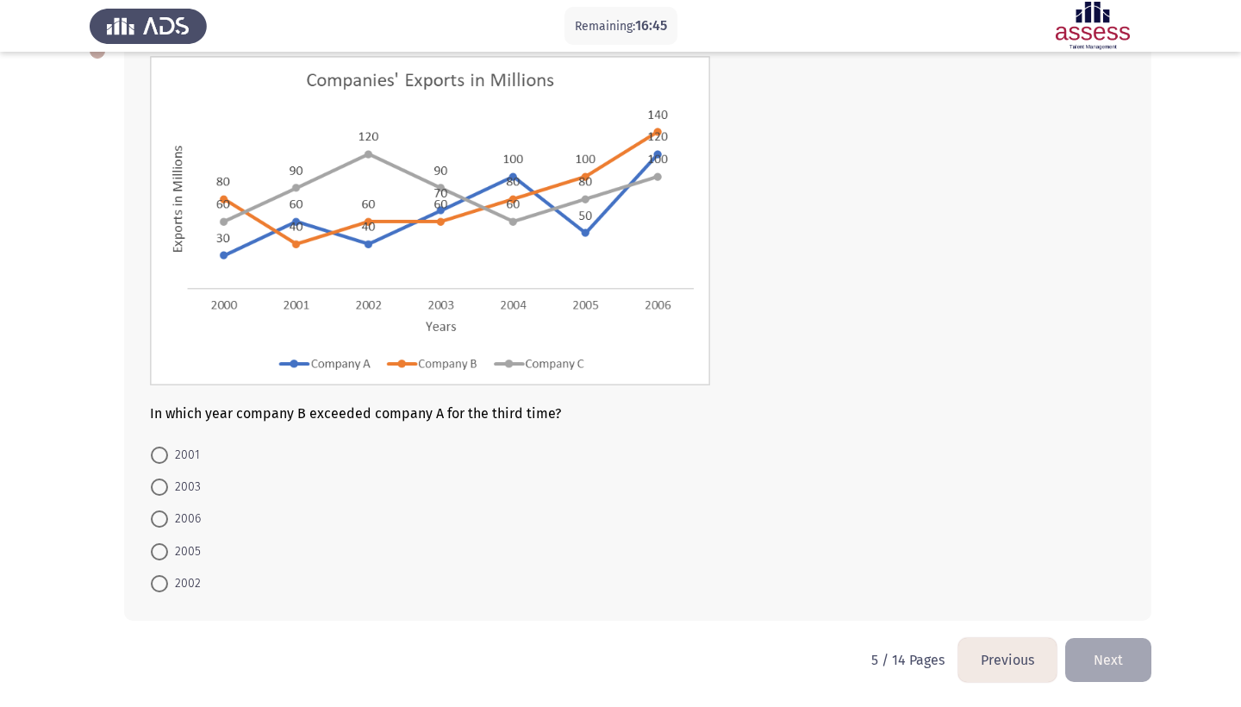
scroll to position [113, 0]
click at [153, 543] on span at bounding box center [159, 551] width 17 height 17
click at [153, 543] on input "2005" at bounding box center [159, 551] width 17 height 17
radio input "true"
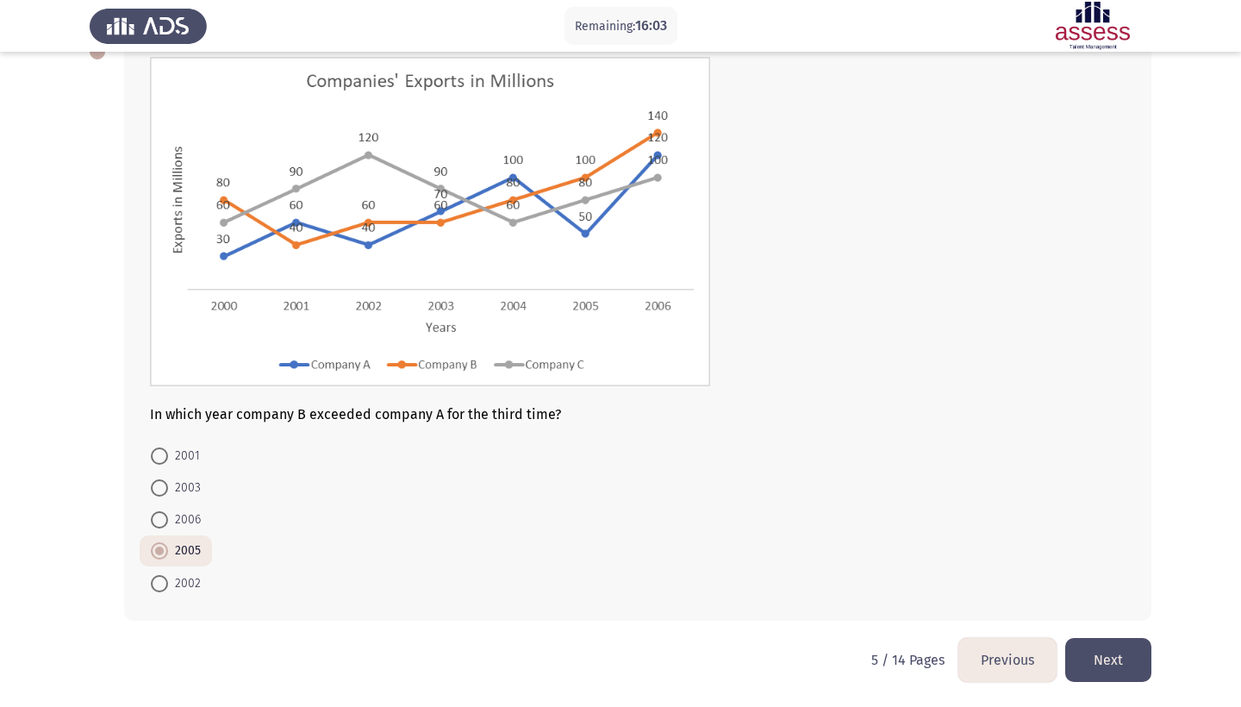
click at [1128, 663] on button "Next" at bounding box center [1109, 660] width 86 height 44
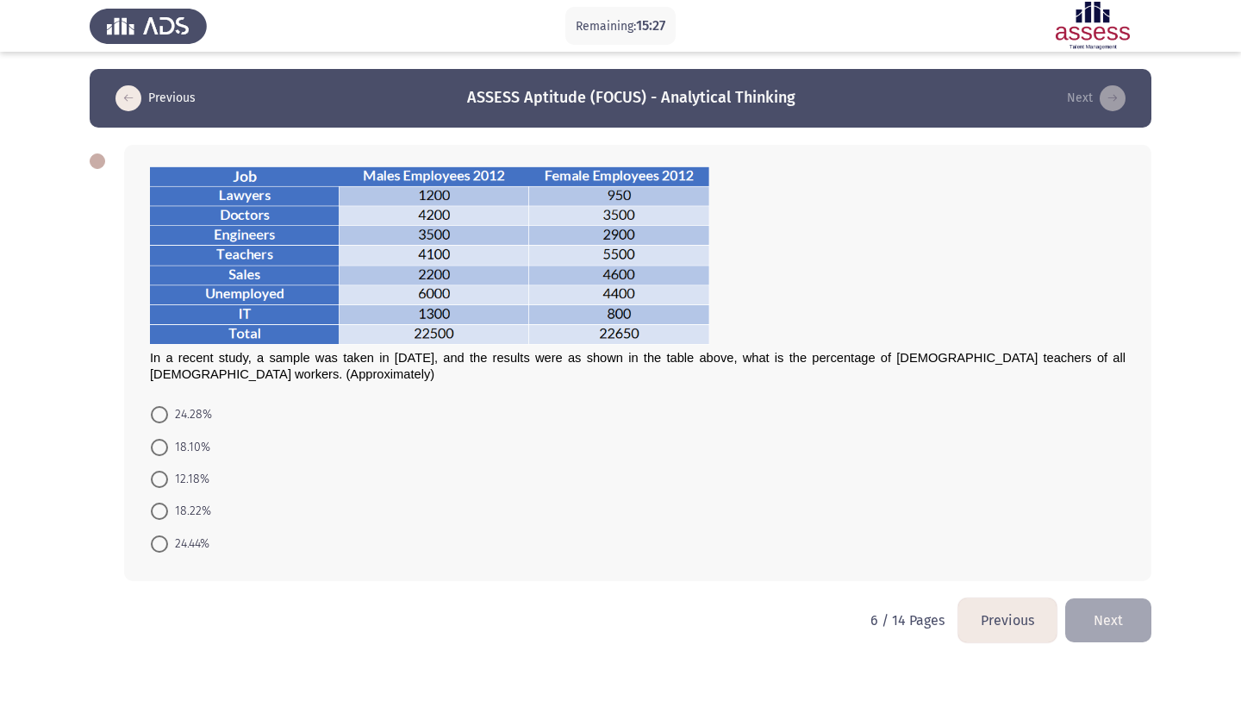
click at [174, 410] on span "24.28%" at bounding box center [190, 414] width 44 height 21
click at [168, 410] on input "24.28%" at bounding box center [159, 414] width 17 height 17
radio input "true"
click at [1096, 623] on button "Next" at bounding box center [1109, 619] width 86 height 44
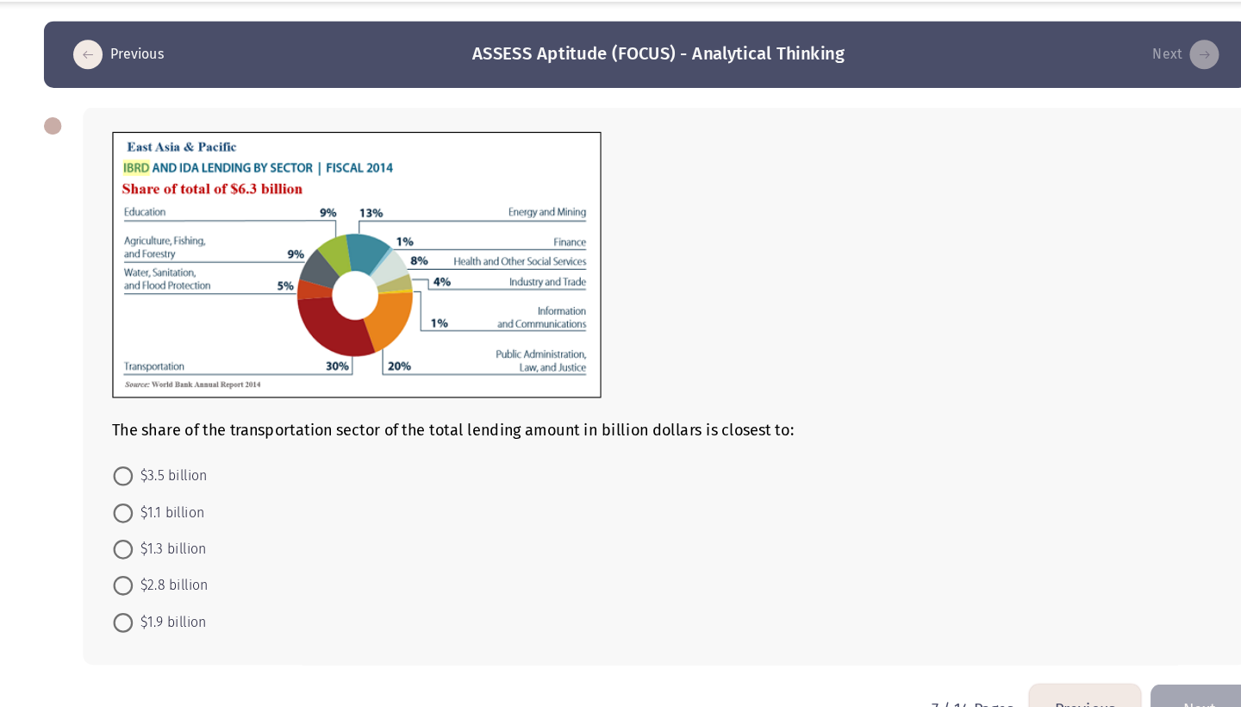
click at [140, 582] on mat-radio-button "$1.9 billion" at bounding box center [192, 598] width 104 height 32
click at [151, 591] on span at bounding box center [159, 599] width 17 height 17
click at [151, 591] on input "$1.9 billion" at bounding box center [159, 599] width 17 height 17
radio input "true"
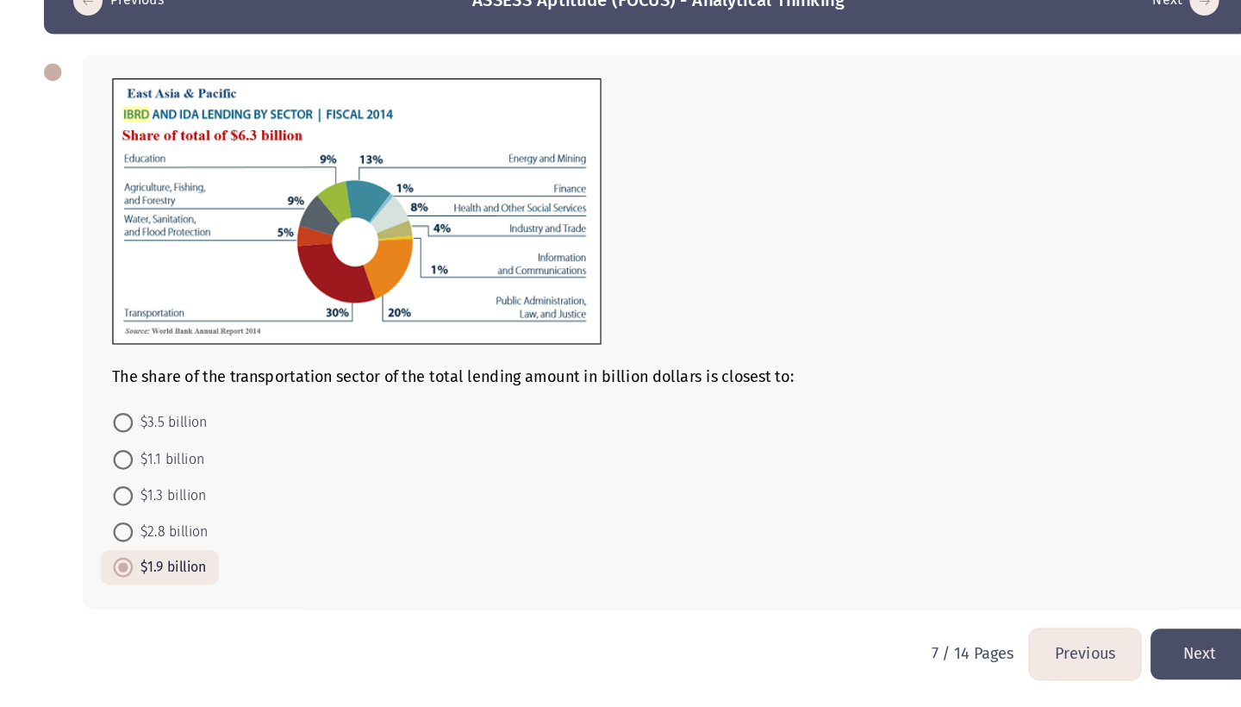
scroll to position [16, 0]
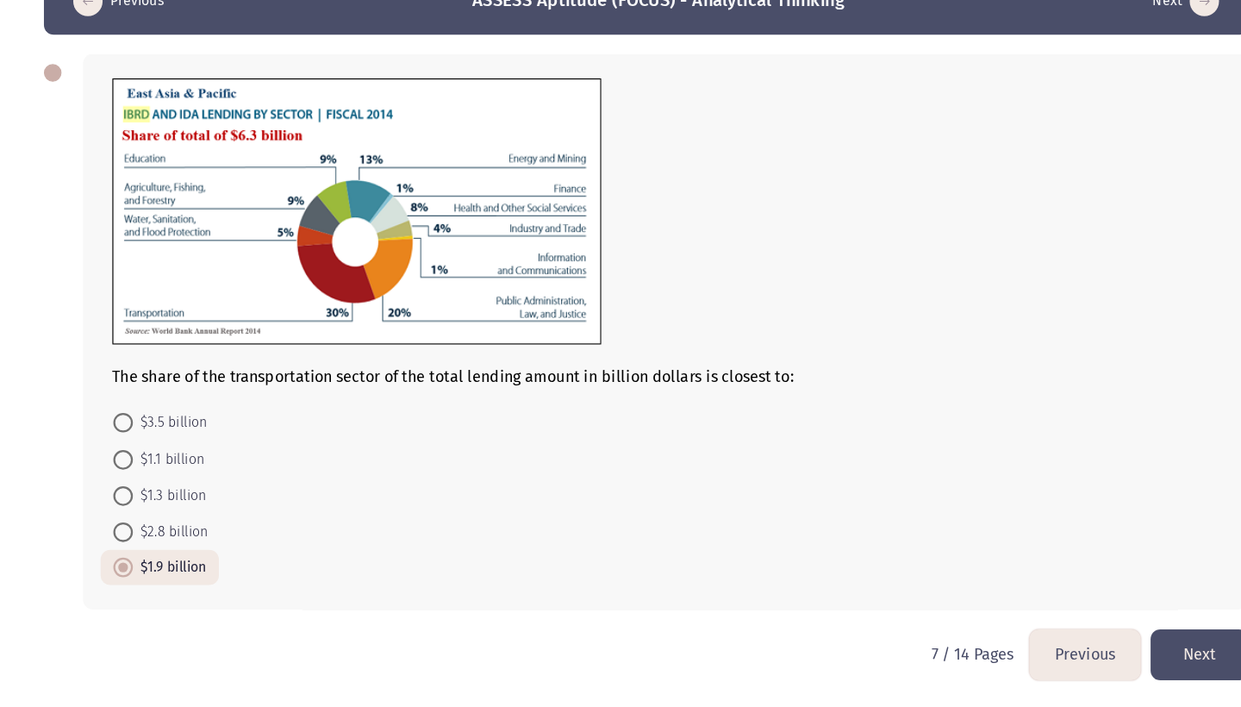
click at [1066, 638] on button "Next" at bounding box center [1109, 660] width 86 height 44
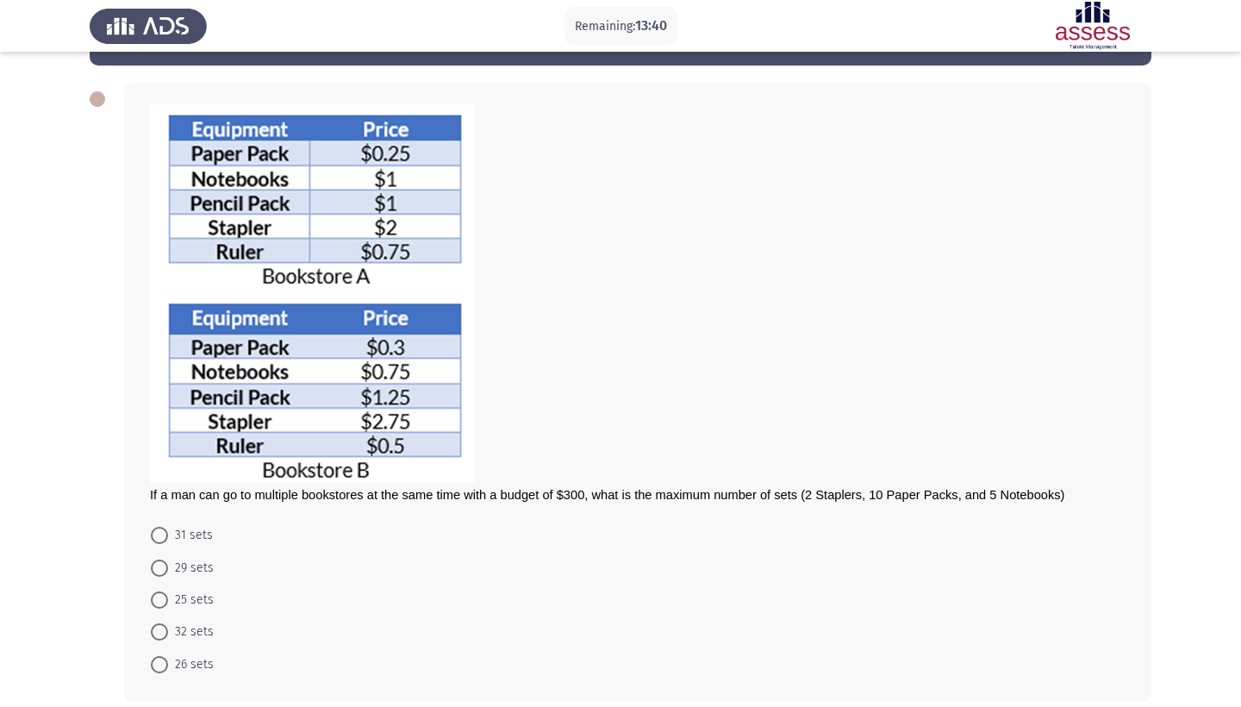
scroll to position [65, 0]
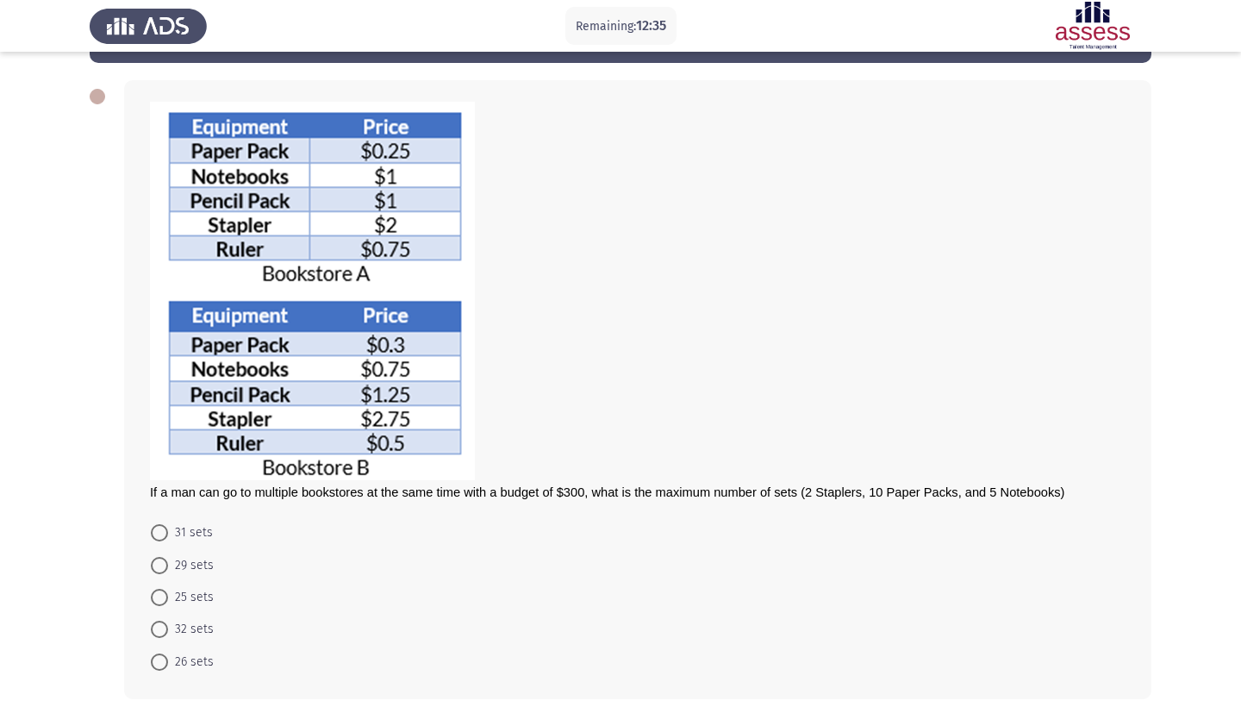
click at [154, 572] on span at bounding box center [159, 565] width 17 height 17
click at [154, 572] on input "29 sets" at bounding box center [159, 565] width 17 height 17
radio input "true"
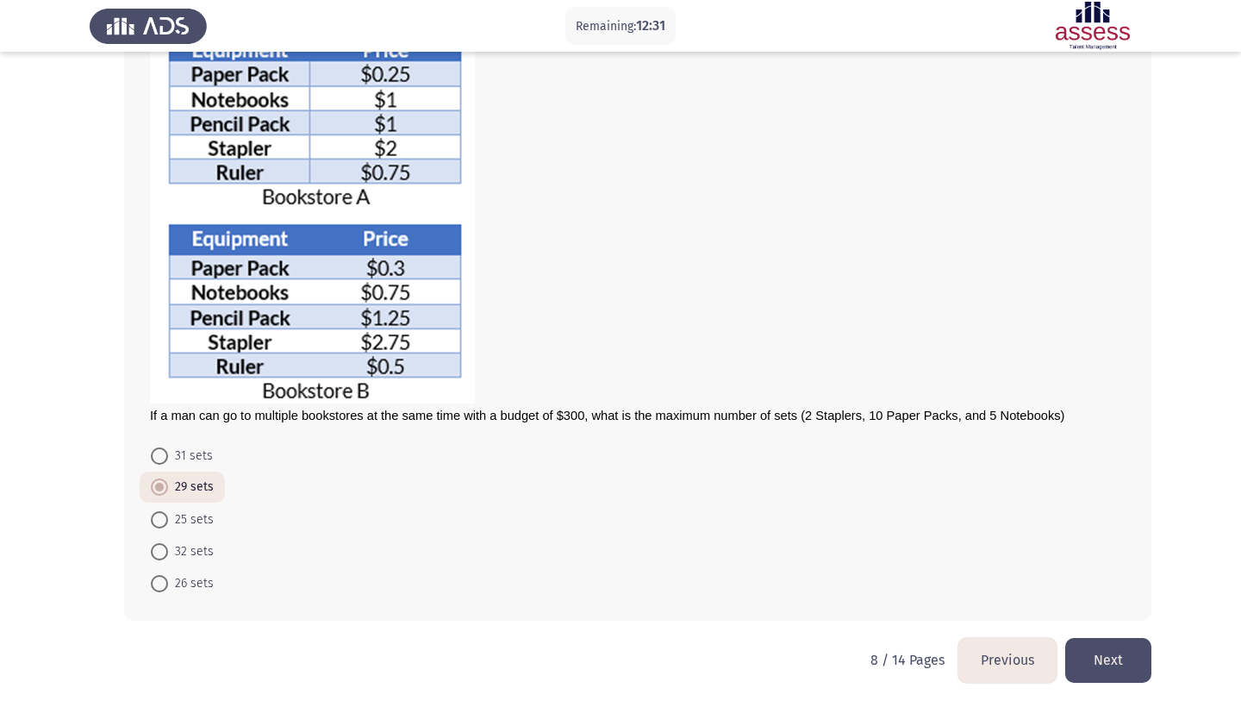
scroll to position [144, 0]
click at [1140, 653] on button "Next" at bounding box center [1109, 660] width 86 height 44
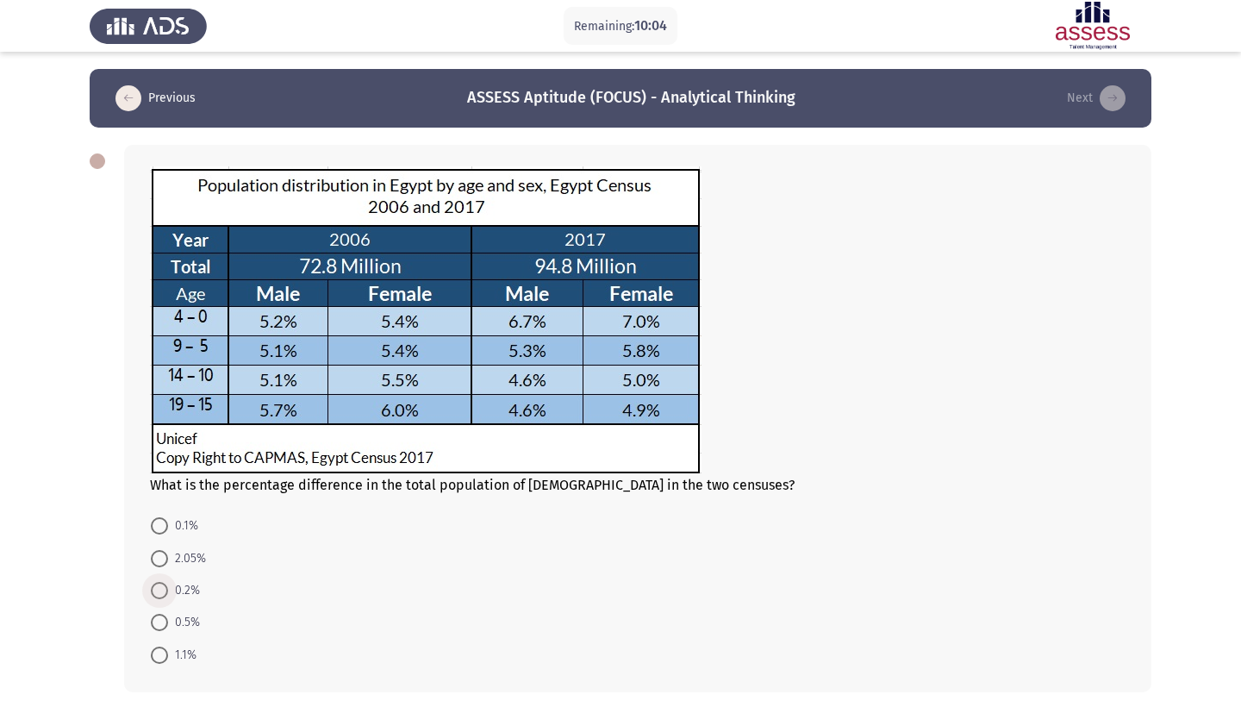
click at [173, 591] on span "0.2%" at bounding box center [184, 590] width 32 height 21
click at [168, 591] on input "0.2%" at bounding box center [159, 590] width 17 height 17
radio input "true"
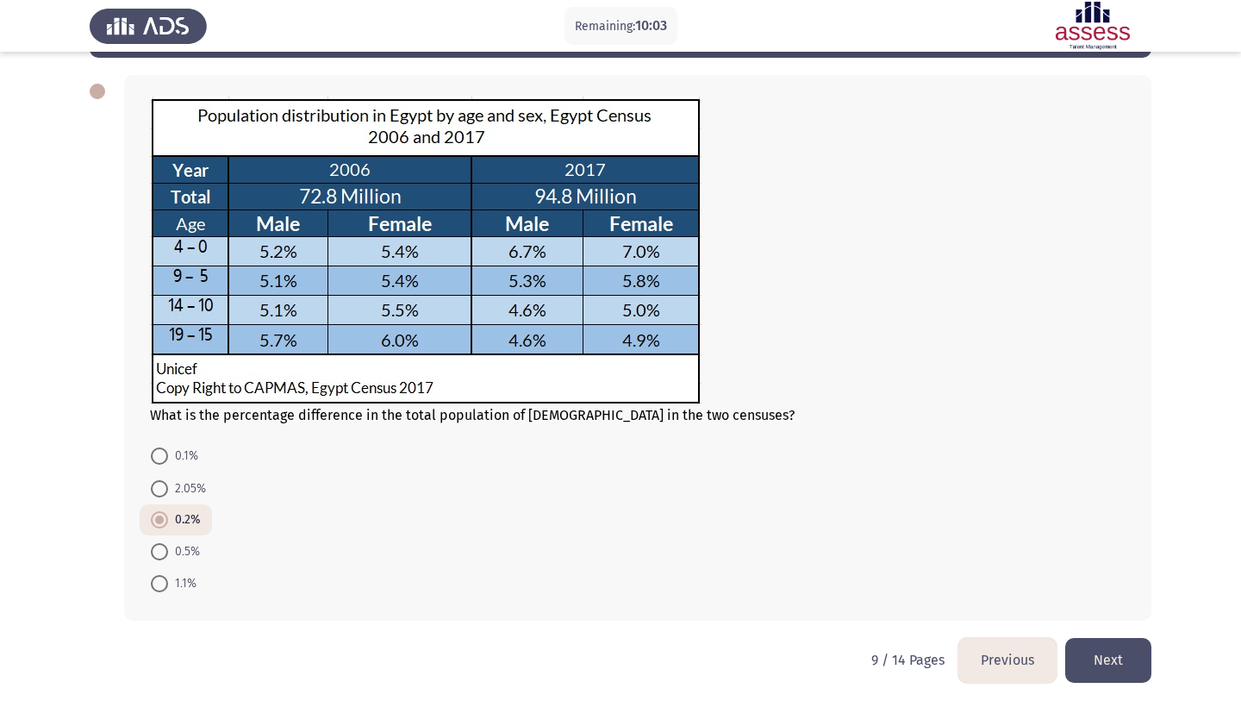
scroll to position [72, 0]
click at [1132, 666] on button "Next" at bounding box center [1109, 660] width 86 height 44
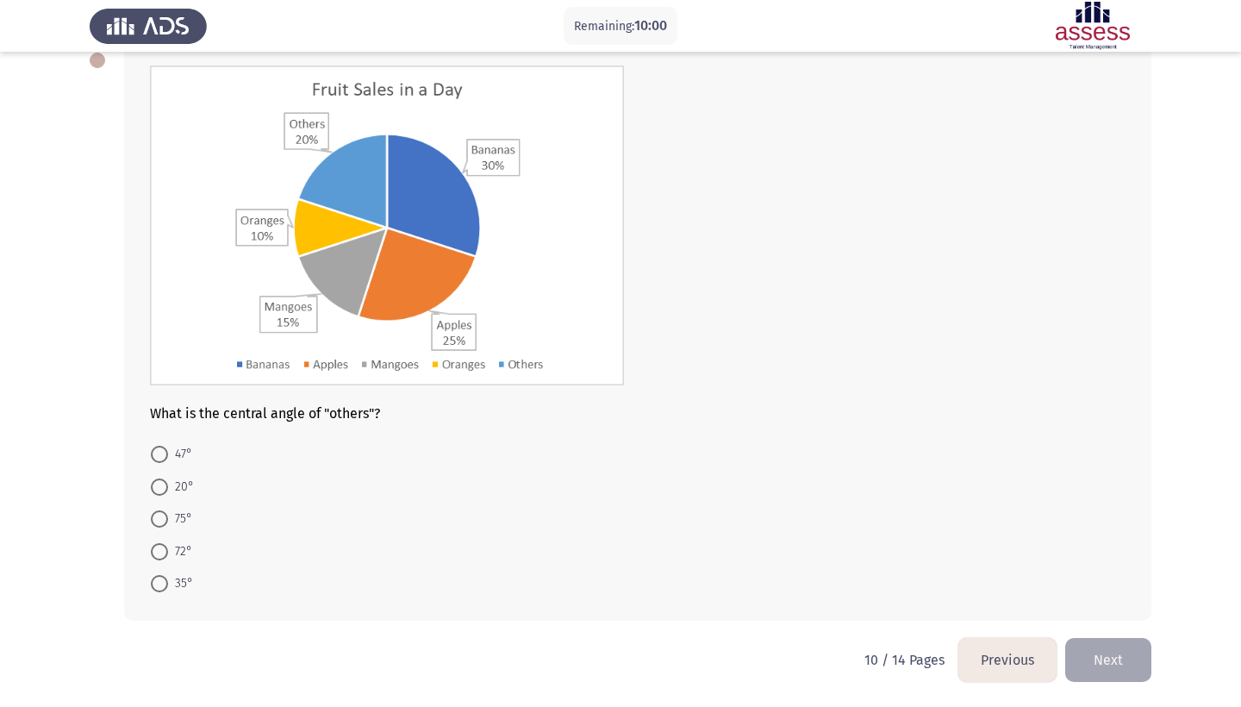
scroll to position [103, 0]
click at [164, 545] on span at bounding box center [159, 551] width 17 height 17
click at [164, 545] on input "72°" at bounding box center [159, 551] width 17 height 17
radio input "true"
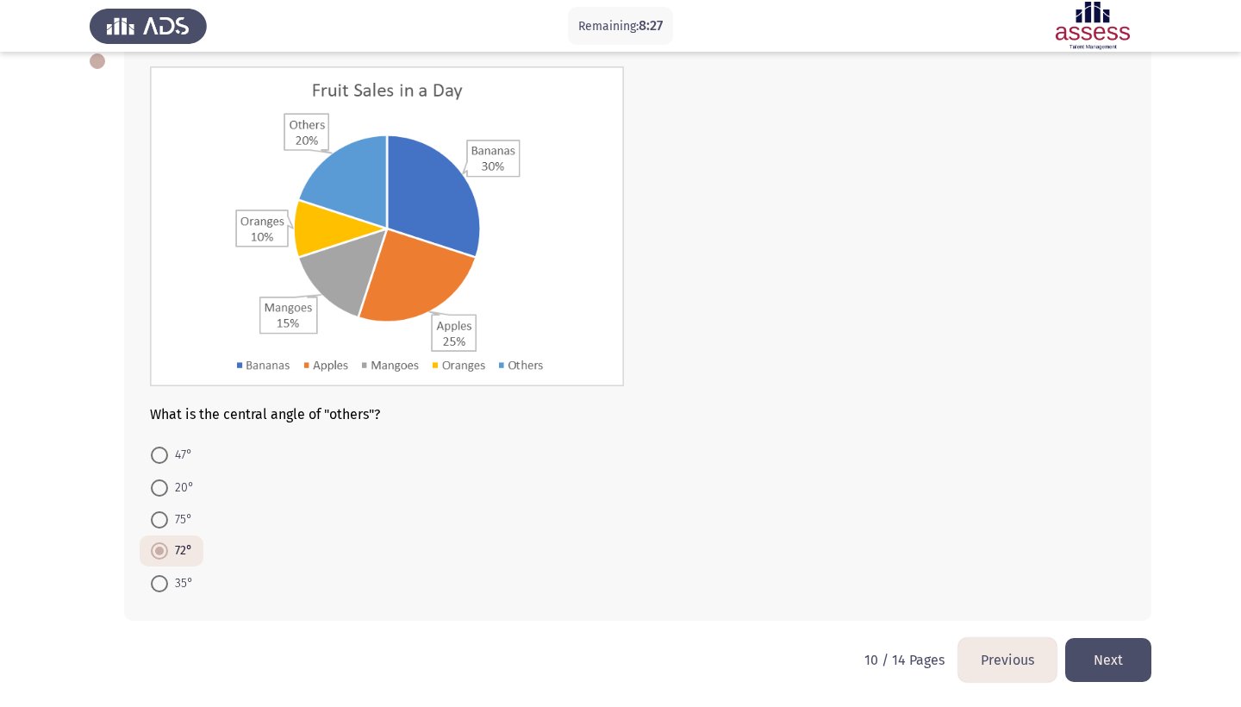
click at [1160, 660] on html "Remaining: 8:27 Previous ASSESS Aptitude (FOCUS) - Analytical Thinking Next Wha…" at bounding box center [620, 303] width 1241 height 807
click at [1130, 672] on button "Next" at bounding box center [1109, 660] width 86 height 44
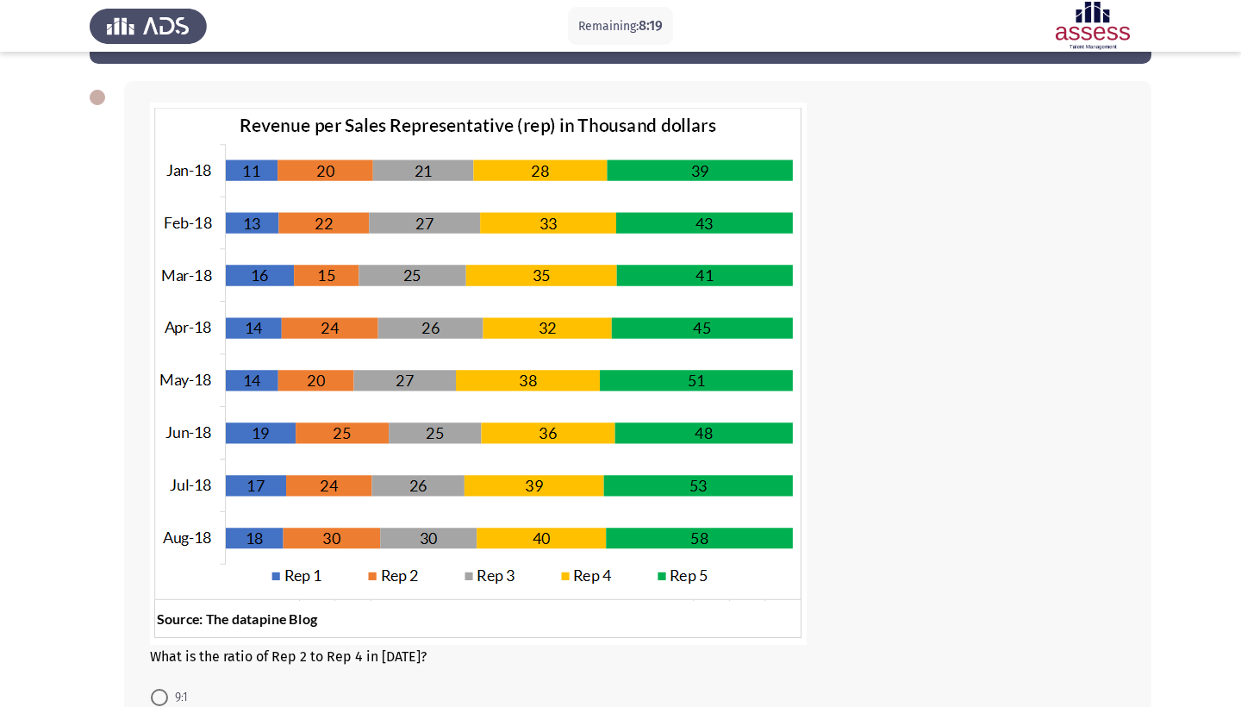
scroll to position [59, 0]
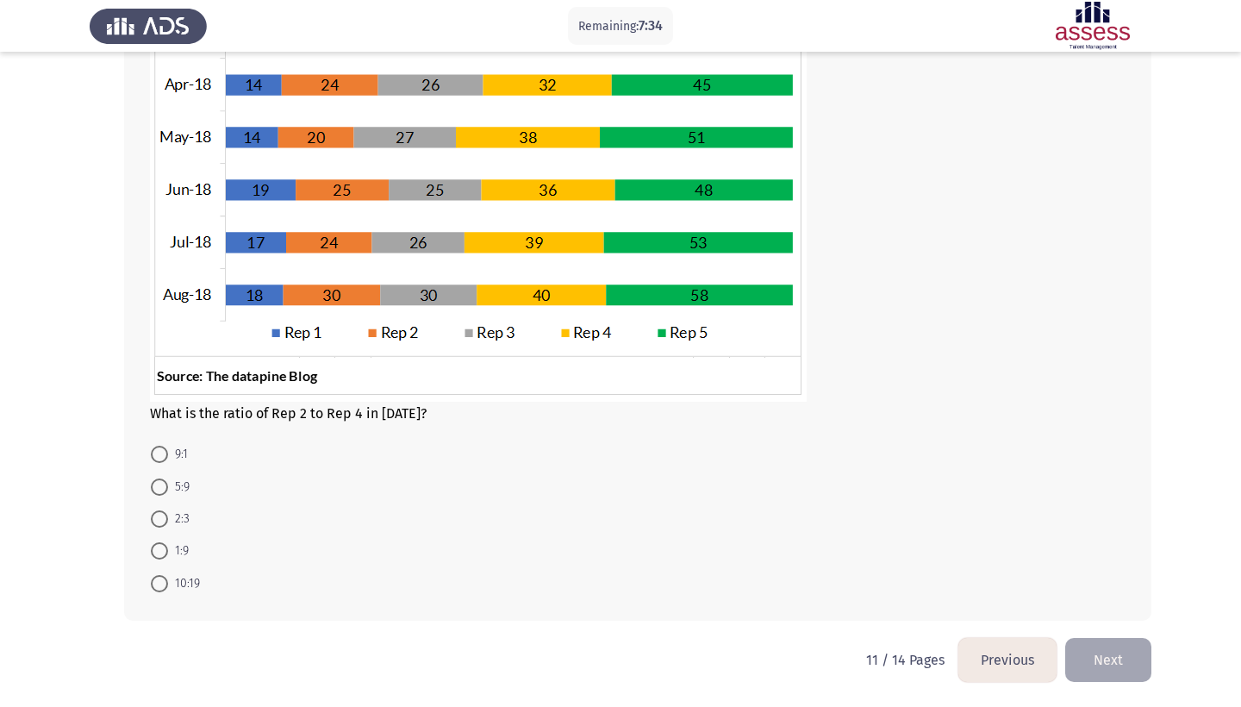
click at [153, 591] on span at bounding box center [159, 583] width 17 height 17
click at [153, 591] on input "10:19" at bounding box center [159, 583] width 17 height 17
radio input "true"
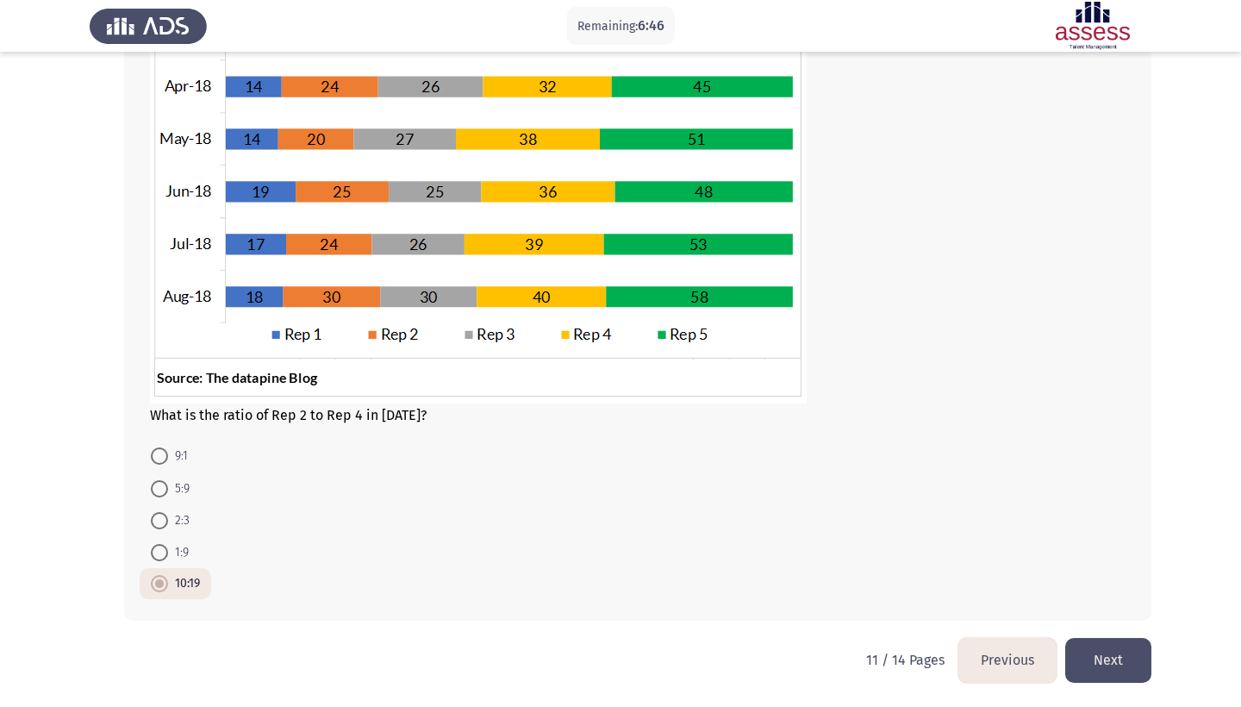
scroll to position [308, 0]
click at [1118, 643] on button "Next" at bounding box center [1109, 660] width 86 height 44
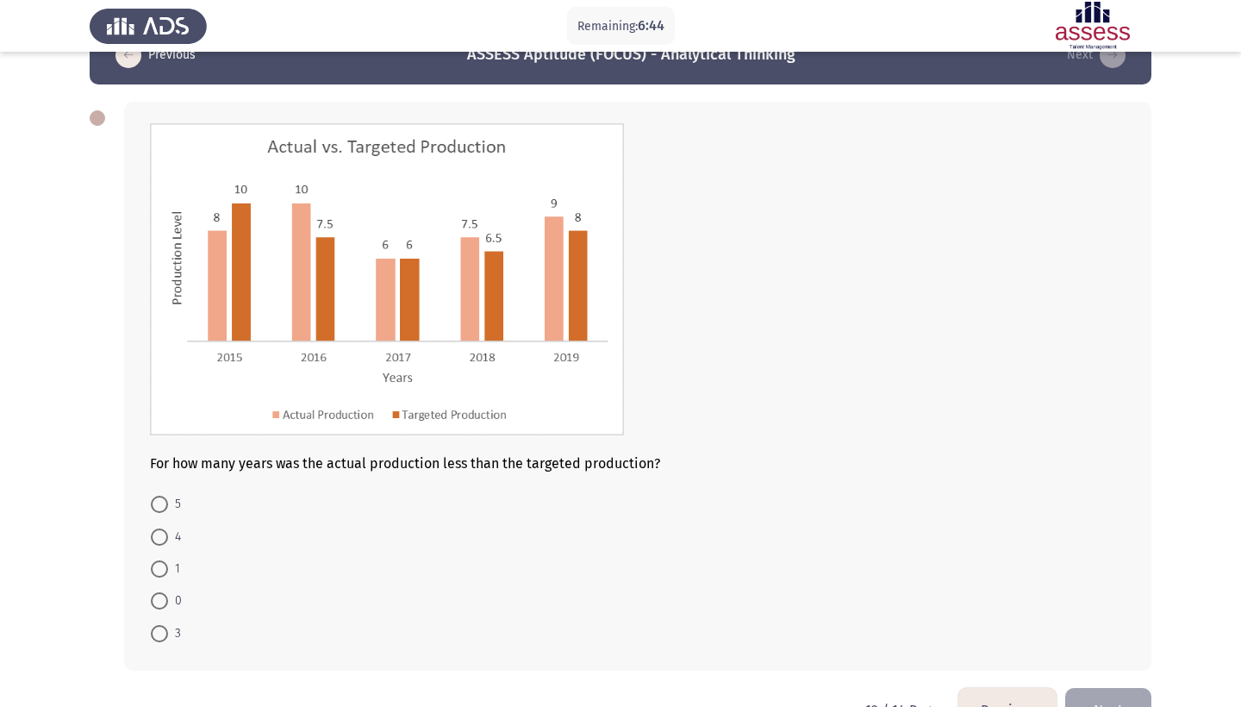
scroll to position [52, 0]
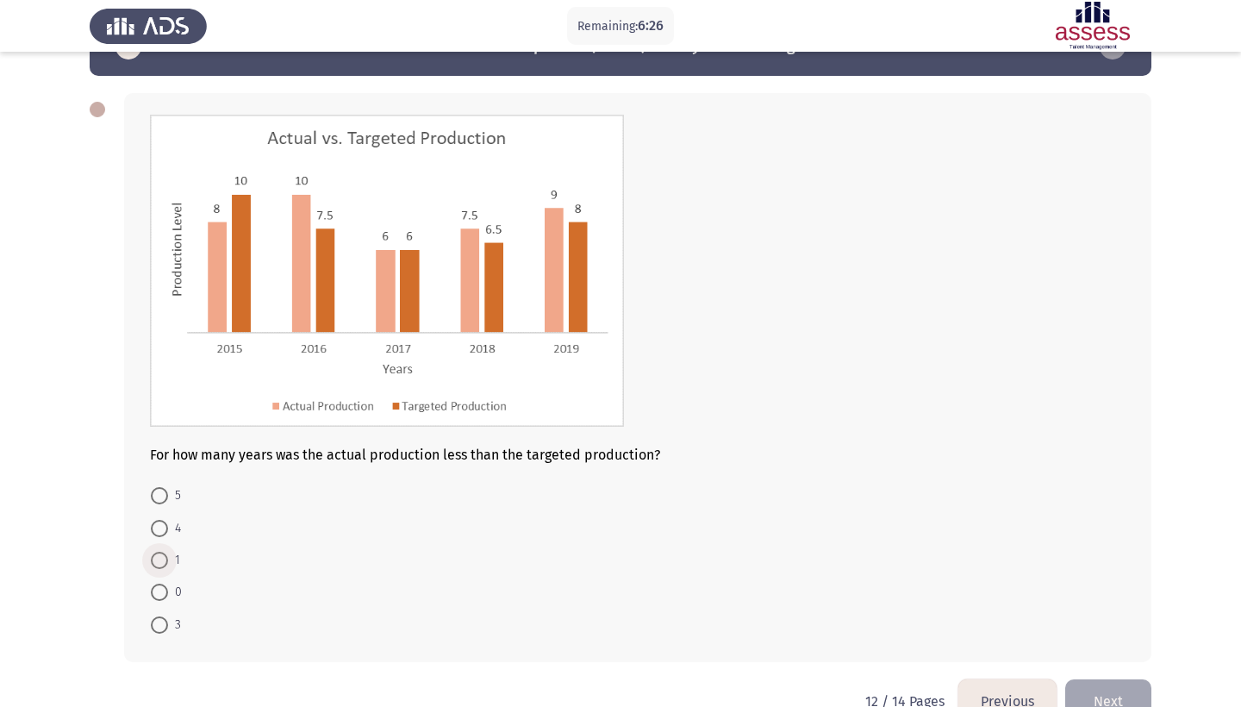
click at [158, 563] on span at bounding box center [159, 560] width 17 height 17
click at [158, 563] on input "1" at bounding box center [159, 560] width 17 height 17
radio input "true"
click at [1123, 700] on button "Next" at bounding box center [1109, 700] width 86 height 44
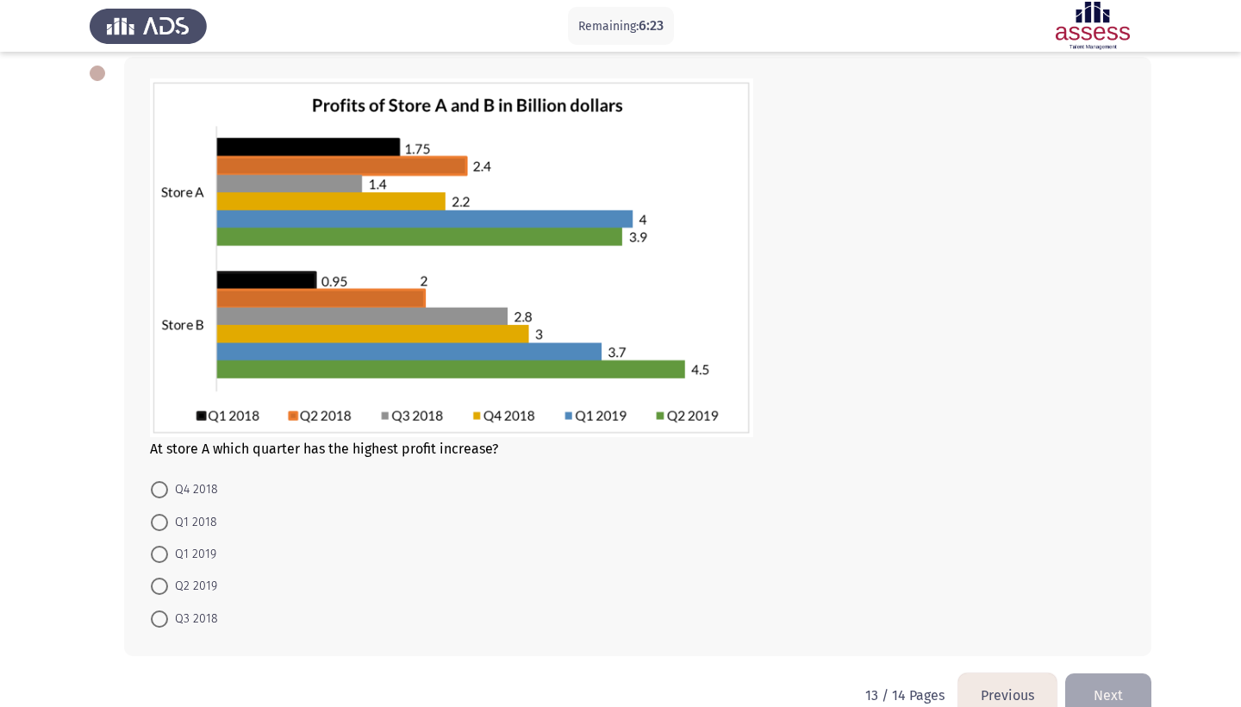
scroll to position [90, 0]
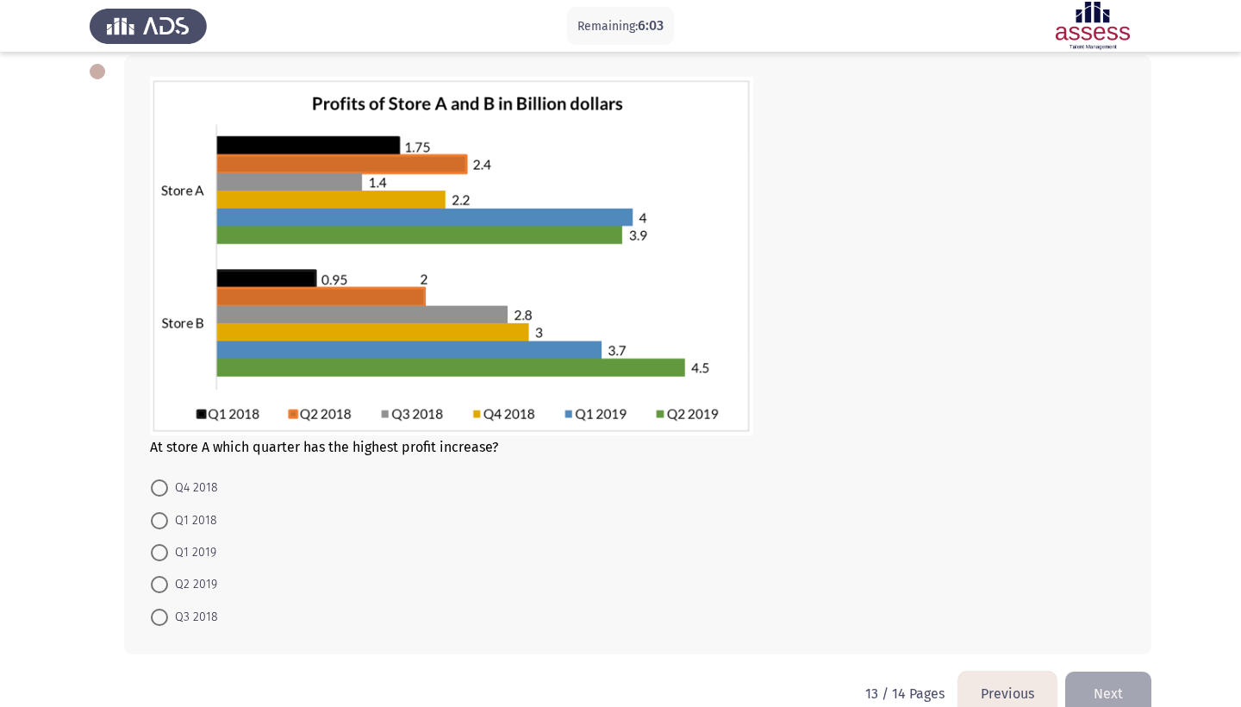
click at [151, 561] on span at bounding box center [159, 552] width 17 height 17
click at [151, 561] on input "Q1 2019" at bounding box center [159, 552] width 17 height 17
radio input "true"
click at [201, 496] on span "Q4 2018" at bounding box center [193, 488] width 50 height 21
click at [168, 496] on input "Q4 2018" at bounding box center [159, 487] width 17 height 17
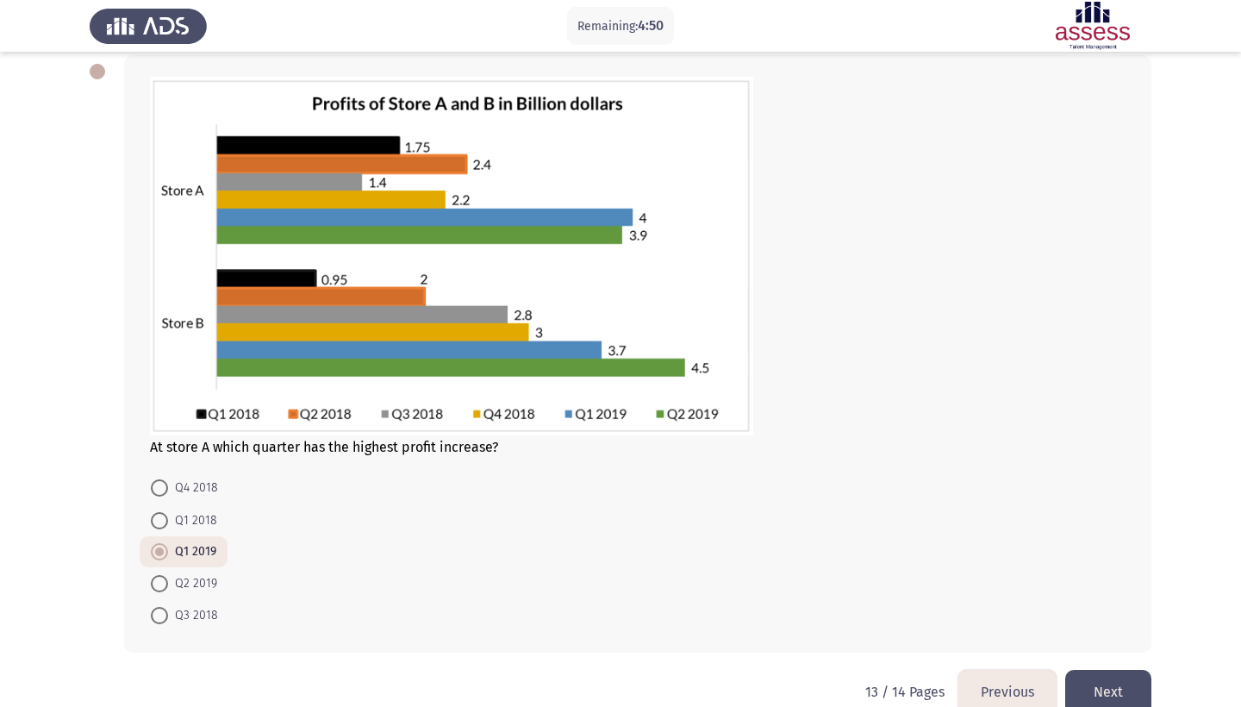
radio input "true"
click at [1113, 693] on button "Next" at bounding box center [1109, 692] width 86 height 44
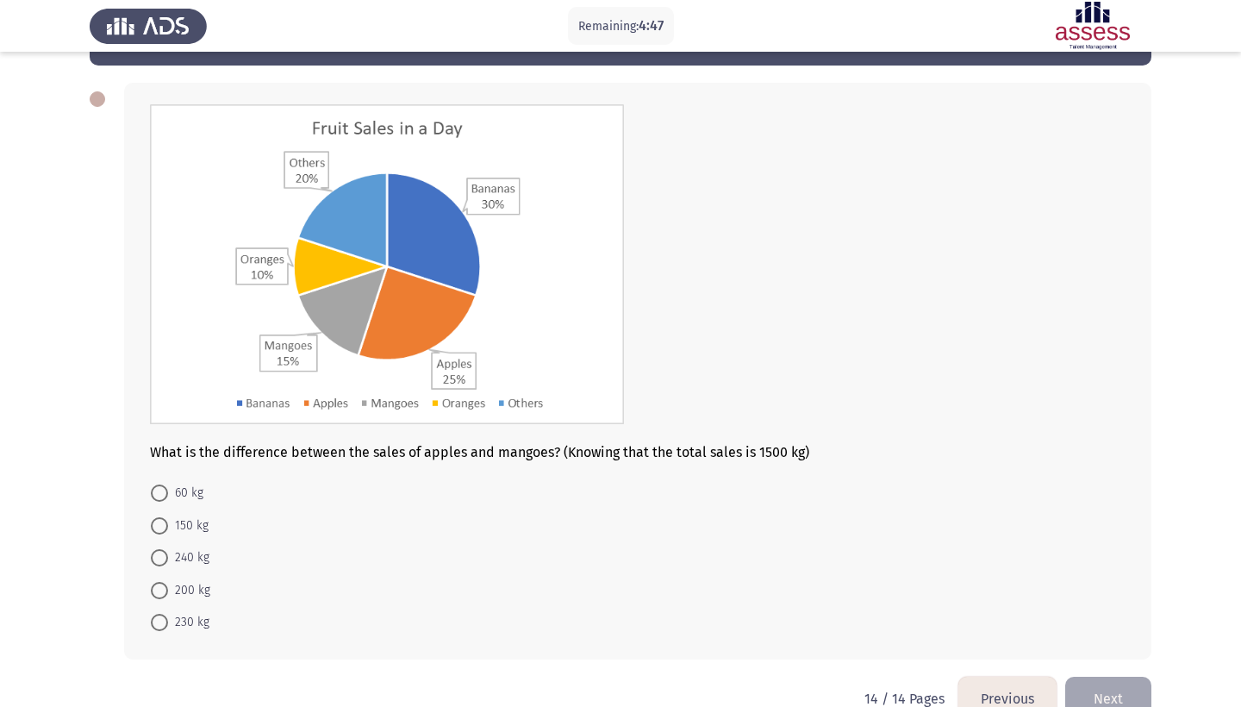
scroll to position [84, 0]
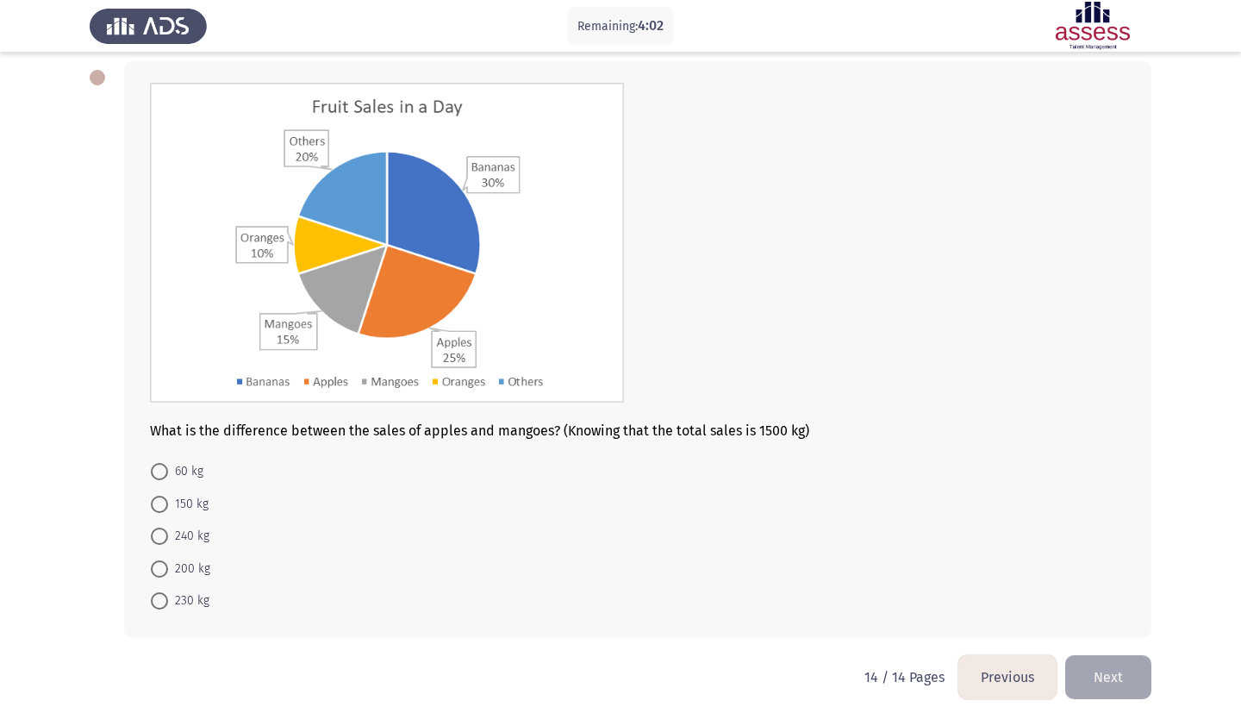
click at [156, 515] on label "150 kg" at bounding box center [180, 504] width 58 height 21
click at [156, 513] on input "150 kg" at bounding box center [159, 504] width 17 height 17
radio input "true"
click at [1113, 692] on button "Next" at bounding box center [1109, 676] width 86 height 44
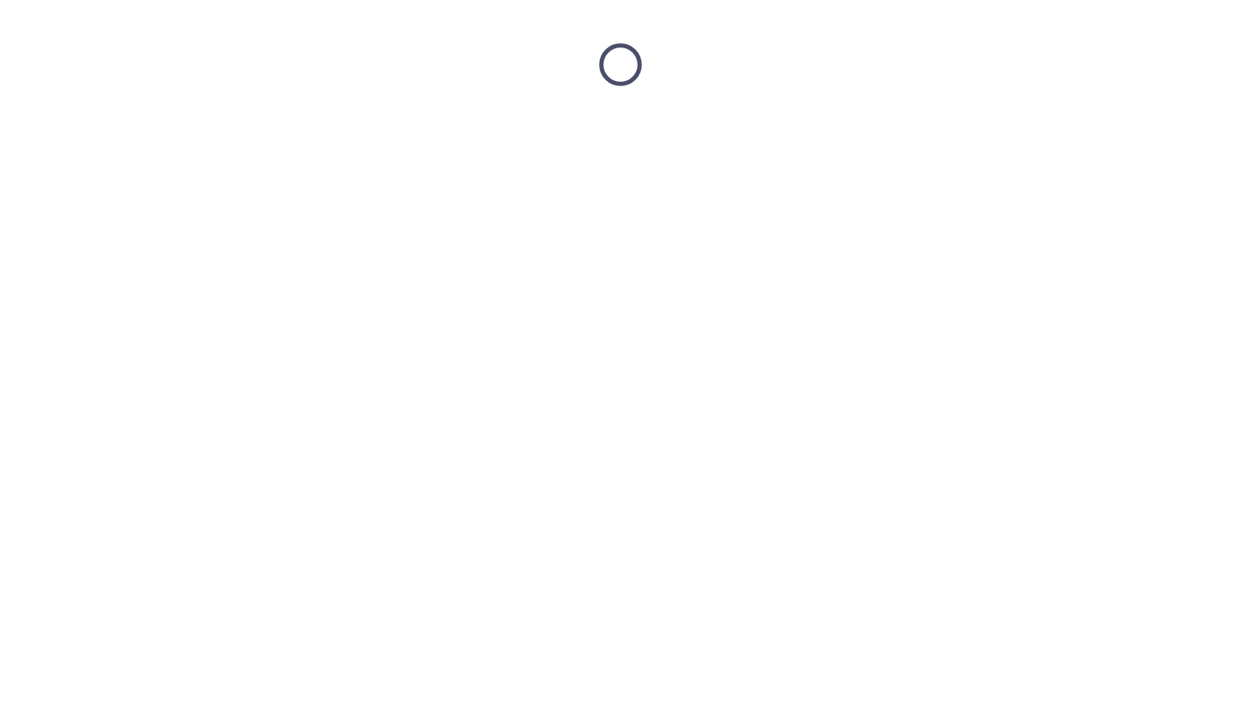
scroll to position [0, 0]
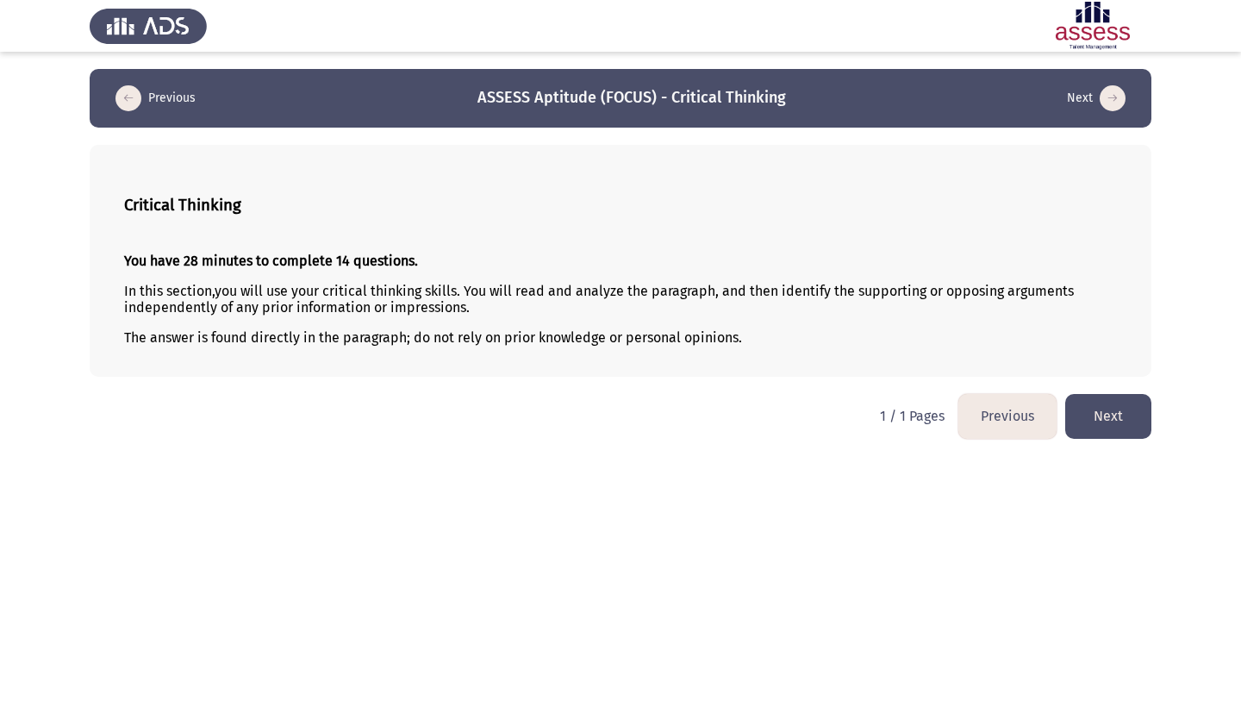
click at [1109, 418] on button "Next" at bounding box center [1109, 416] width 86 height 44
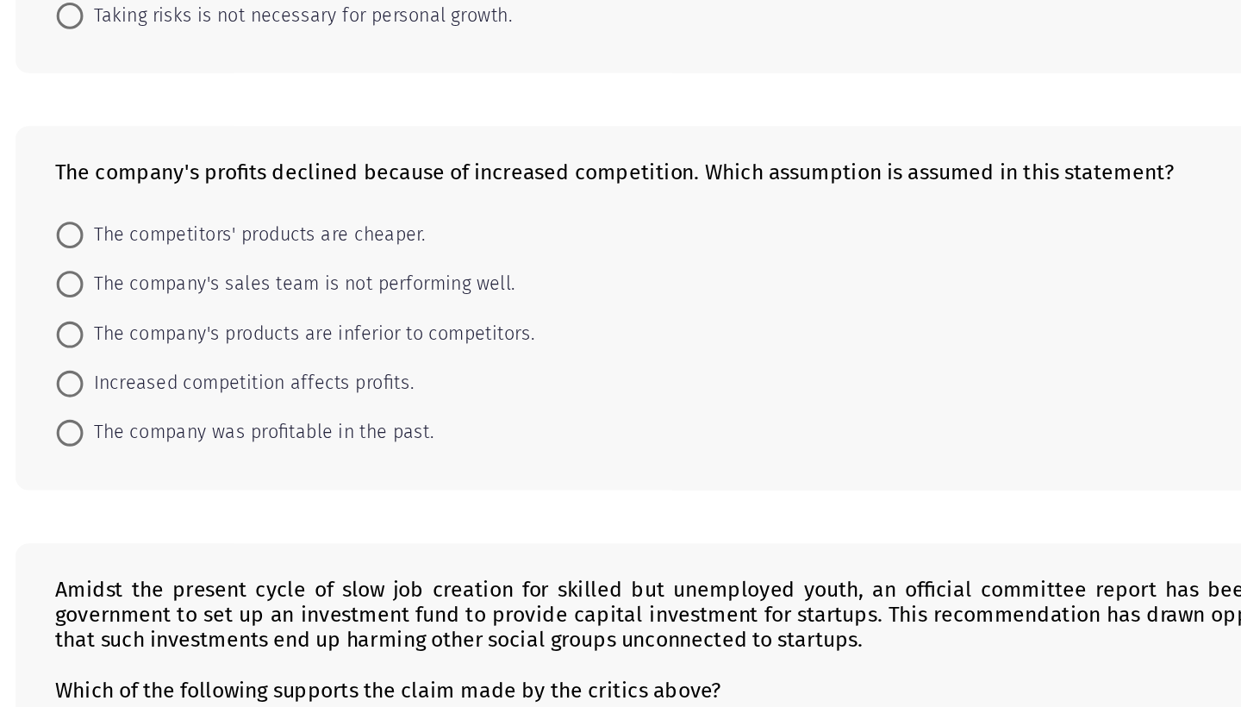
scroll to position [110, 0]
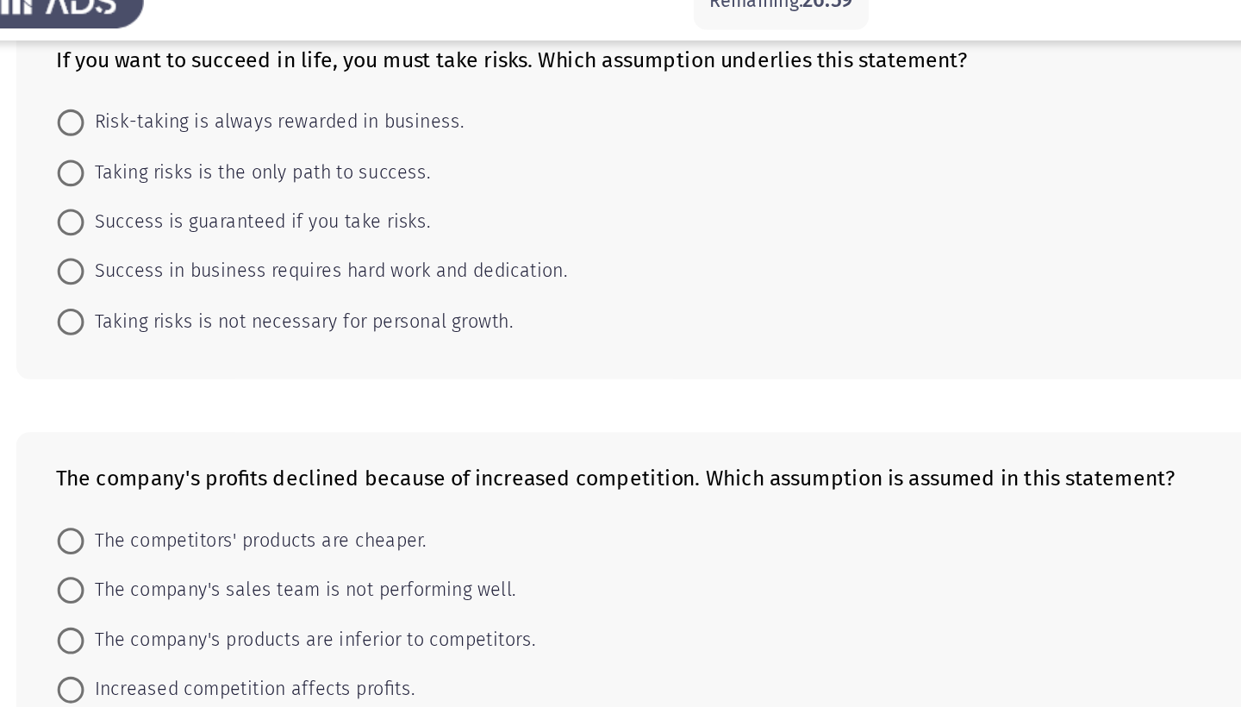
click at [197, 159] on span "Success is guaranteed if you take risks." at bounding box center [280, 169] width 225 height 21
click at [168, 161] on input "Success is guaranteed if you take risks." at bounding box center [159, 169] width 17 height 17
radio input "true"
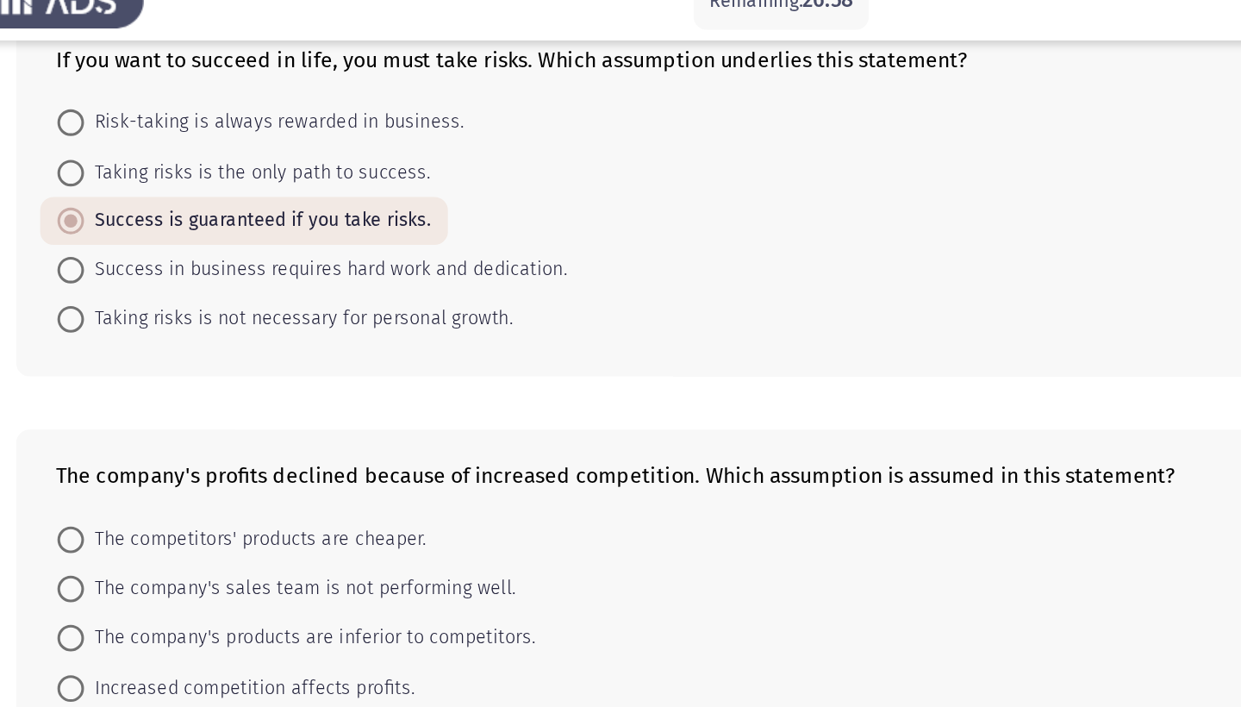
click at [184, 191] on span "Success in business requires hard work and dedication." at bounding box center [325, 201] width 314 height 21
click at [168, 192] on input "Success in business requires hard work and dedication." at bounding box center [159, 200] width 17 height 17
radio input "true"
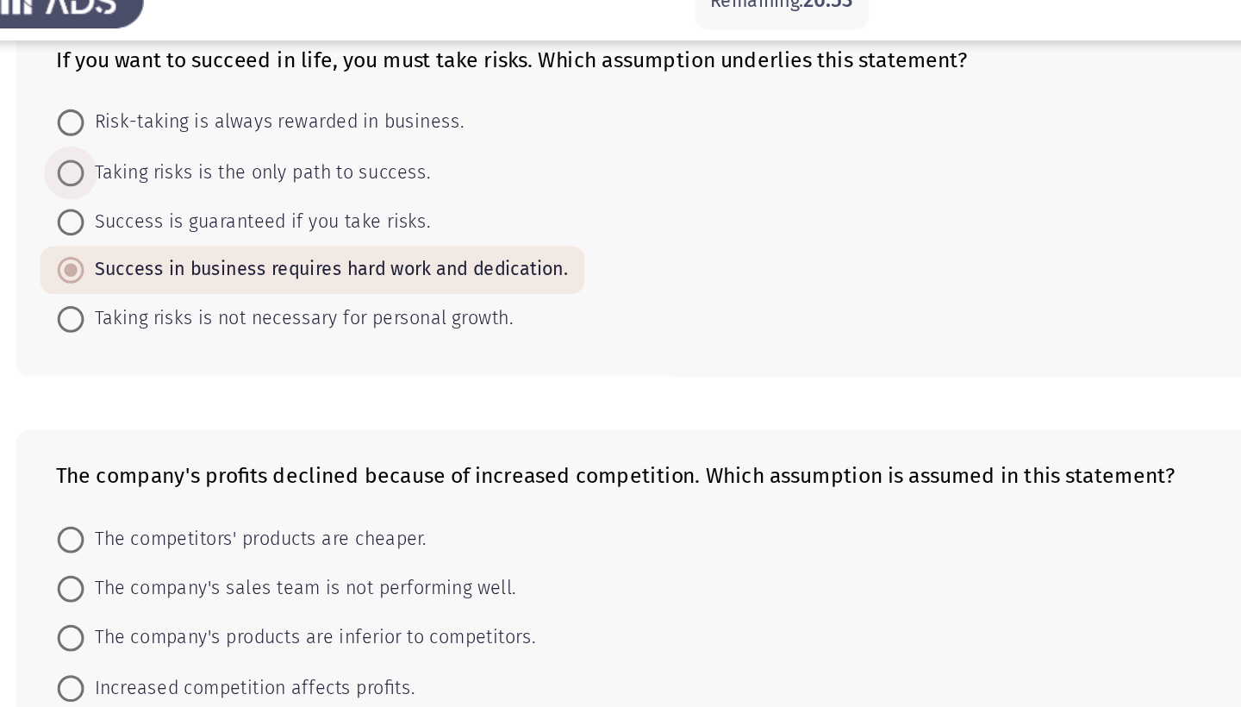
click at [194, 128] on span "Taking risks is the only path to success." at bounding box center [280, 138] width 225 height 21
click at [168, 129] on input "Taking risks is the only path to success." at bounding box center [159, 137] width 17 height 17
radio input "true"
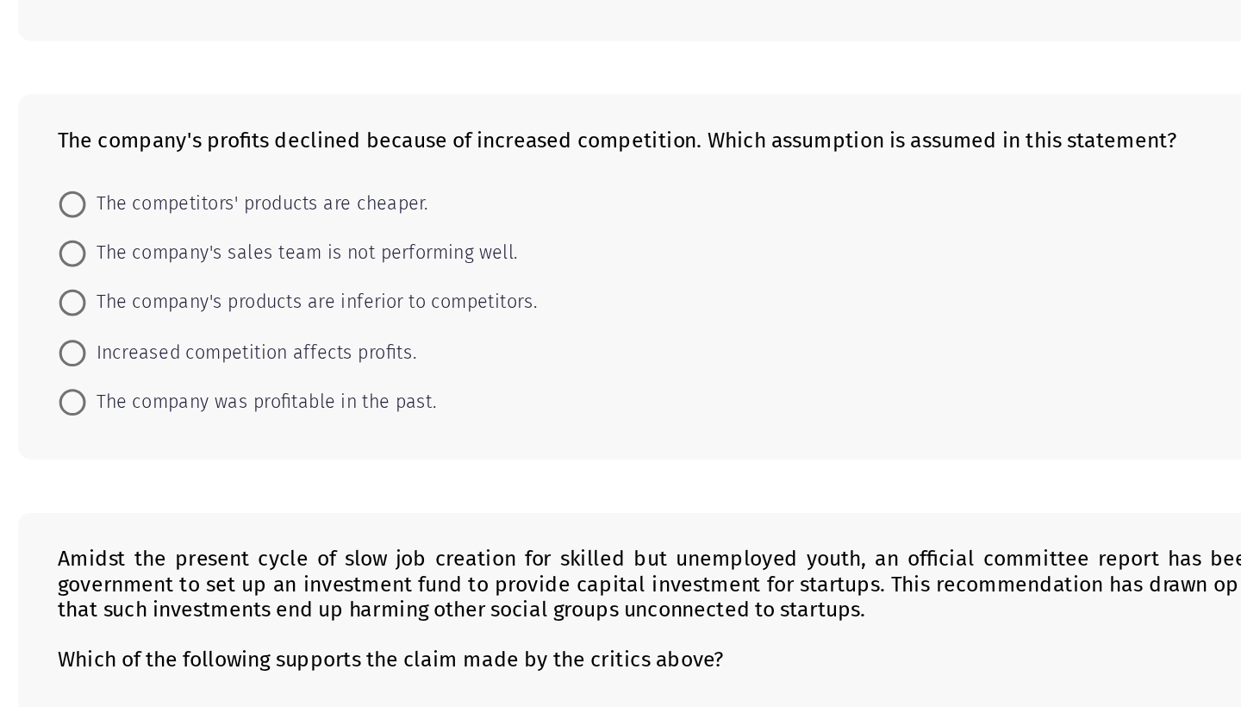
scroll to position [211, 0]
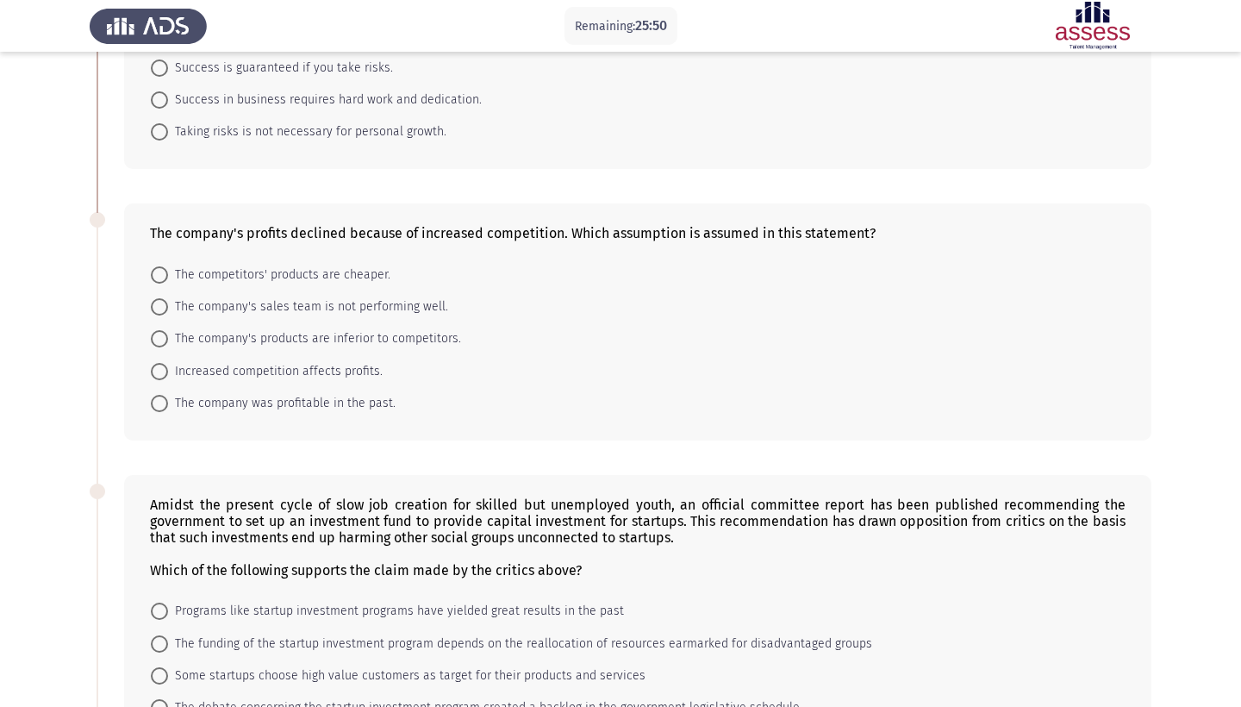
click at [199, 375] on span "Increased competition affects profits." at bounding box center [275, 371] width 215 height 21
click at [168, 375] on input "Increased competition affects profits." at bounding box center [159, 371] width 17 height 17
radio input "true"
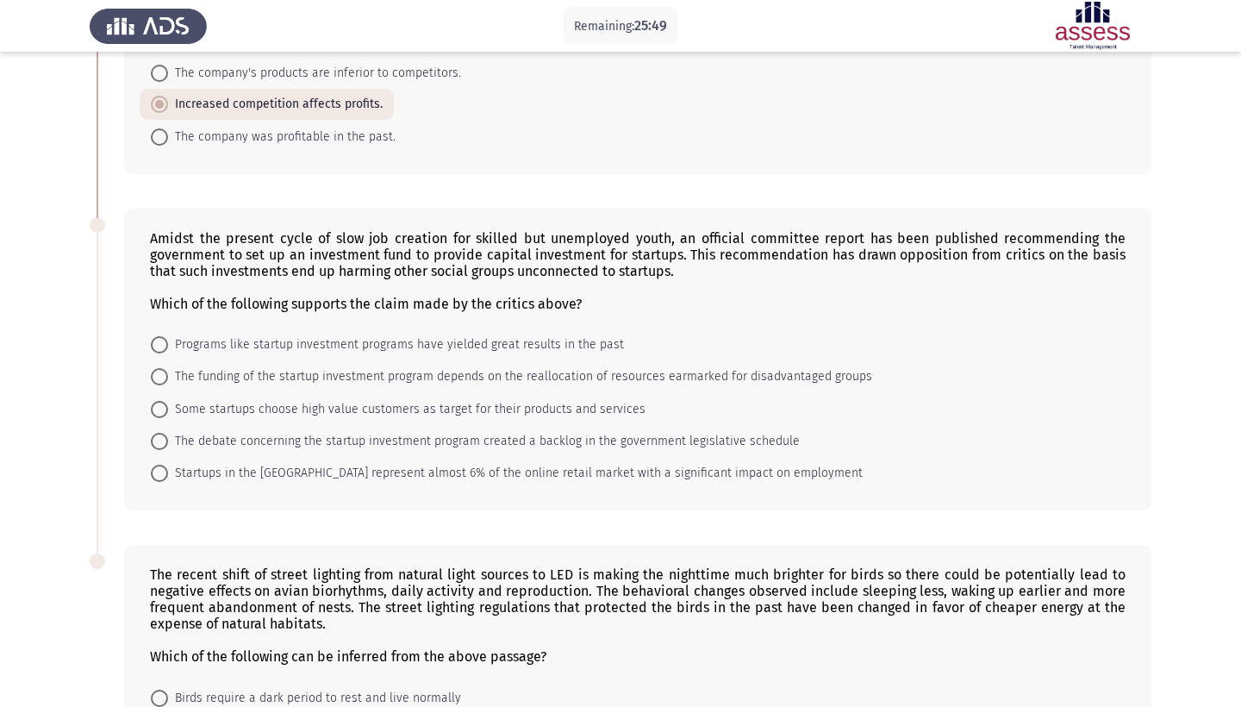
scroll to position [507, 0]
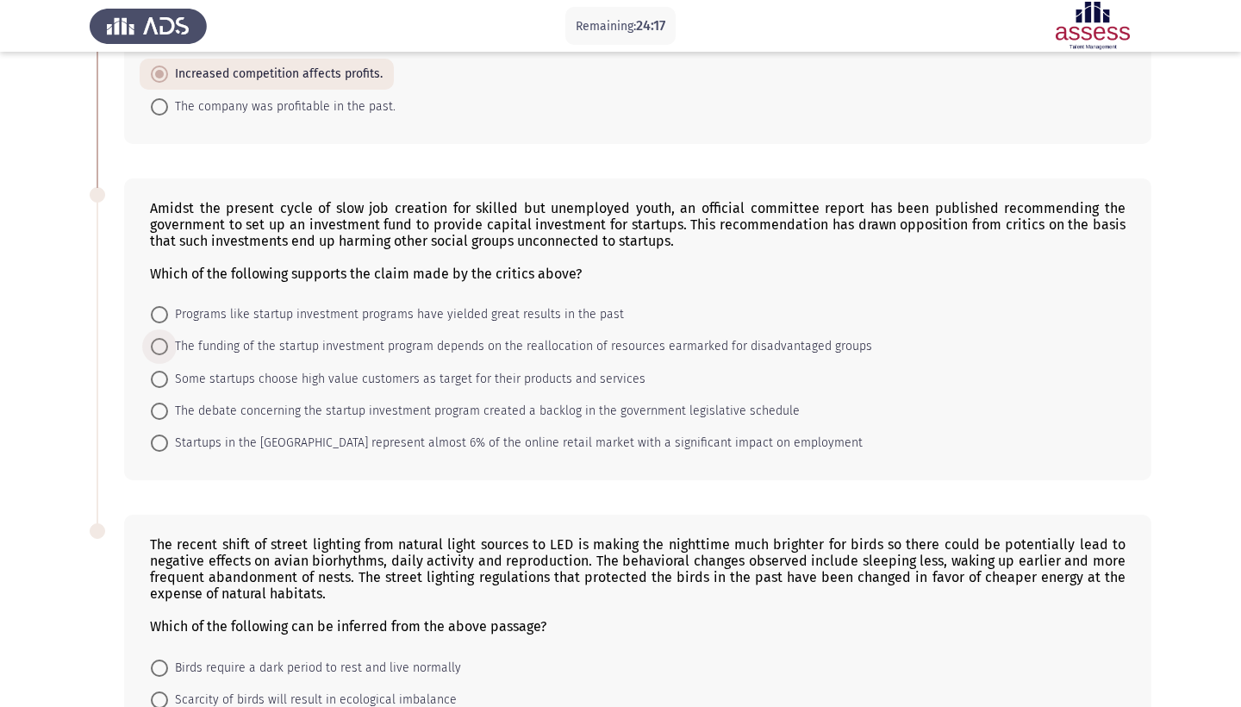
click at [743, 347] on span "The funding of the startup investment program depends on the reallocation of re…" at bounding box center [520, 346] width 704 height 21
click at [168, 347] on input "The funding of the startup investment program depends on the reallocation of re…" at bounding box center [159, 346] width 17 height 17
radio input "true"
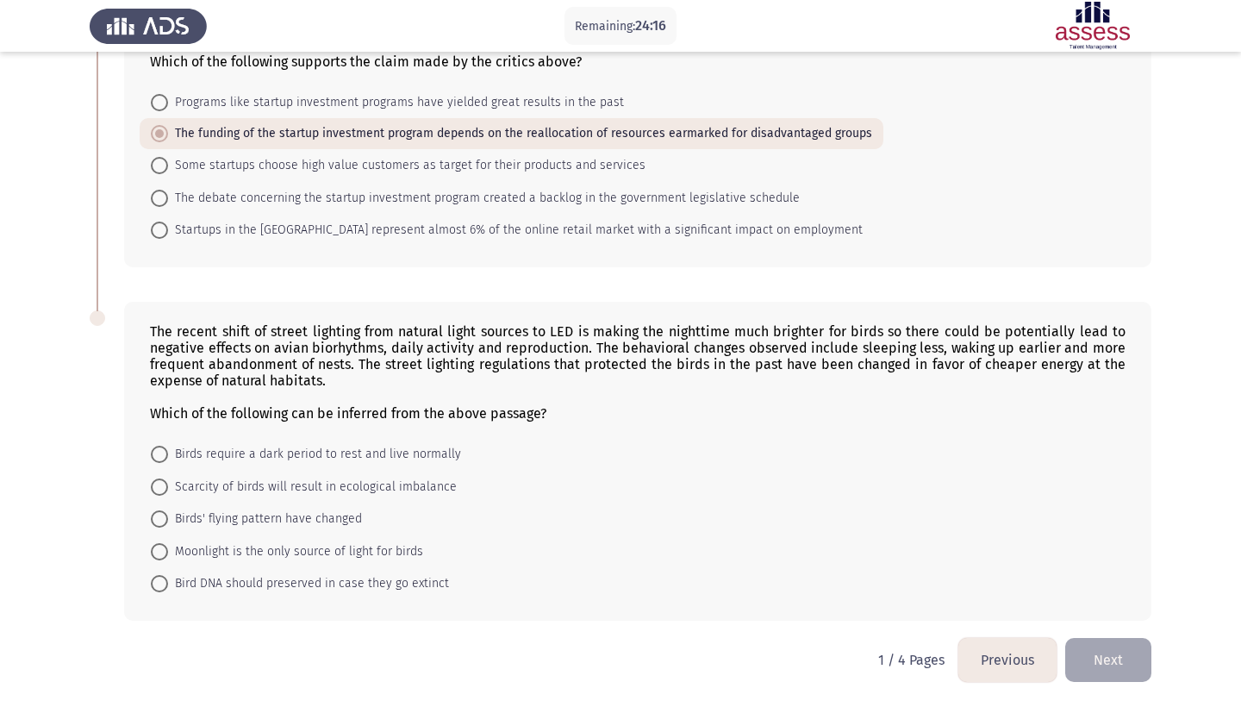
scroll to position [722, 0]
click at [366, 460] on span "Birds require a dark period to rest and live normally" at bounding box center [314, 454] width 293 height 21
click at [168, 460] on input "Birds require a dark period to rest and live normally" at bounding box center [159, 454] width 17 height 17
radio input "true"
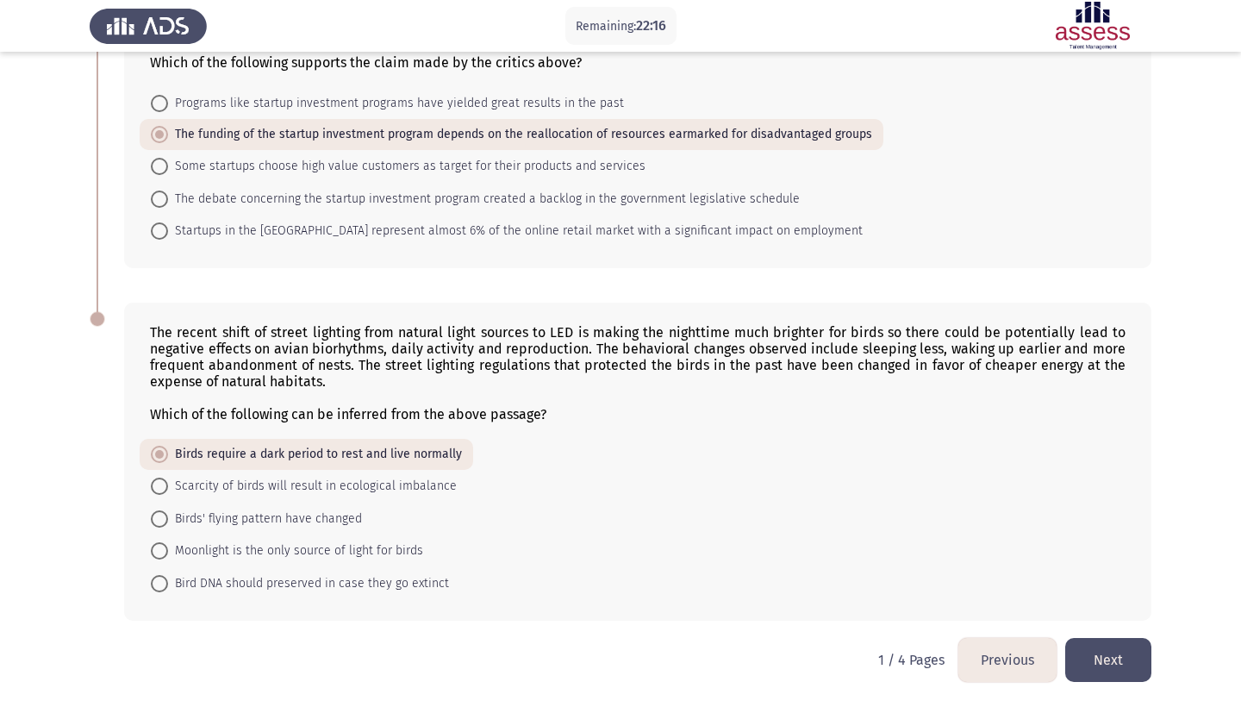
click at [1122, 677] on button "Next" at bounding box center [1109, 660] width 86 height 44
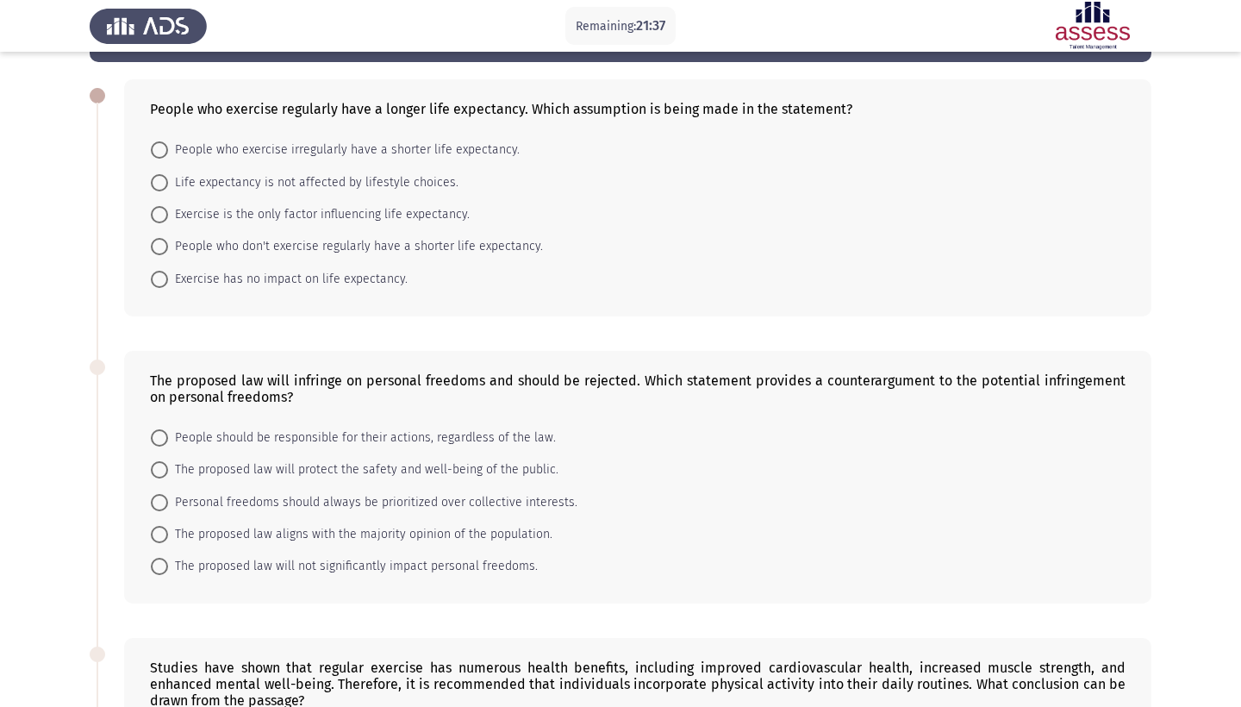
scroll to position [66, 0]
click at [471, 239] on span "People who don't exercise regularly have a shorter life expectancy." at bounding box center [355, 246] width 375 height 21
click at [168, 239] on input "People who don't exercise regularly have a shorter life expectancy." at bounding box center [159, 246] width 17 height 17
radio input "true"
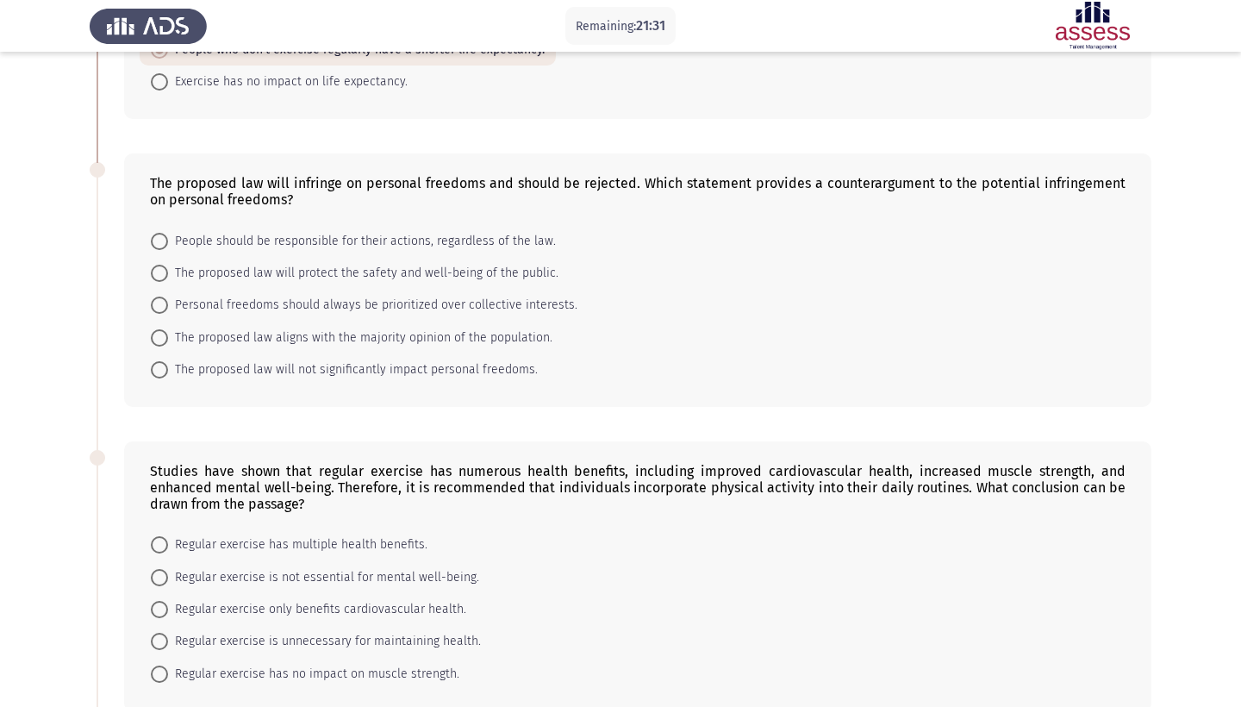
scroll to position [262, 0]
click at [460, 269] on span "The proposed law will protect the safety and well-being of the public." at bounding box center [363, 272] width 391 height 21
click at [168, 269] on input "The proposed law will protect the safety and well-being of the public." at bounding box center [159, 272] width 17 height 17
radio input "true"
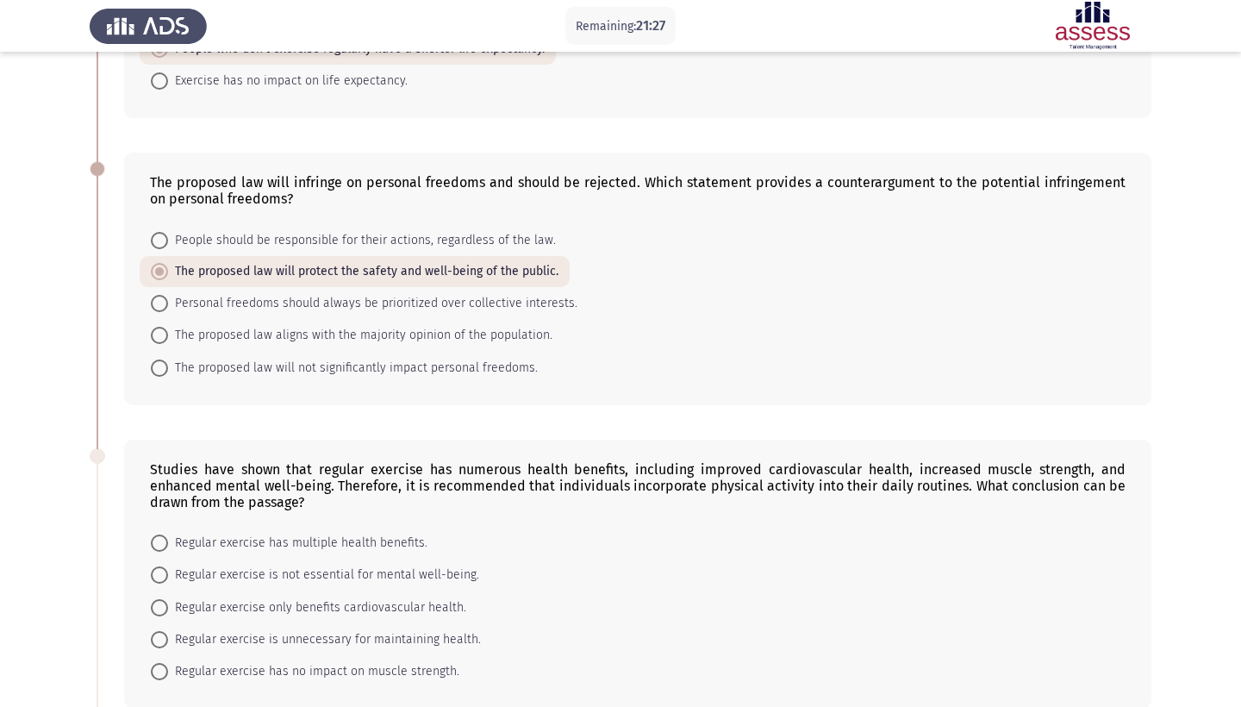
scroll to position [555, 0]
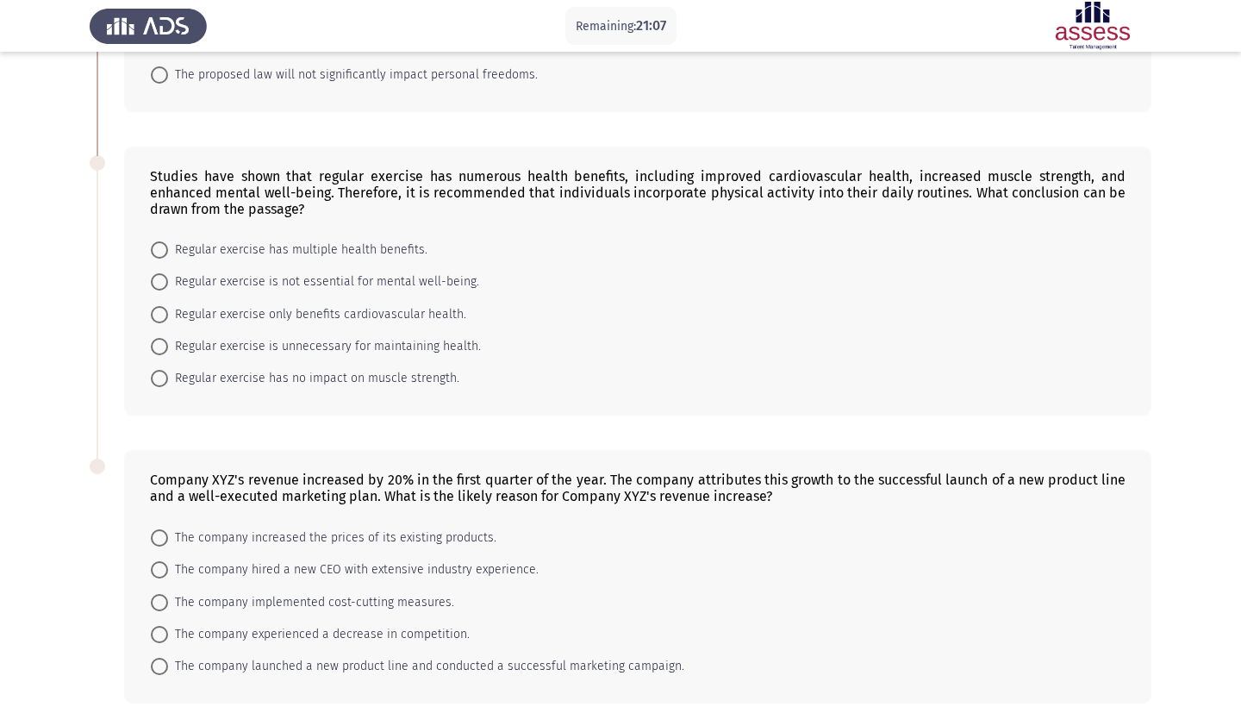
click at [367, 260] on span "Regular exercise has multiple health benefits." at bounding box center [297, 250] width 259 height 21
click at [168, 259] on input "Regular exercise has multiple health benefits." at bounding box center [159, 249] width 17 height 17
radio input "true"
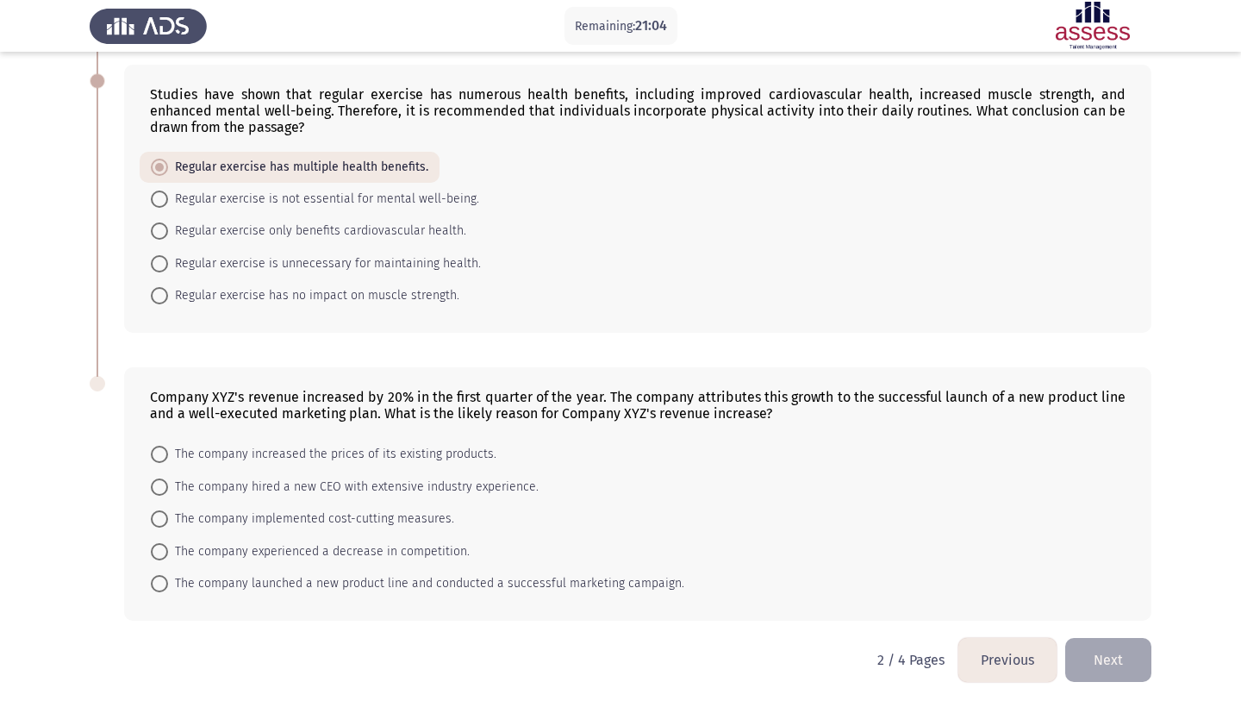
scroll to position [640, 0]
click at [263, 579] on span "The company launched a new product line and conducted a successful marketing ca…" at bounding box center [426, 583] width 516 height 21
click at [168, 579] on input "The company launched a new product line and conducted a successful marketing ca…" at bounding box center [159, 583] width 17 height 17
radio input "true"
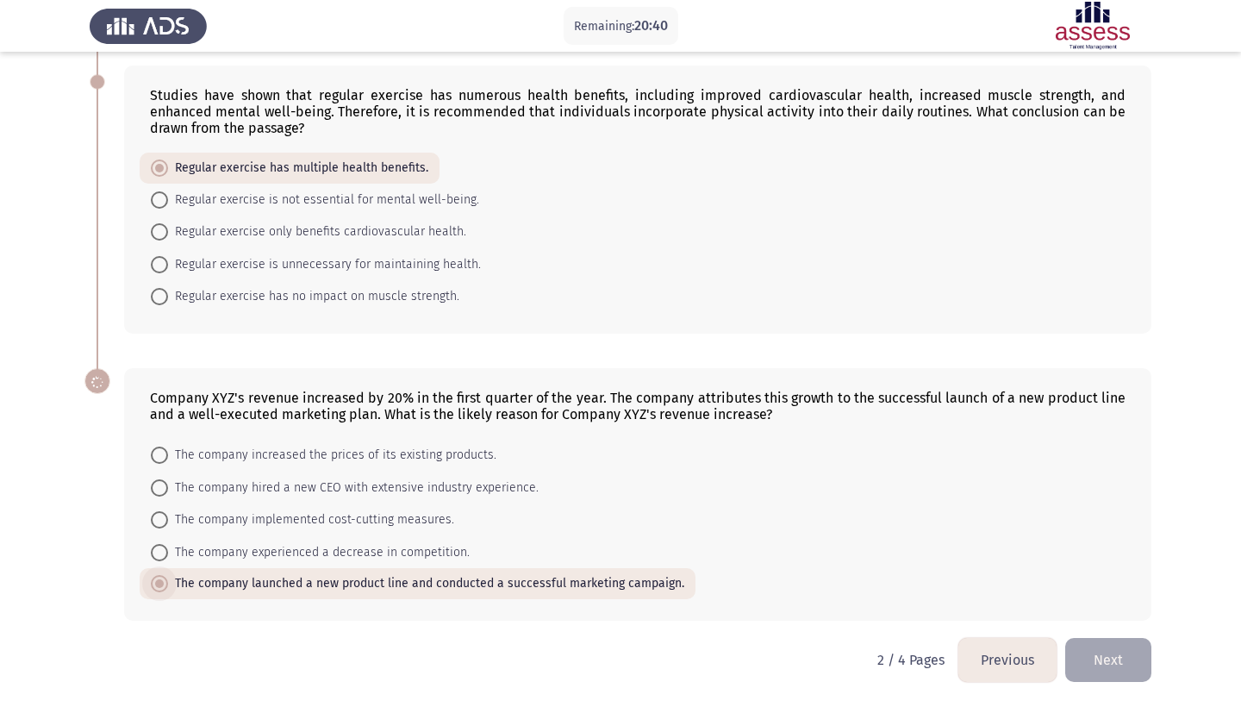
scroll to position [638, 0]
click at [1105, 676] on button "Next" at bounding box center [1109, 660] width 86 height 44
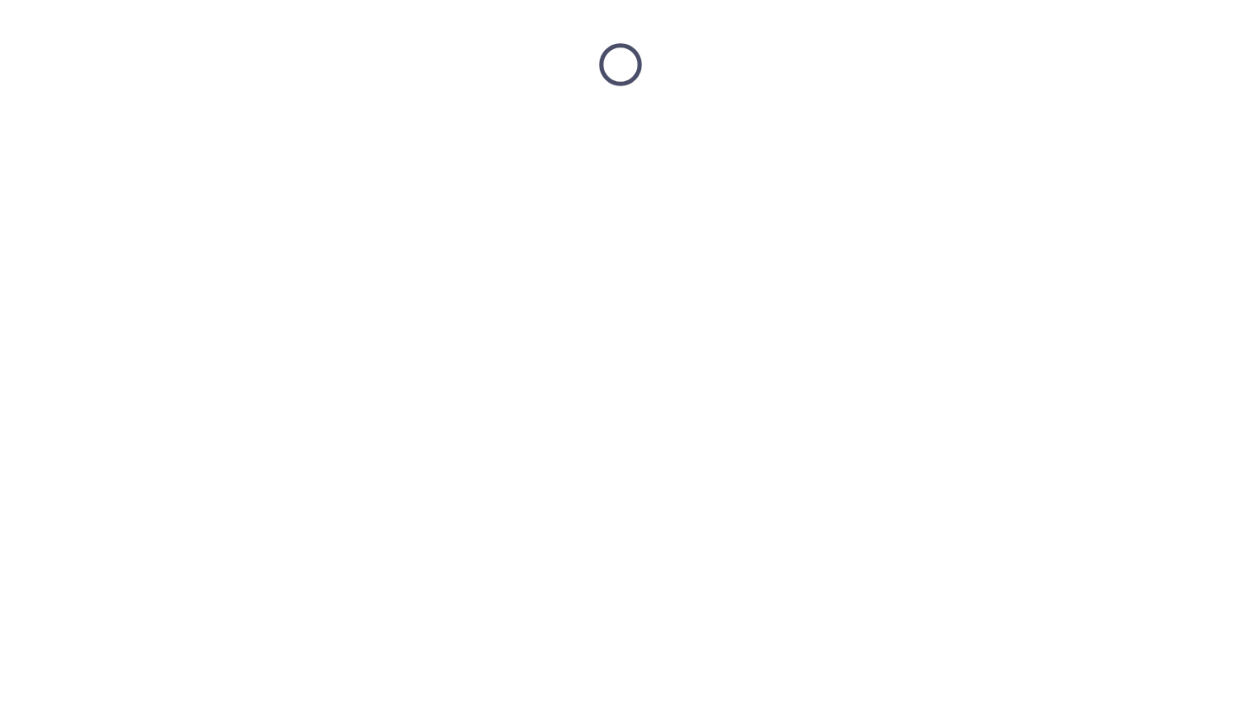
scroll to position [0, 0]
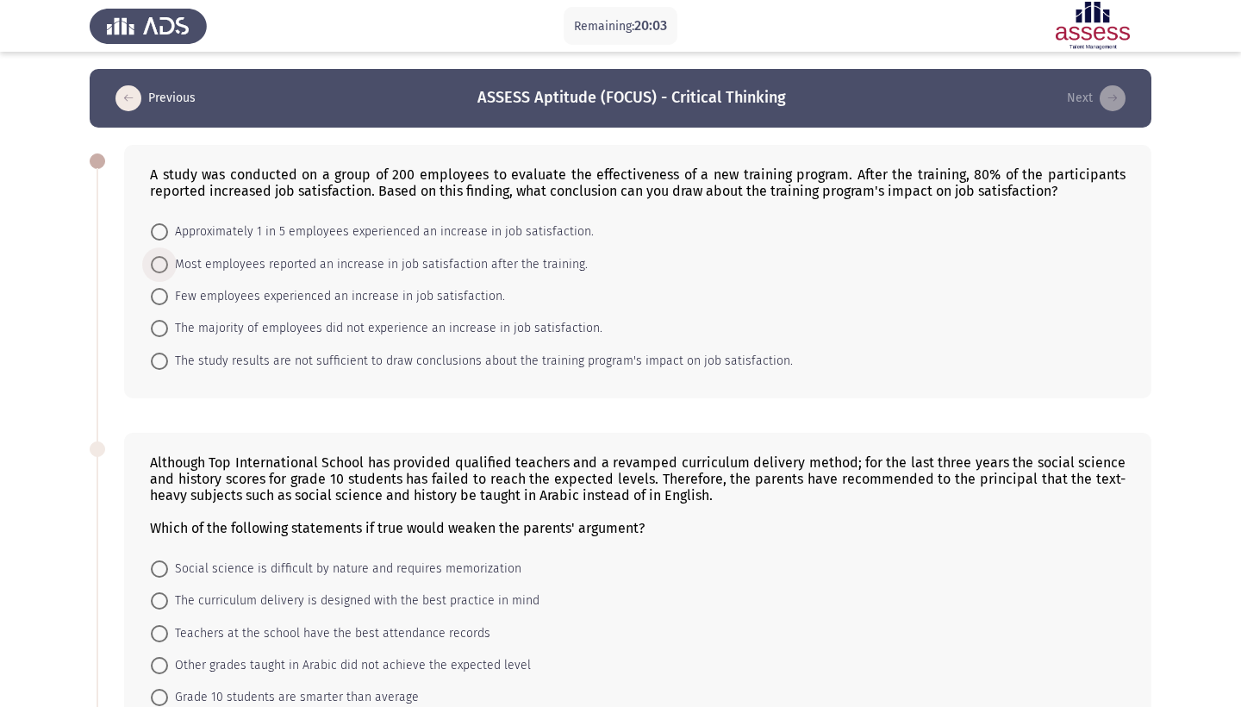
click at [549, 267] on span "Most employees reported an increase in job satisfaction after the training." at bounding box center [378, 264] width 420 height 21
click at [168, 267] on input "Most employees reported an increase in job satisfaction after the training." at bounding box center [159, 264] width 17 height 17
radio input "true"
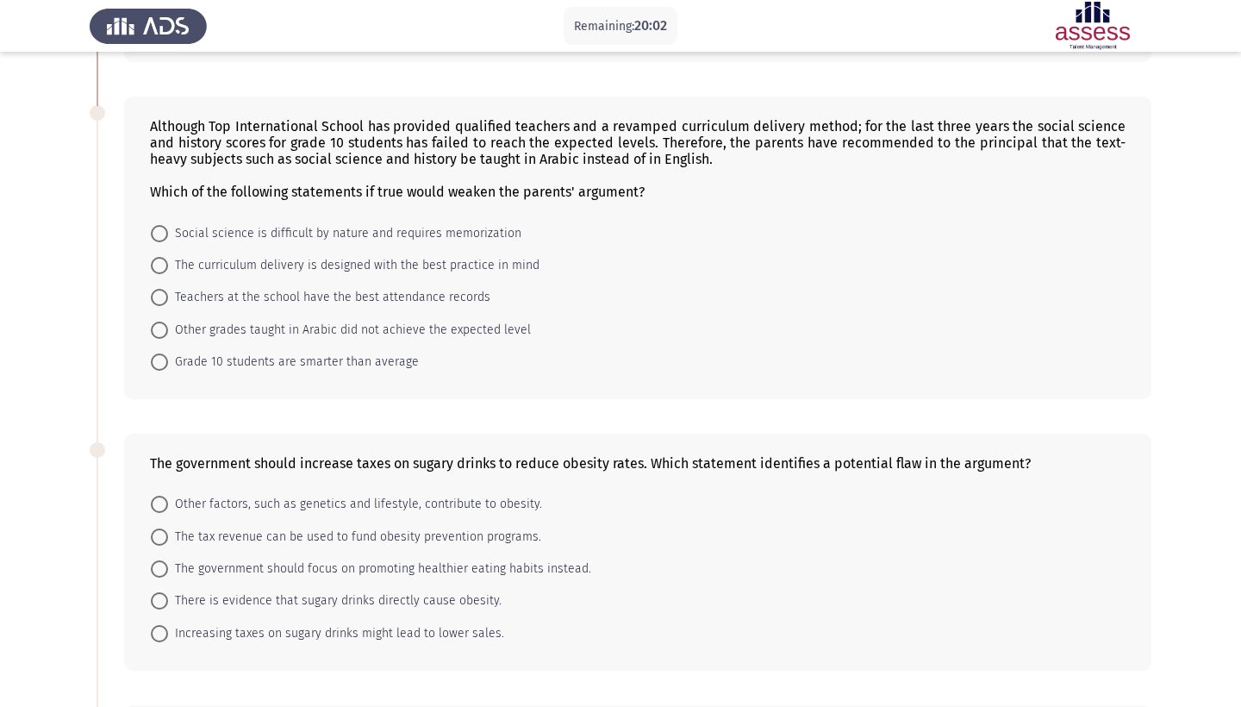
scroll to position [326, 0]
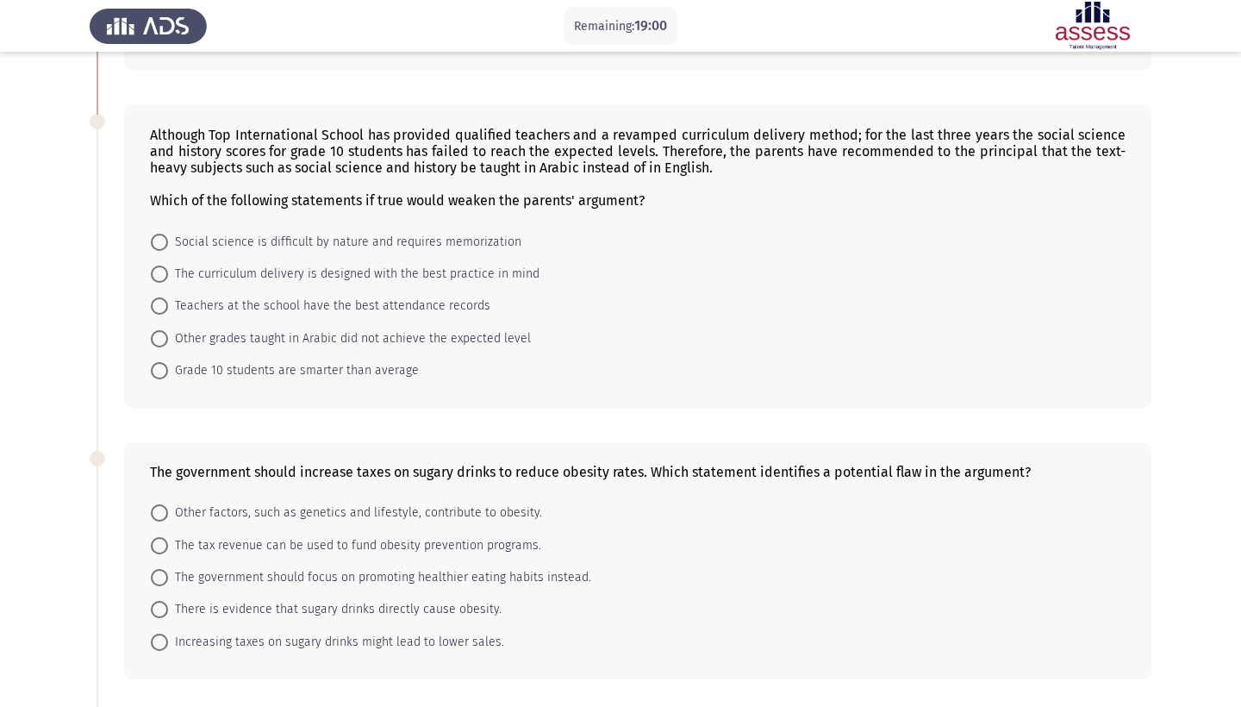
click at [388, 349] on span "Other grades taught in Arabic did not achieve the expected level" at bounding box center [349, 338] width 363 height 21
click at [168, 347] on input "Other grades taught in Arabic did not achieve the expected level" at bounding box center [159, 338] width 17 height 17
radio input "true"
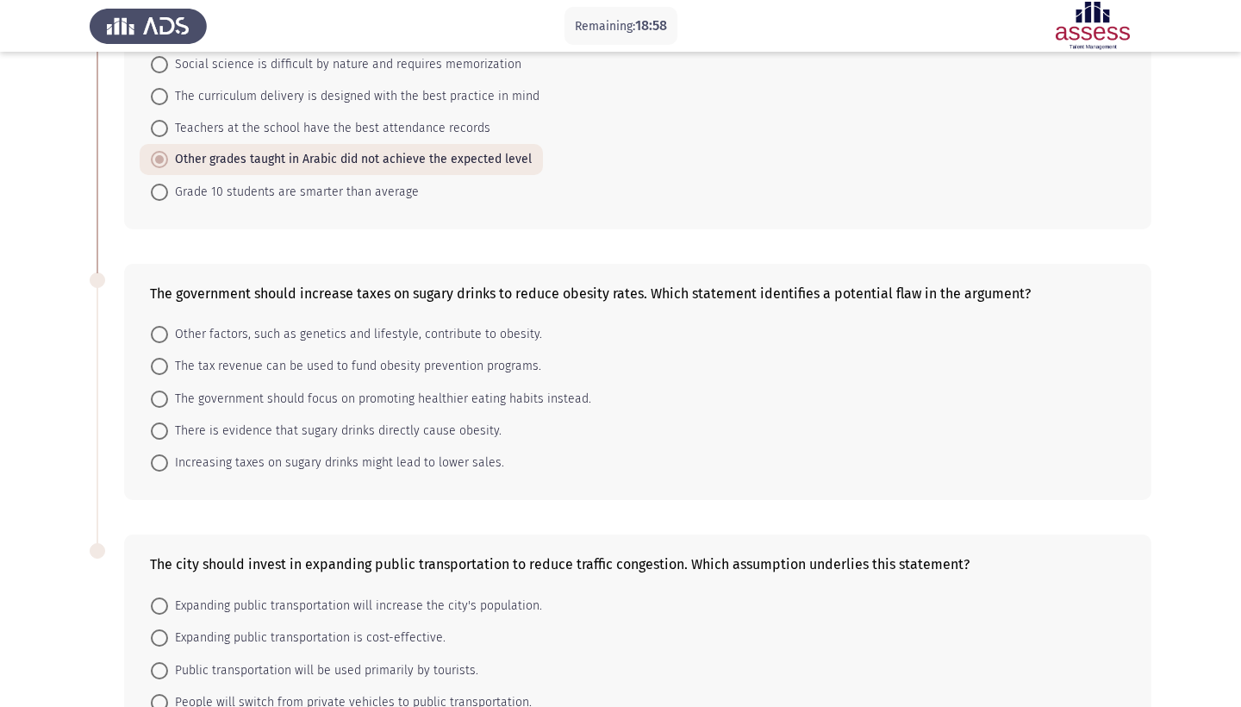
scroll to position [609, 0]
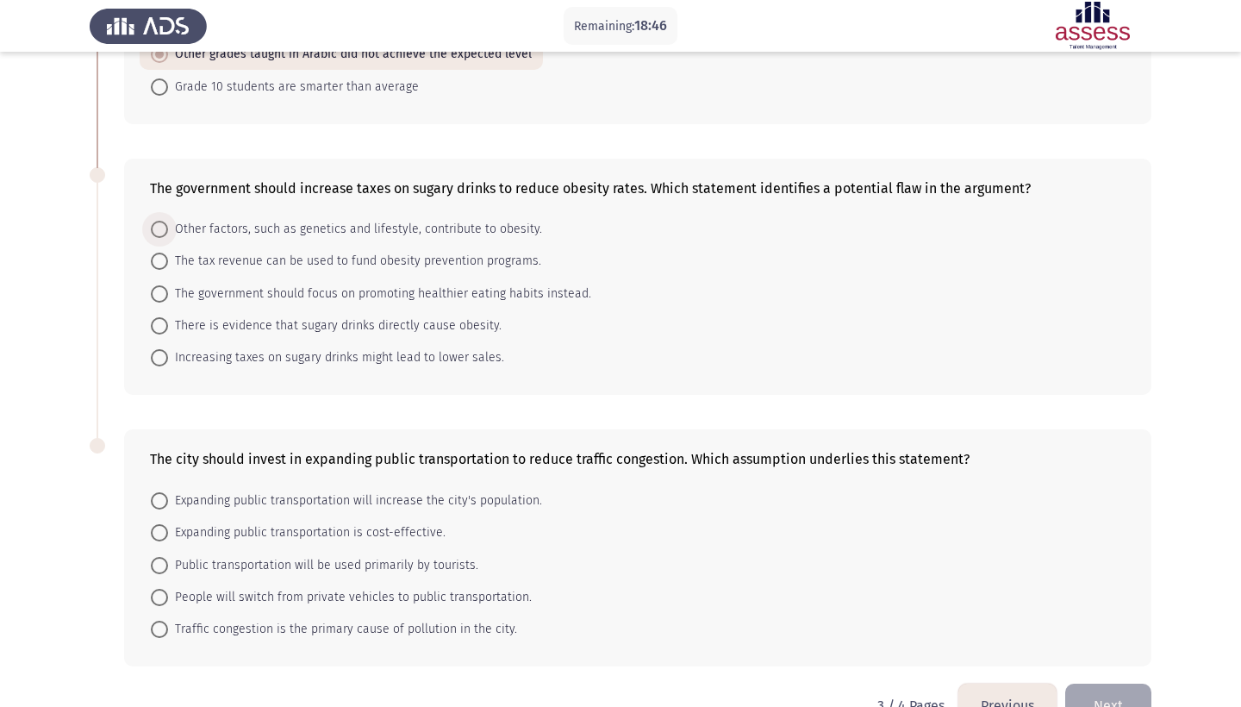
click at [373, 237] on span "Other factors, such as genetics and lifestyle, contribute to obesity." at bounding box center [355, 229] width 374 height 21
click at [168, 237] on input "Other factors, such as genetics and lifestyle, contribute to obesity." at bounding box center [159, 229] width 17 height 17
radio input "true"
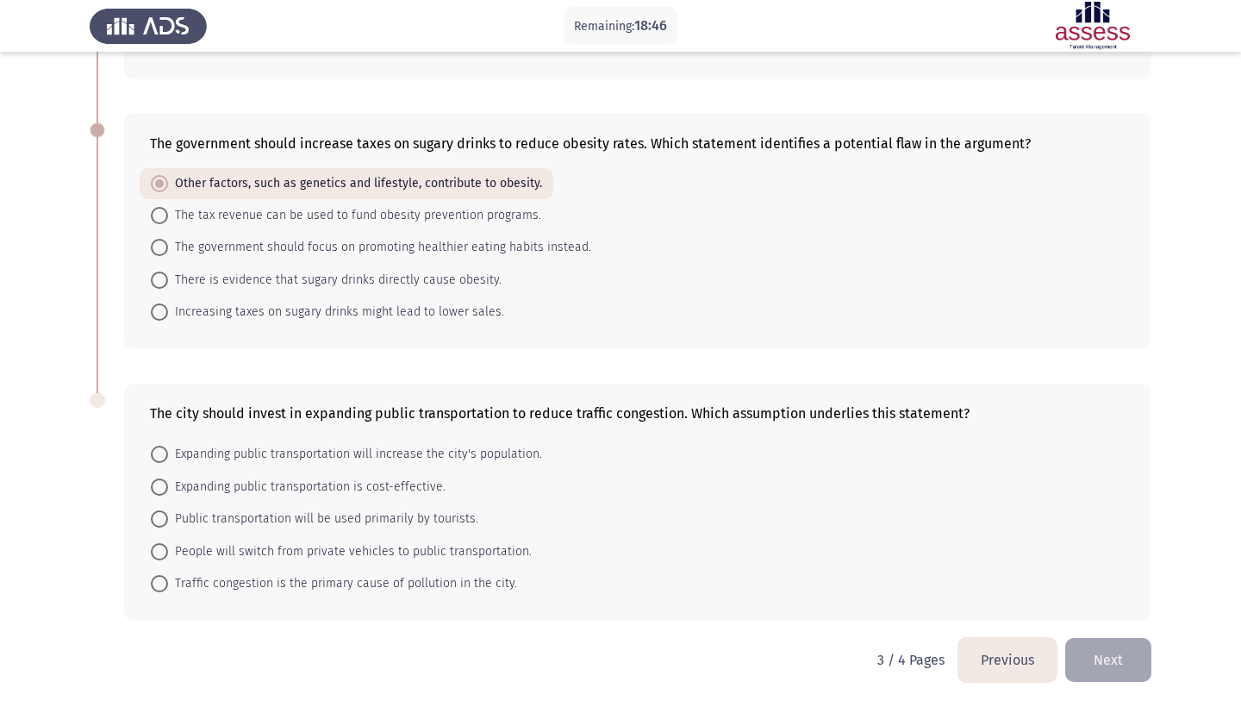
scroll to position [656, 0]
click at [297, 539] on mat-radio-button "People will switch from private vehicles to public transportation." at bounding box center [341, 551] width 403 height 32
click at [307, 547] on span "People will switch from private vehicles to public transportation." at bounding box center [350, 551] width 364 height 21
click at [168, 547] on input "People will switch from private vehicles to public transportation." at bounding box center [159, 551] width 17 height 17
radio input "true"
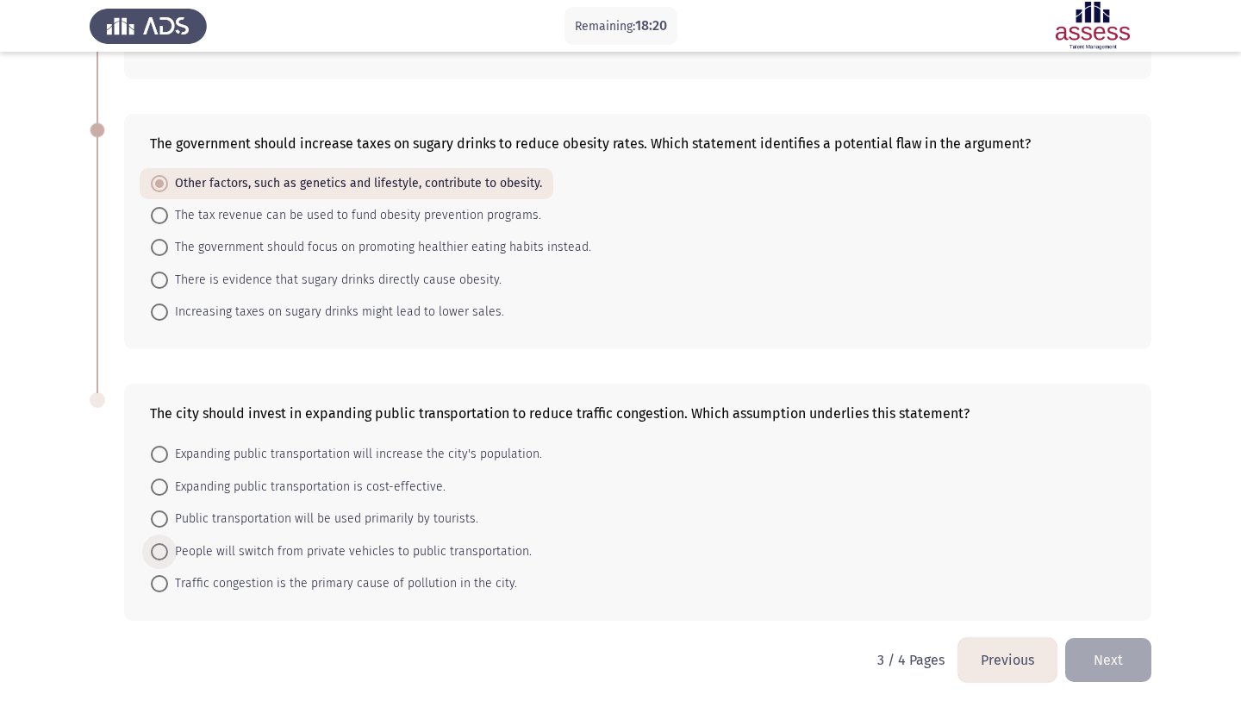
scroll to position [654, 0]
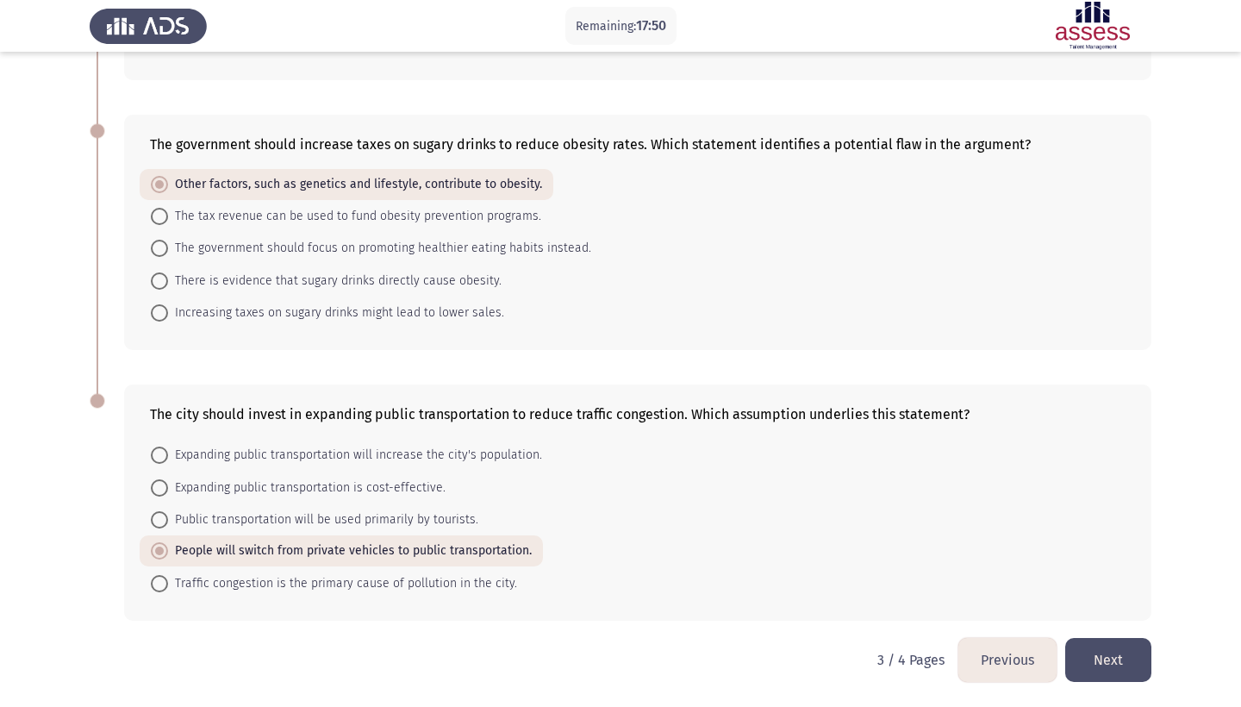
click at [1116, 651] on button "Next" at bounding box center [1109, 660] width 86 height 44
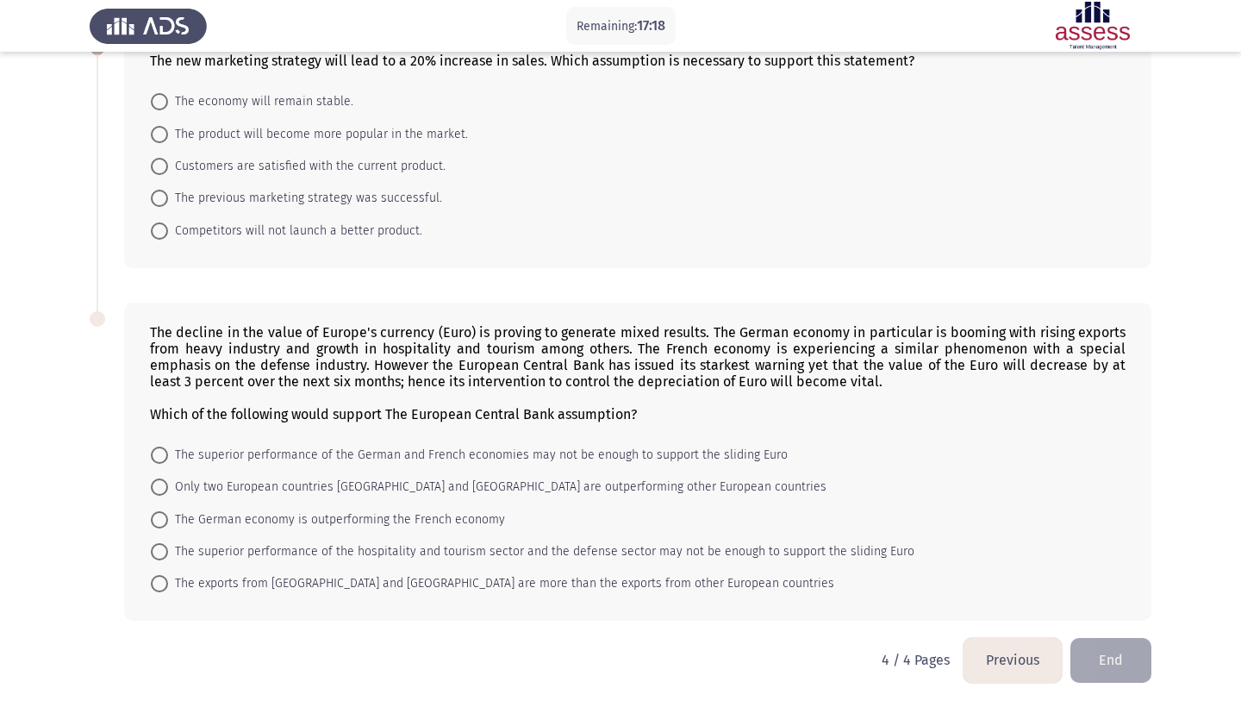
scroll to position [116, 0]
click at [422, 126] on span "The product will become more popular in the market." at bounding box center [318, 134] width 300 height 21
click at [168, 126] on input "The product will become more popular in the market." at bounding box center [159, 134] width 17 height 17
radio input "true"
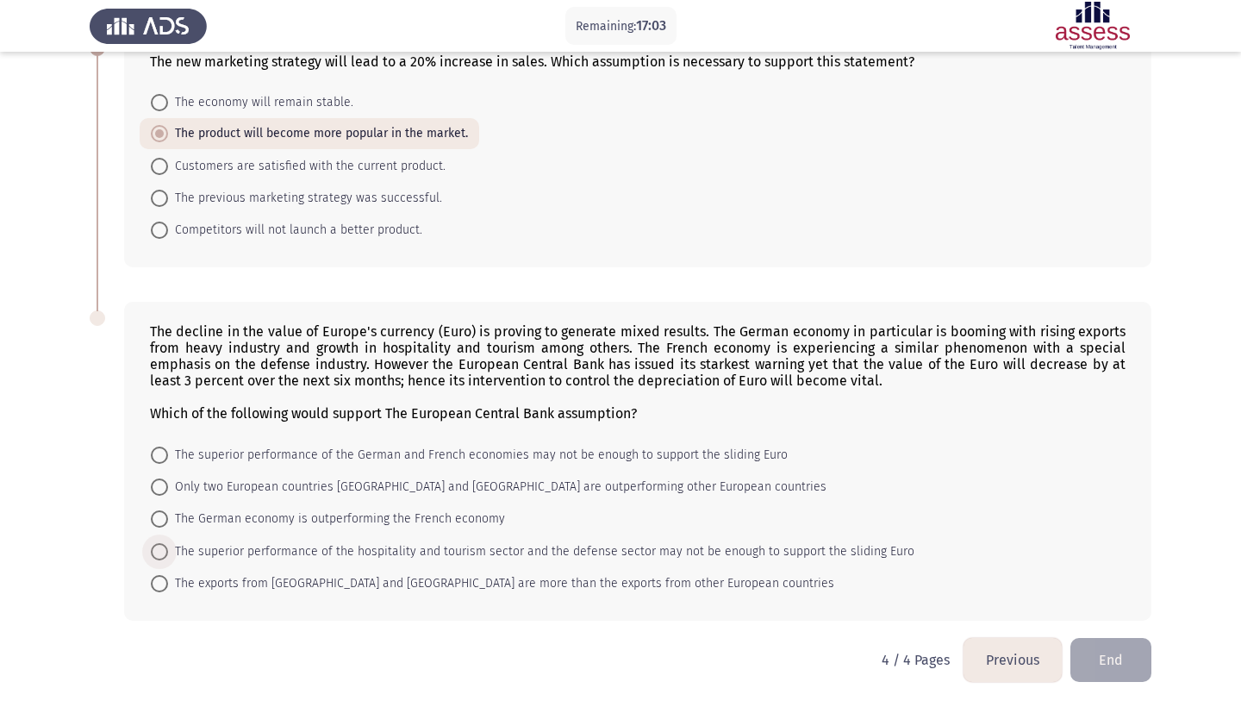
click at [376, 544] on span "The superior performance of the hospitality and tourism sector and the defense …" at bounding box center [541, 551] width 747 height 21
click at [168, 544] on input "The superior performance of the hospitality and tourism sector and the defense …" at bounding box center [159, 551] width 17 height 17
radio input "true"
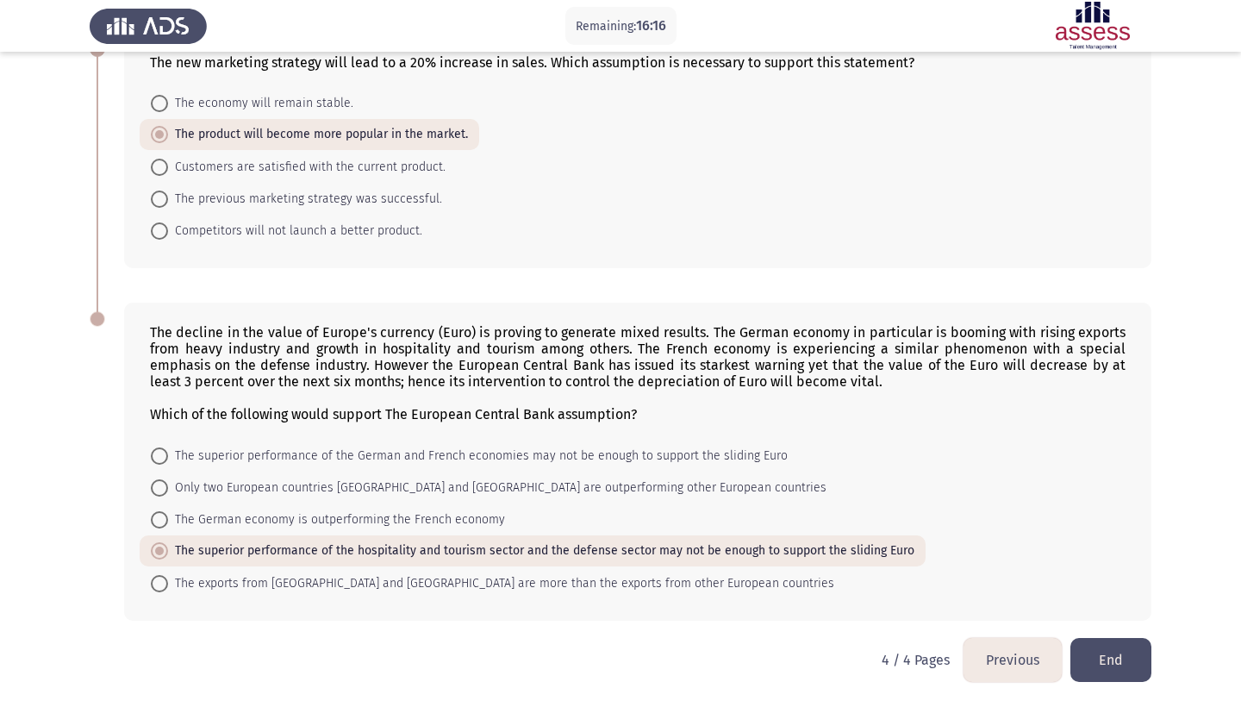
click at [1102, 672] on button "End" at bounding box center [1111, 660] width 81 height 44
